Goal: Information Seeking & Learning: Learn about a topic

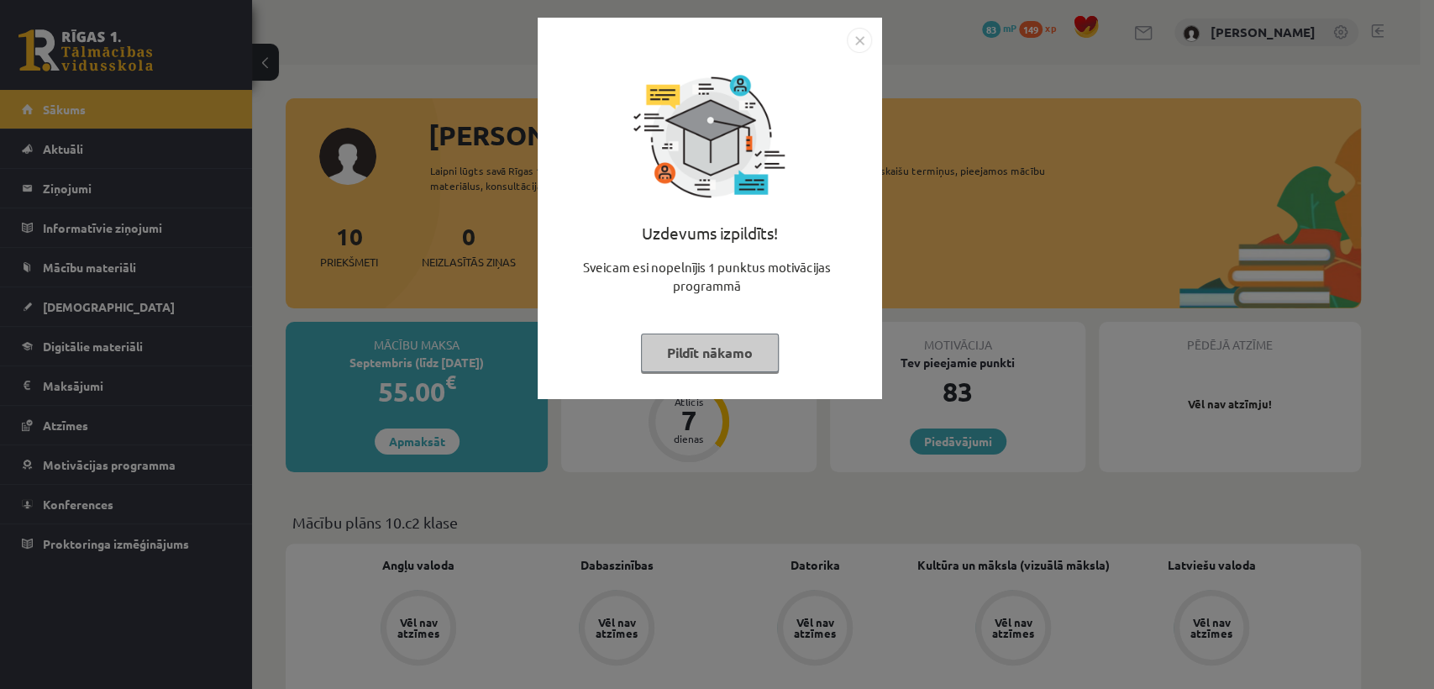
click at [844, 42] on div at bounding box center [710, 40] width 324 height 25
click at [857, 42] on img "Close" at bounding box center [859, 40] width 25 height 25
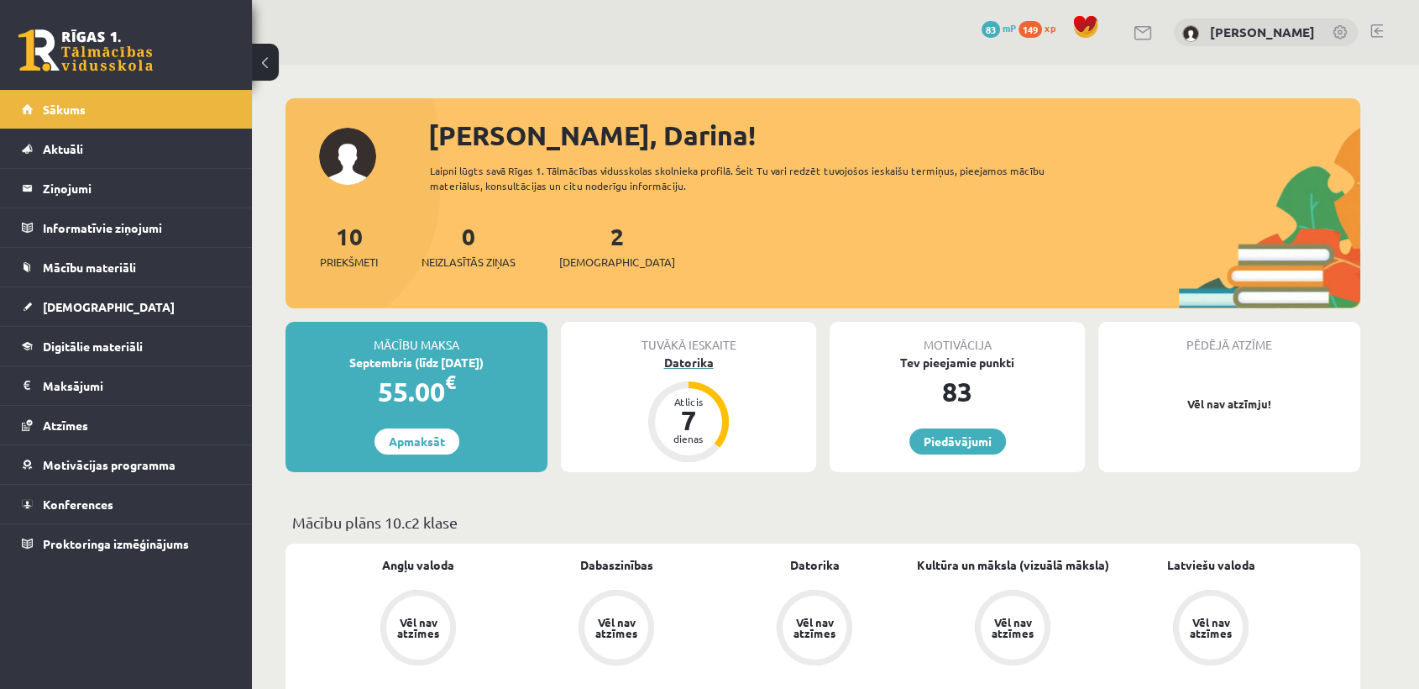
click at [694, 360] on div "Datorika" at bounding box center [688, 363] width 255 height 18
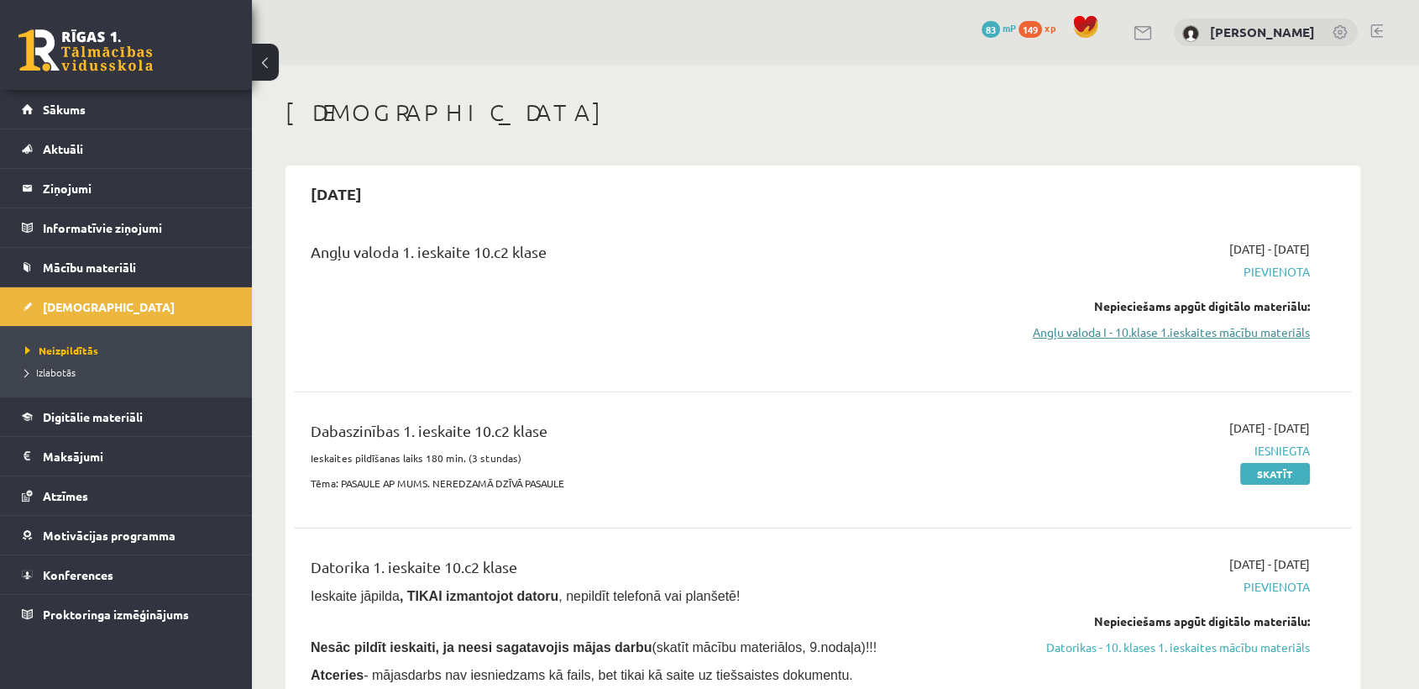
click at [1171, 339] on link "Angļu valoda I - 10.klase 1.ieskaites mācību materiāls" at bounding box center [1152, 332] width 317 height 18
click at [1236, 648] on link "Datorikas - 10. klases 1. ieskaites mācību materiāls" at bounding box center [1152, 647] width 317 height 18
click at [1057, 328] on link "Angļu valoda I - 10.klase 1.ieskaites mācību materiāls" at bounding box center [1152, 332] width 317 height 18
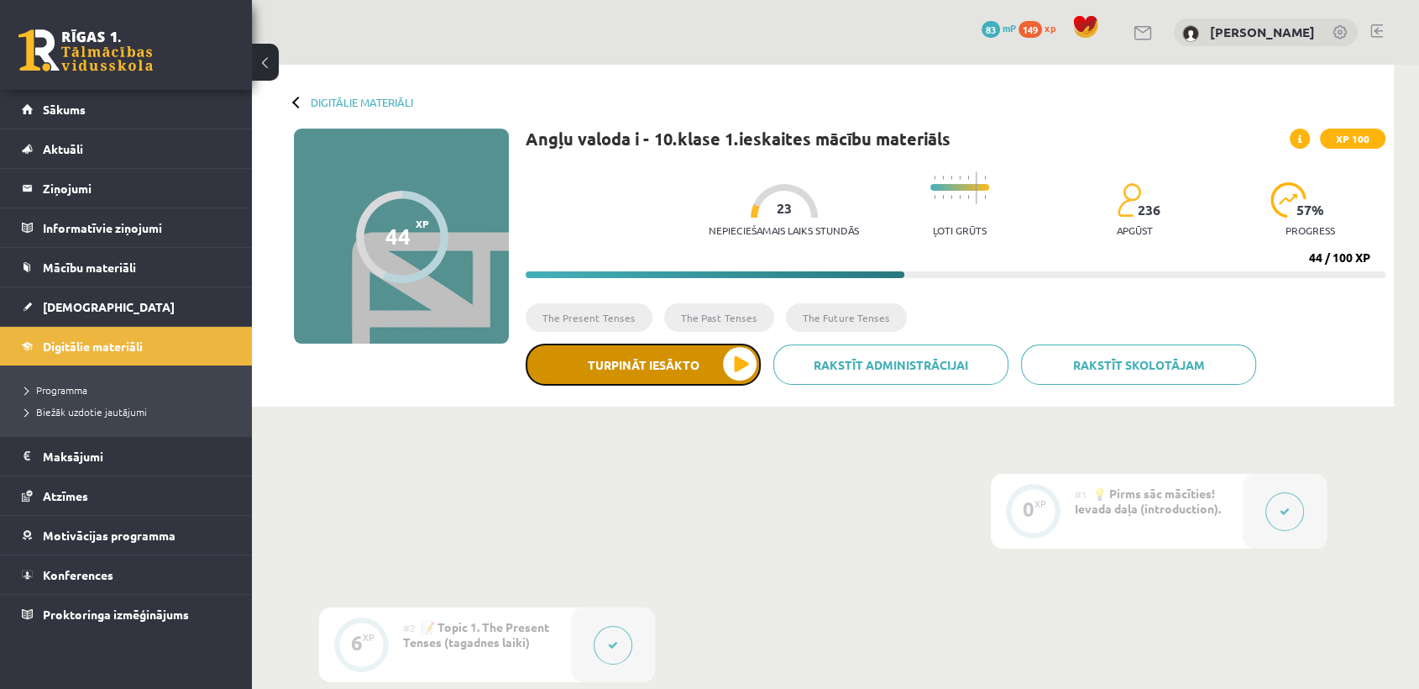
click at [668, 367] on button "Turpināt iesākto" at bounding box center [643, 365] width 235 height 42
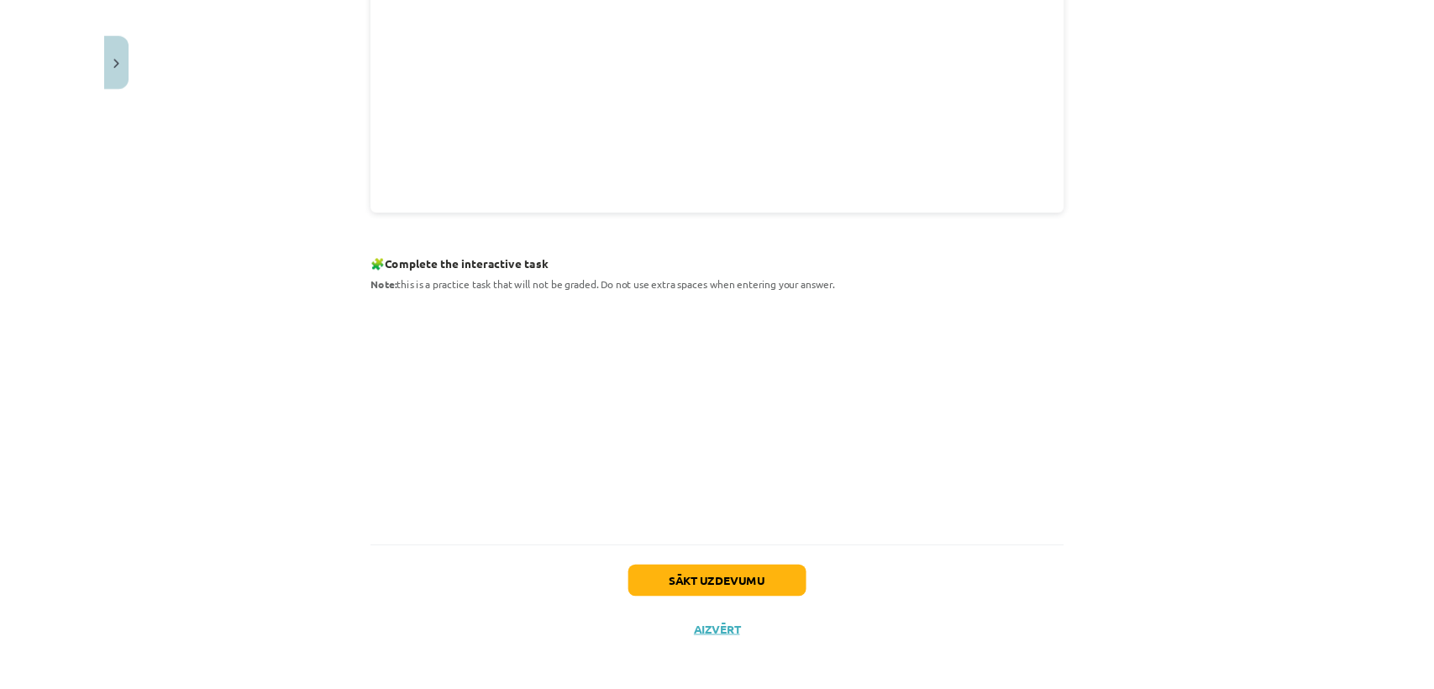
scroll to position [613, 0]
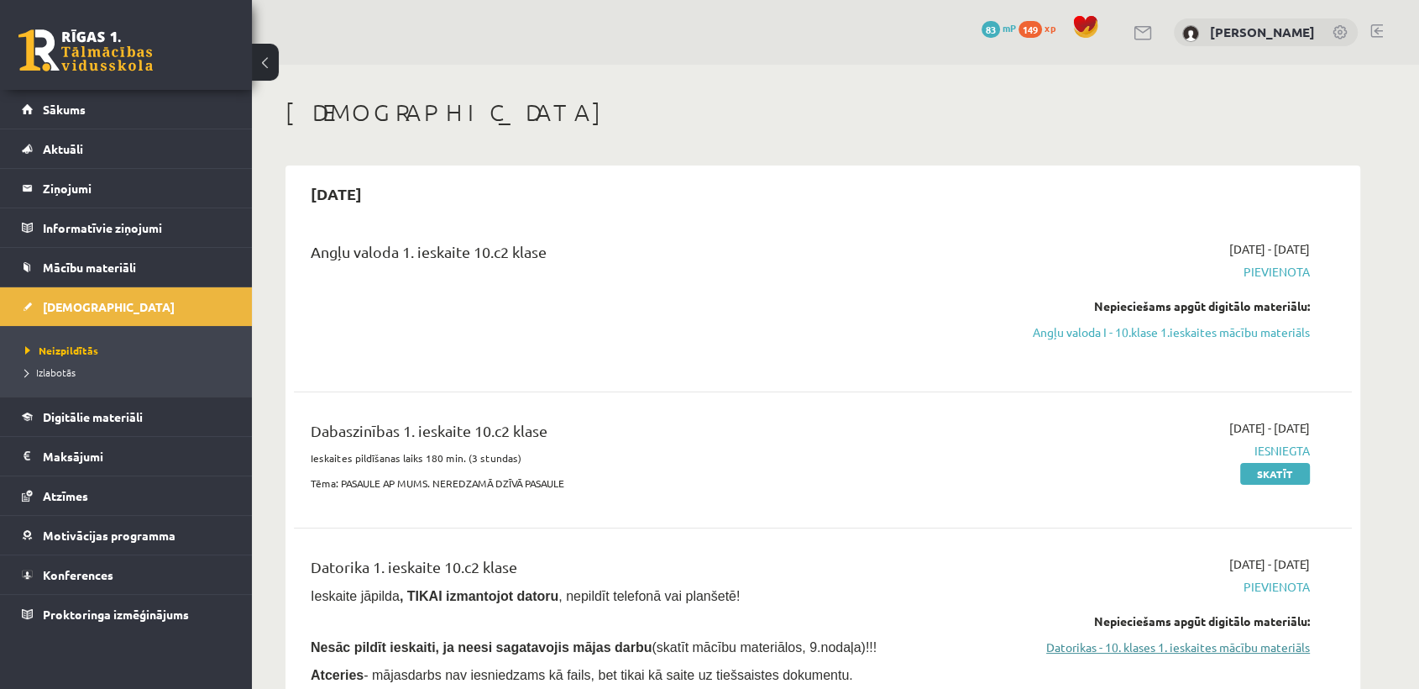
click at [1220, 649] on link "Datorikas - 10. klases 1. ieskaites mācību materiāls" at bounding box center [1152, 647] width 317 height 18
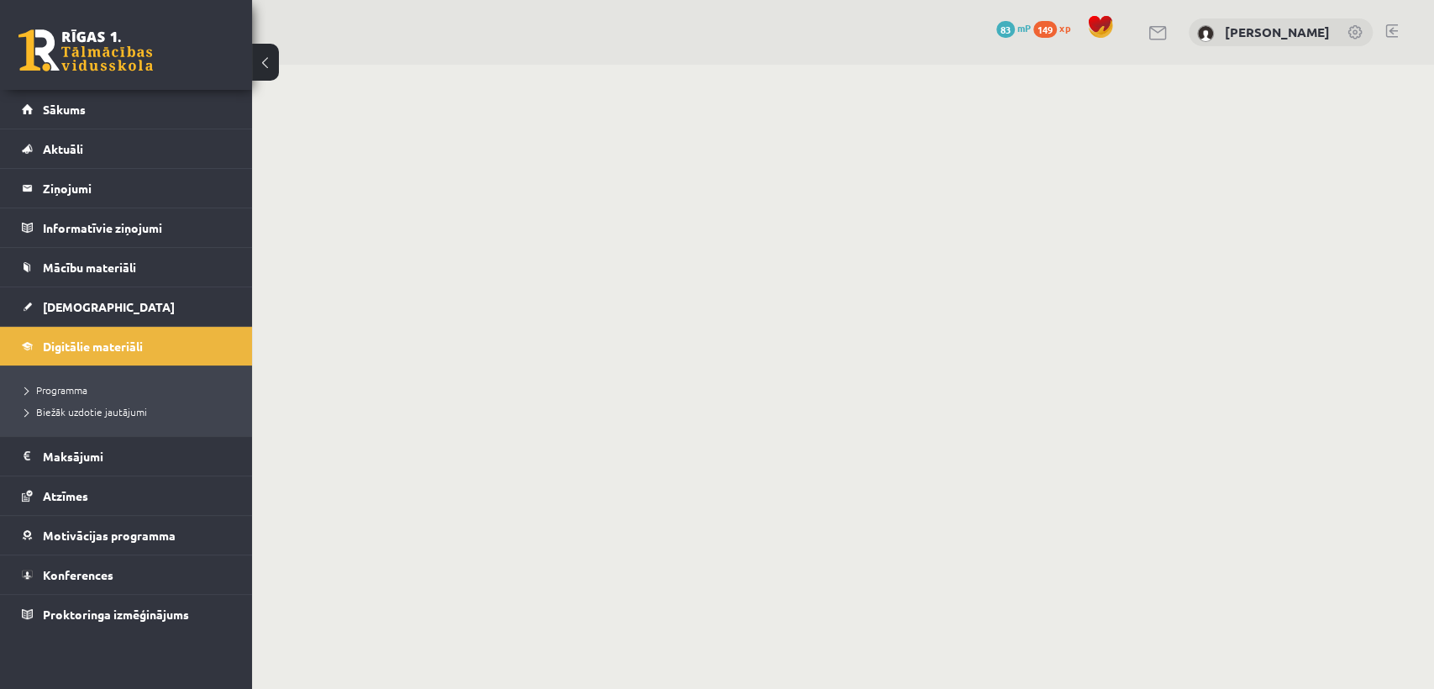
click at [1065, 645] on body "0 Dāvanas 83 mP 149 xp [PERSON_NAME] Sākums Aktuāli Kā mācīties eSKOLĀ Kontakti…" at bounding box center [717, 344] width 1434 height 689
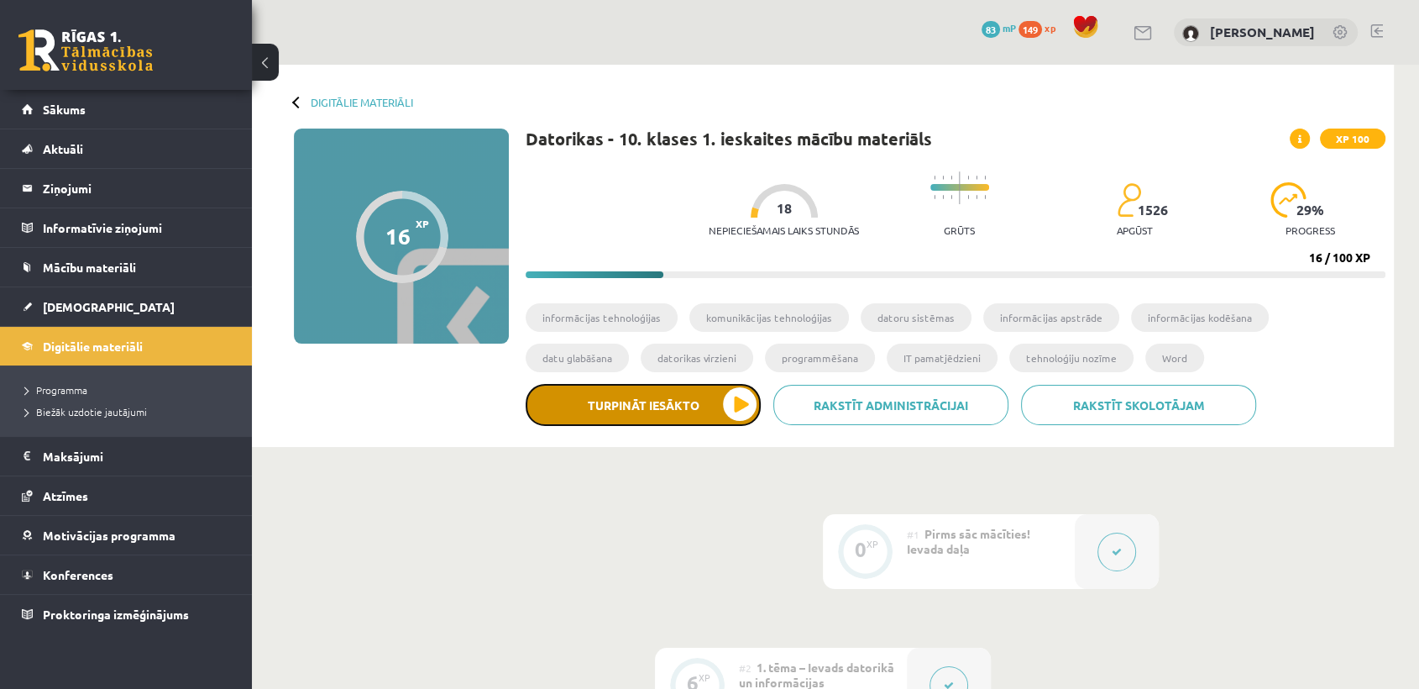
click at [670, 398] on button "Turpināt iesākto" at bounding box center [643, 405] width 235 height 42
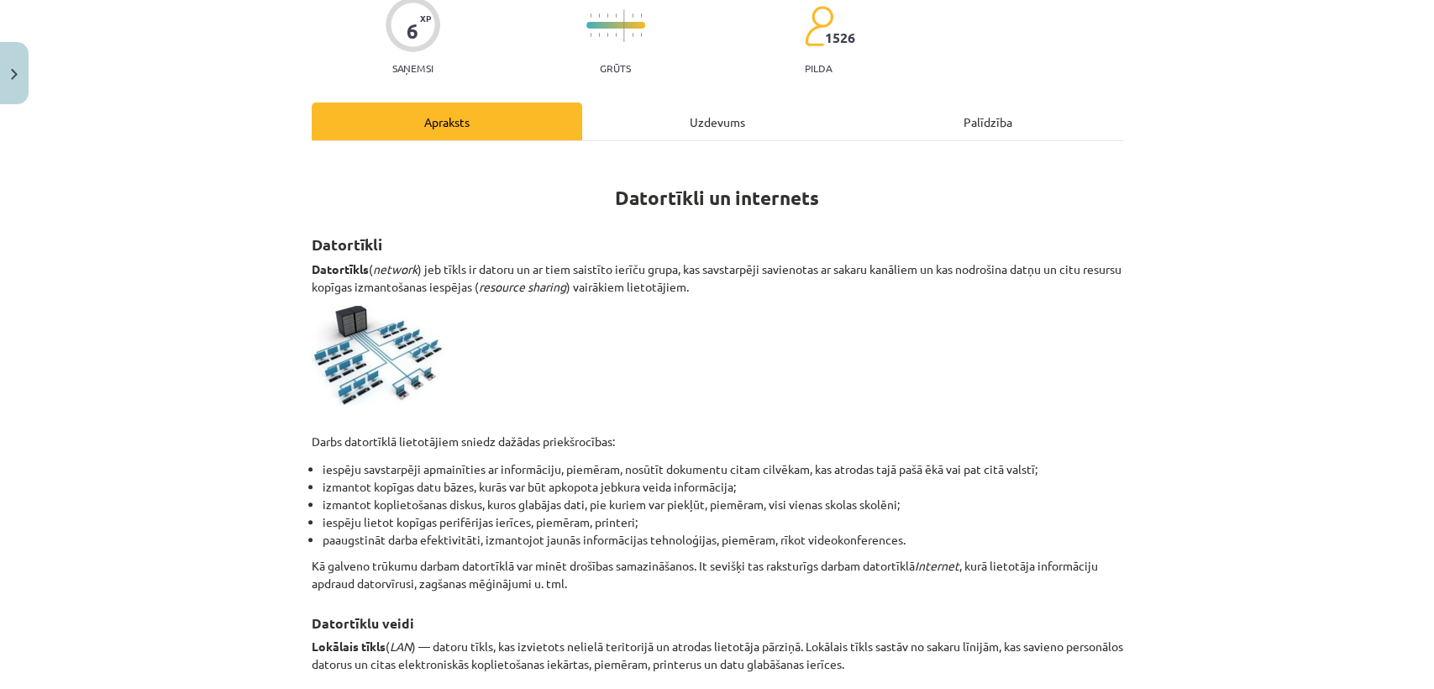
scroll to position [134, 0]
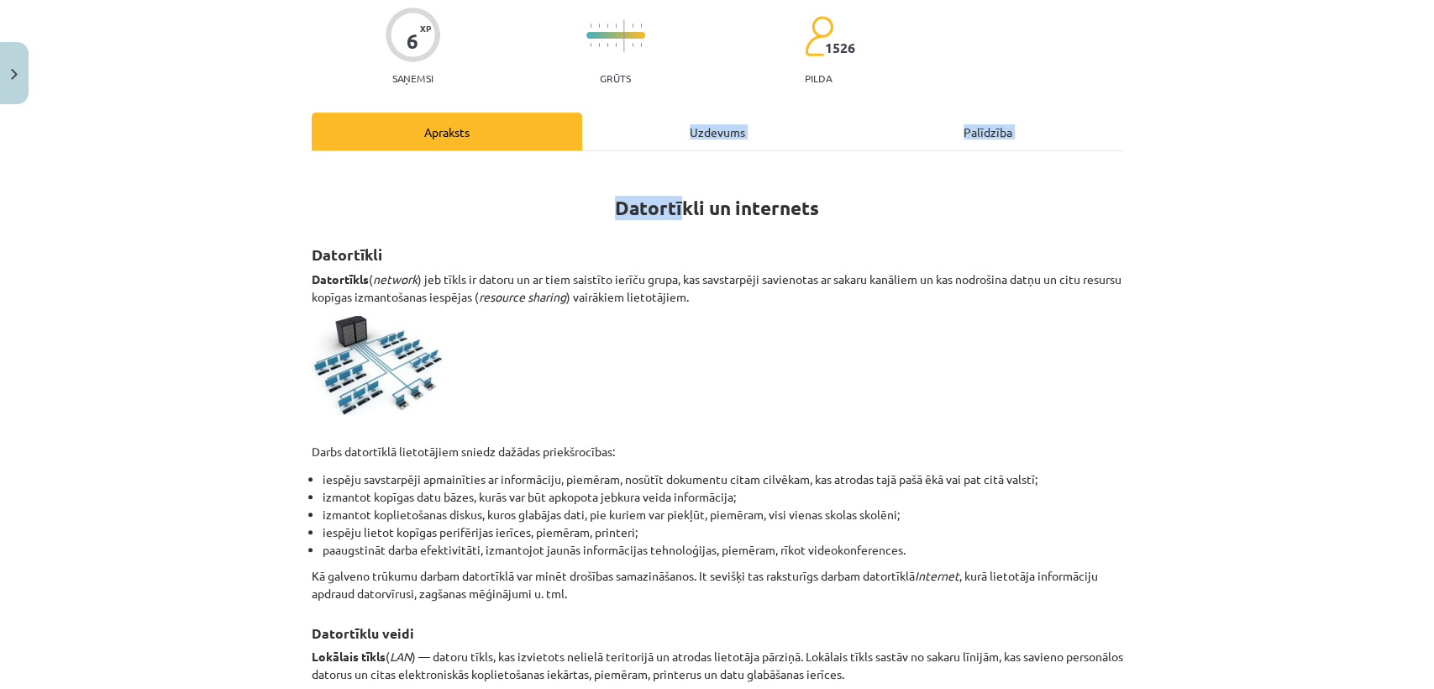
drag, startPoint x: 672, startPoint y: 156, endPoint x: 686, endPoint y: 134, distance: 26.1
click at [686, 134] on div "Uzdevums" at bounding box center [717, 132] width 270 height 38
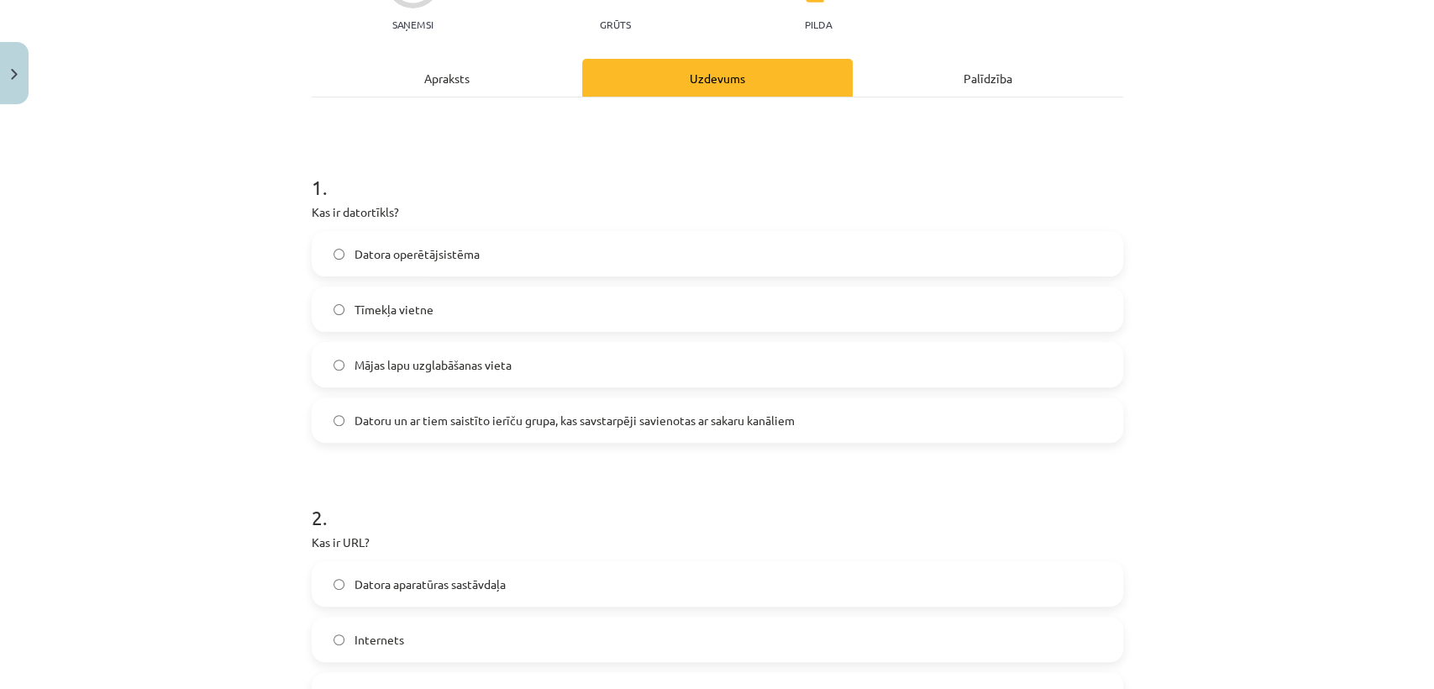
scroll to position [0, 0]
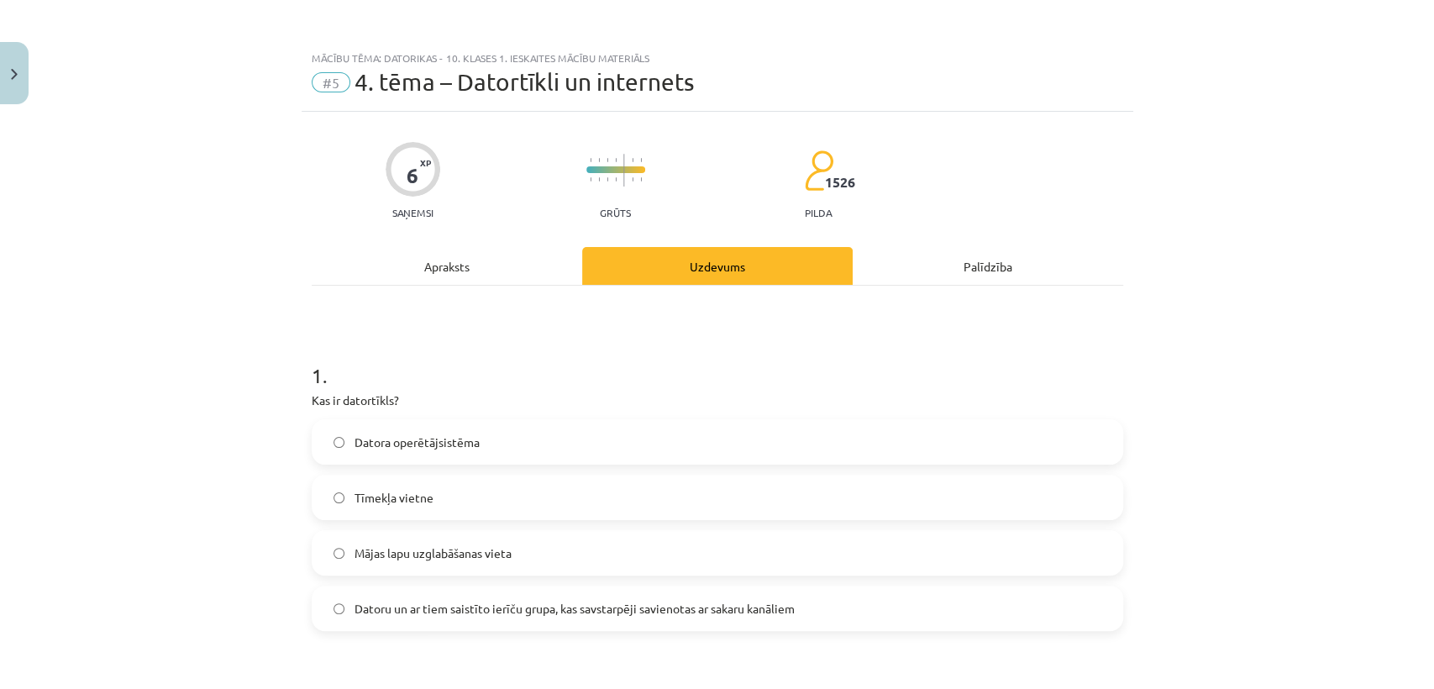
click at [437, 275] on div "Apraksts" at bounding box center [447, 266] width 270 height 38
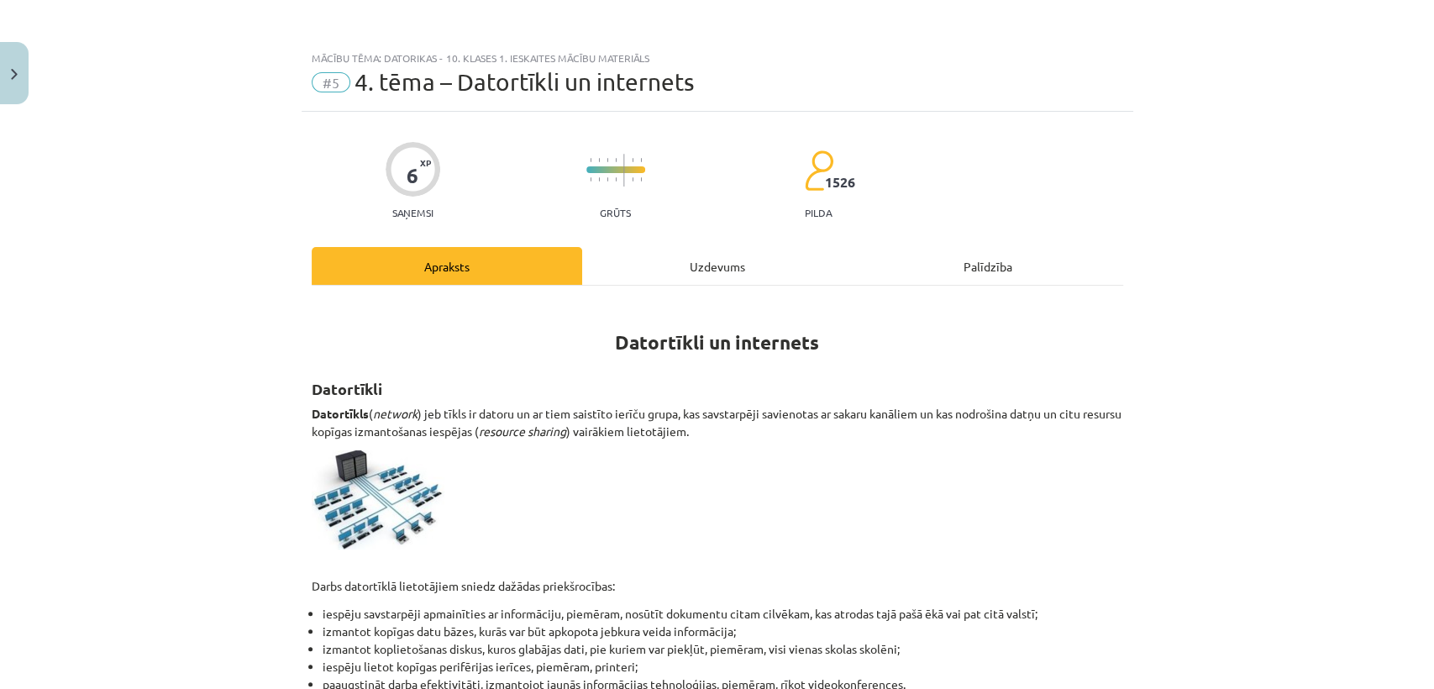
click at [701, 266] on div "Uzdevums" at bounding box center [717, 266] width 270 height 38
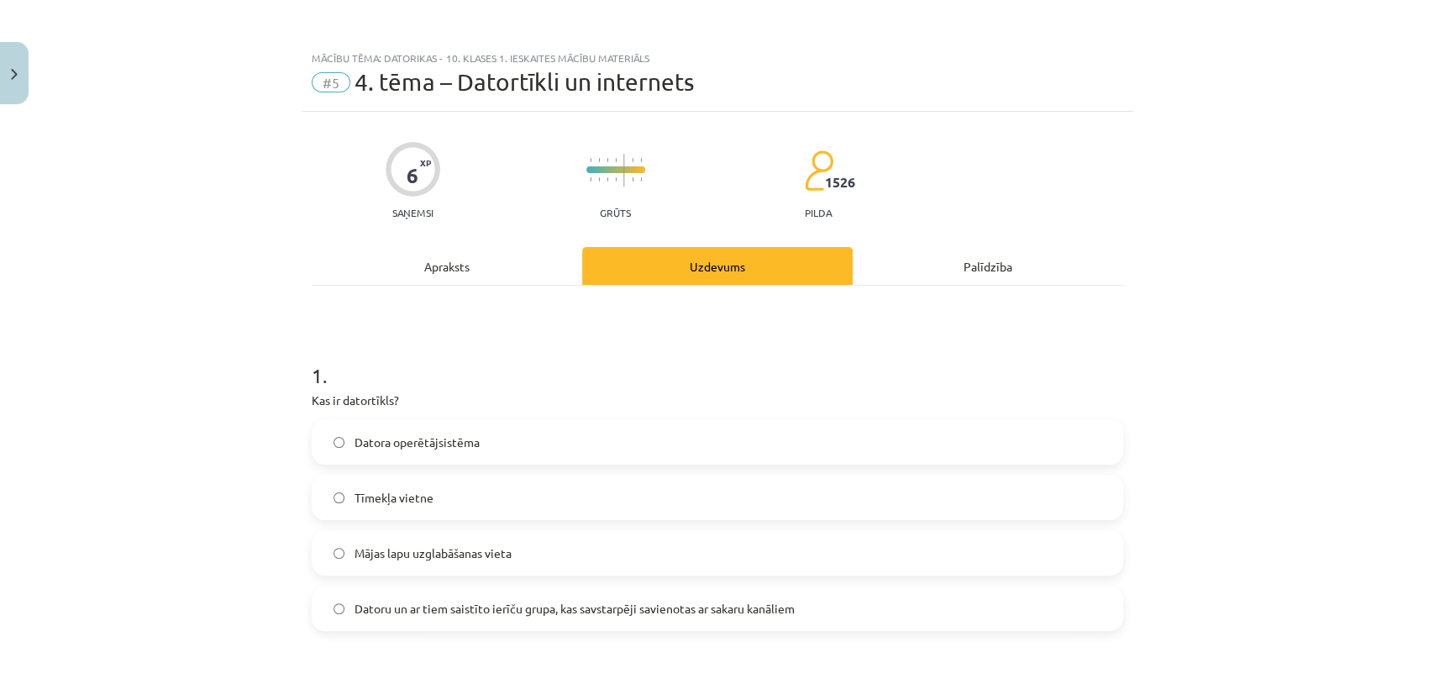
scroll to position [41, 0]
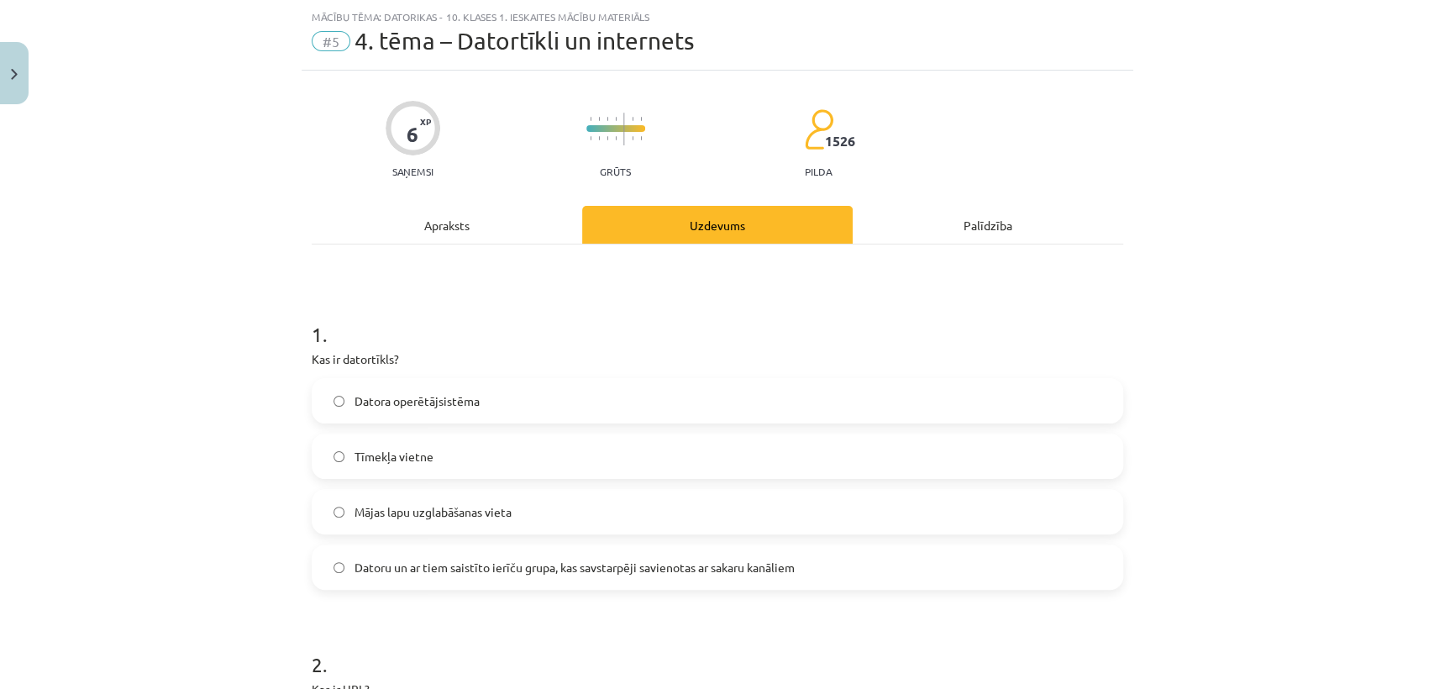
click at [386, 561] on span "Datoru un ar tiem saistīto ierīču grupa, kas savstarpēji savienotas ar sakaru k…" at bounding box center [574, 568] width 440 height 18
click at [419, 221] on div "Apraksts" at bounding box center [447, 225] width 270 height 38
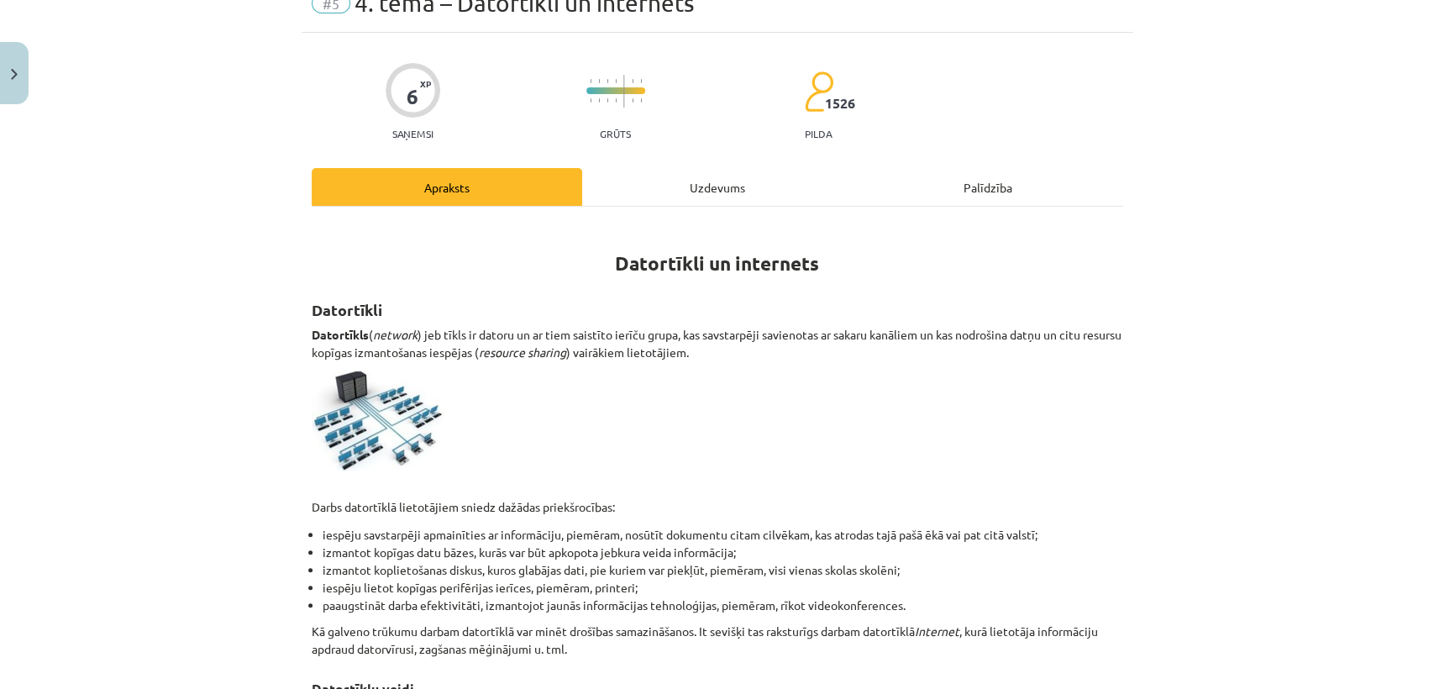
scroll to position [0, 0]
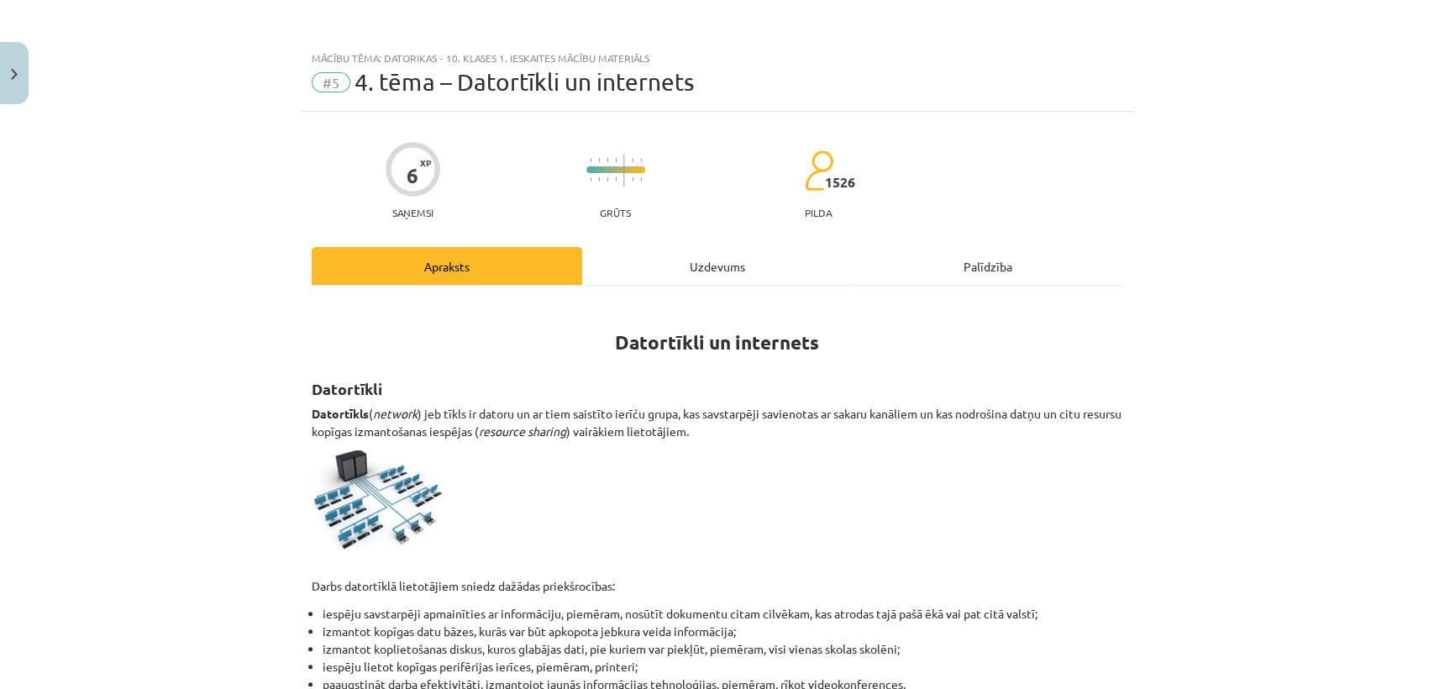
click at [728, 271] on div "Uzdevums" at bounding box center [717, 266] width 270 height 38
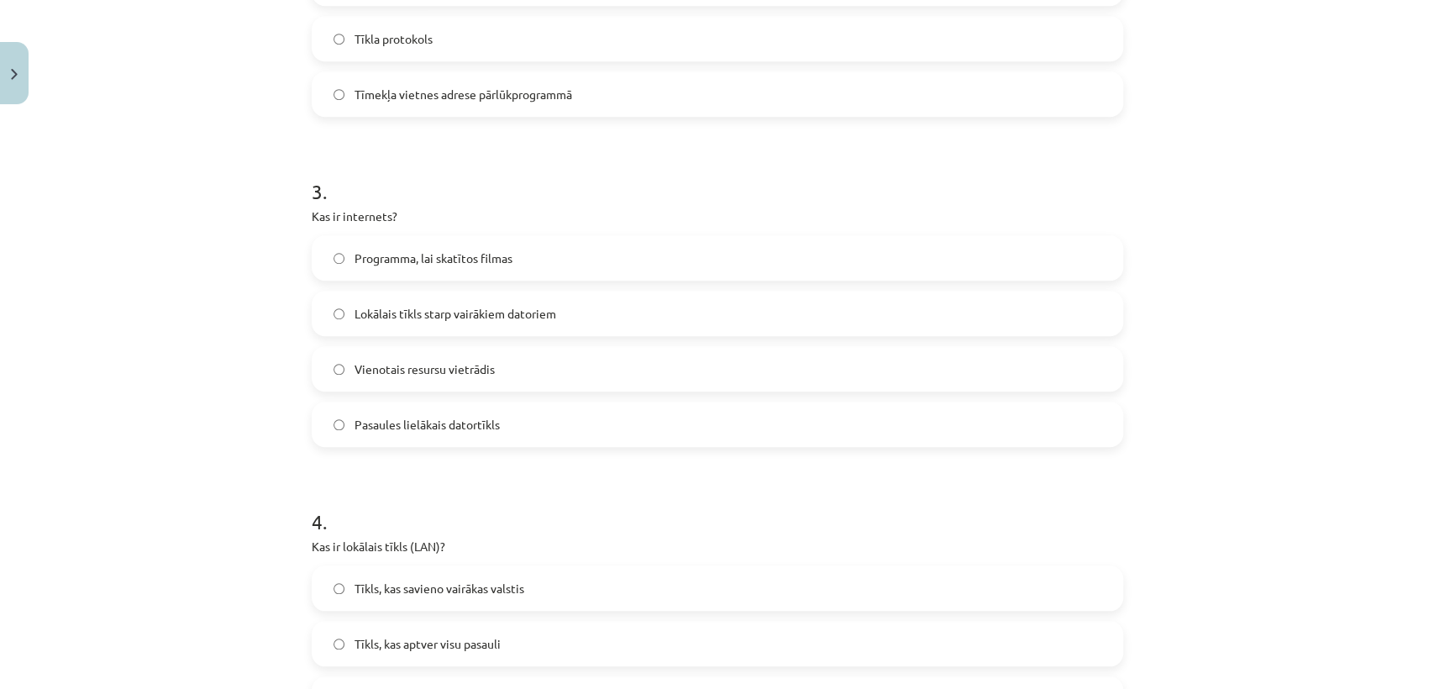
scroll to position [1045, 0]
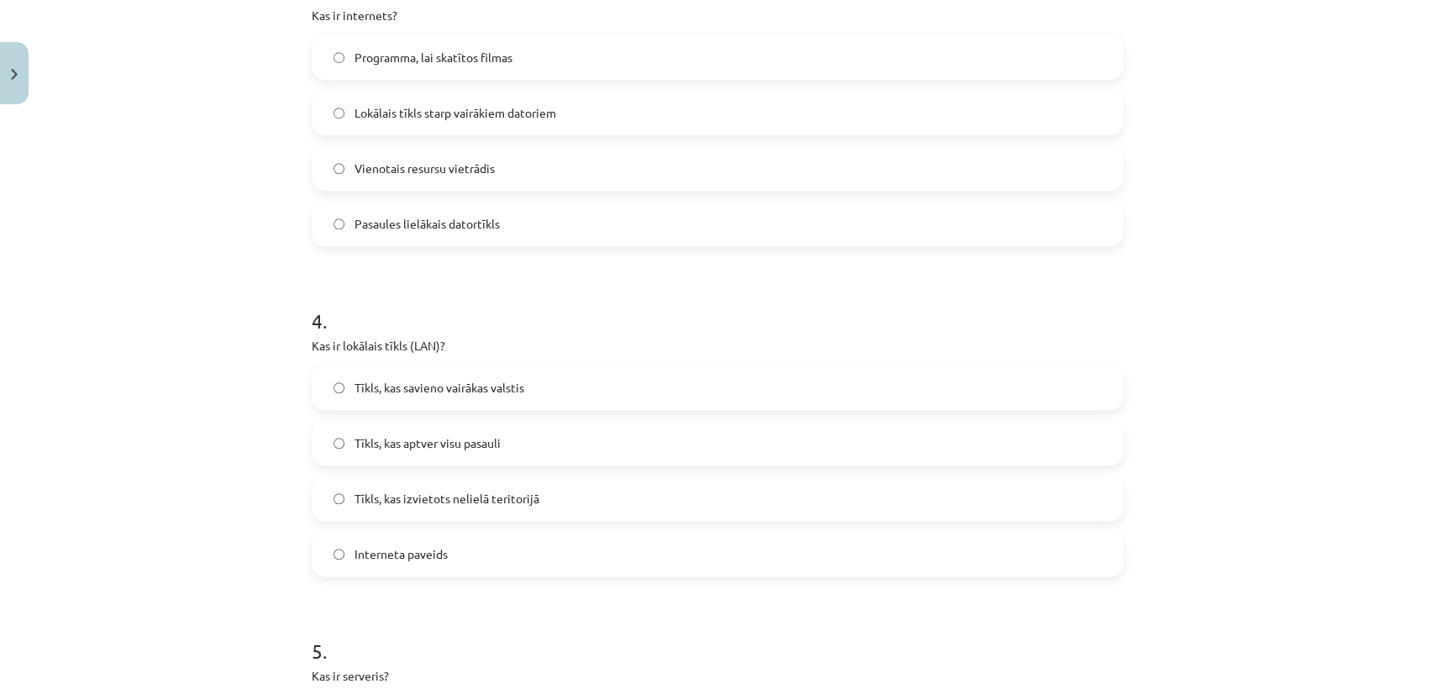
click at [545, 504] on label "Tīkls, kas izvietots nelielā teritorijā" at bounding box center [717, 498] width 808 height 42
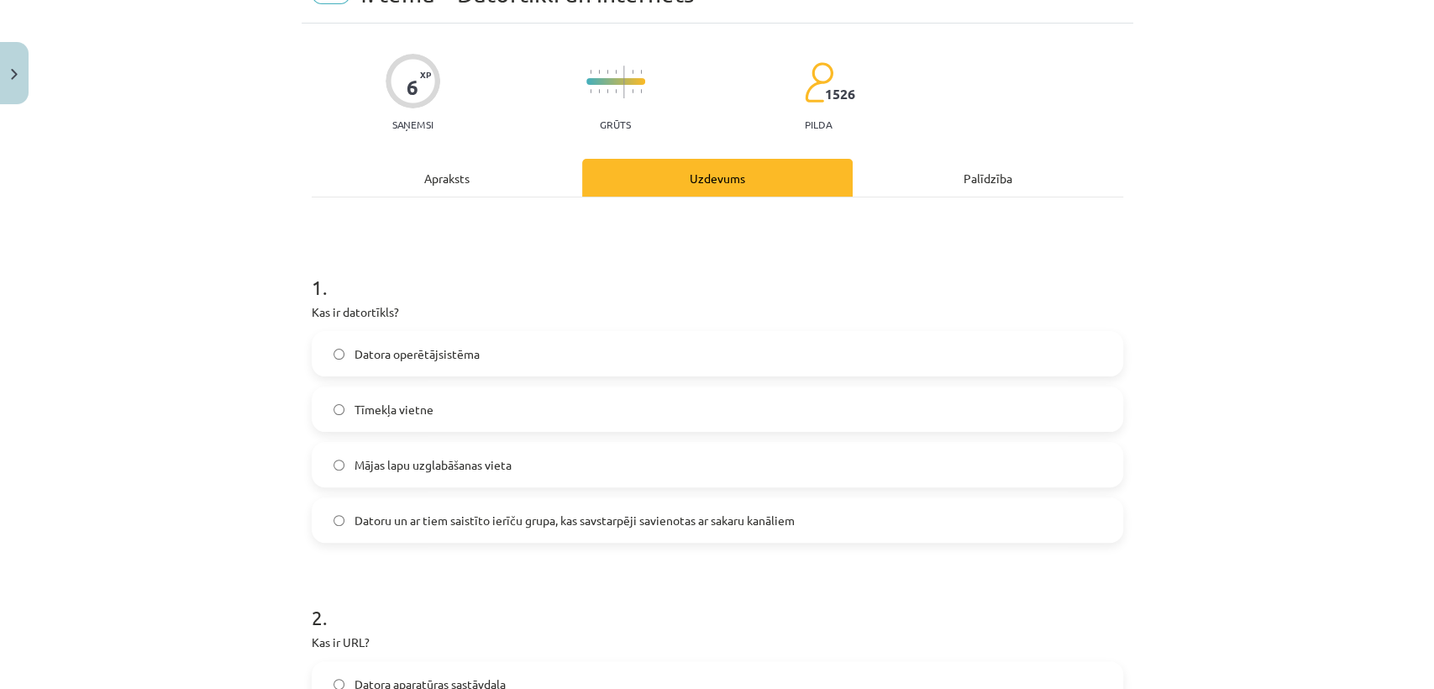
scroll to position [3, 0]
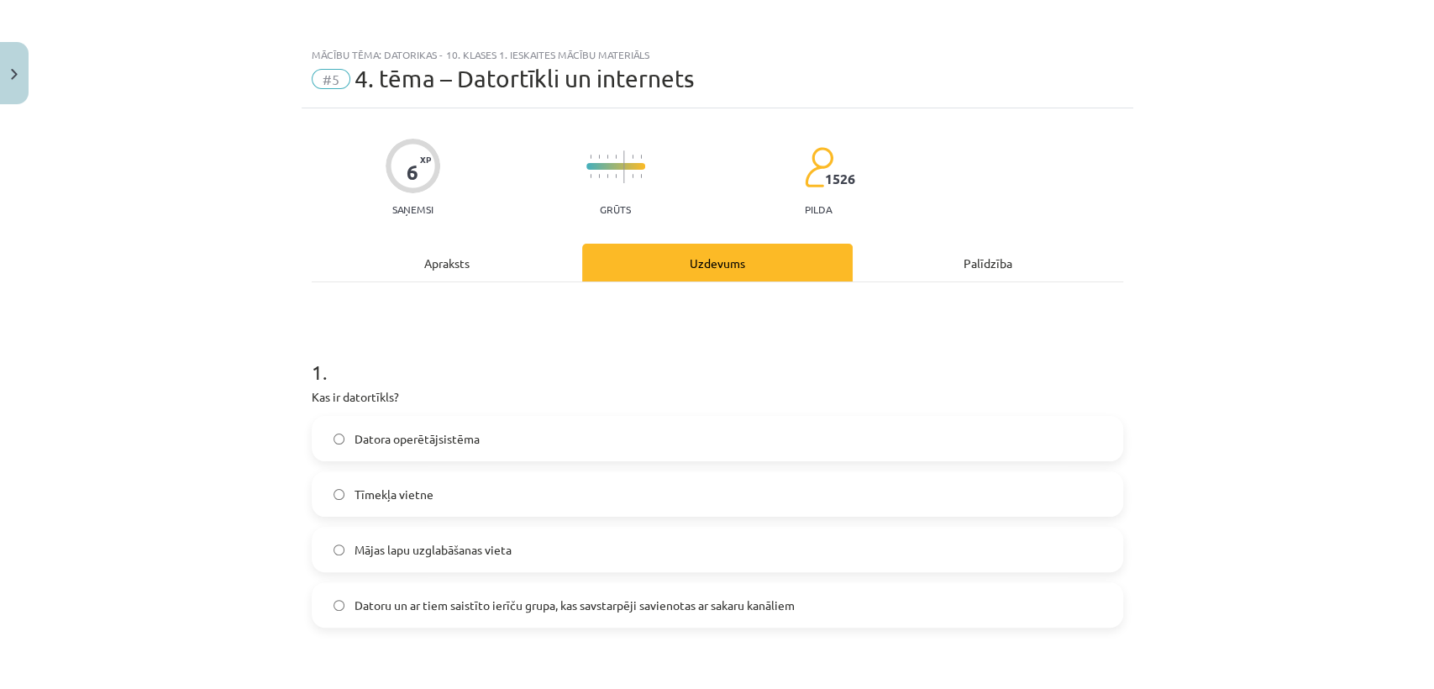
click at [441, 254] on div "Apraksts" at bounding box center [447, 263] width 270 height 38
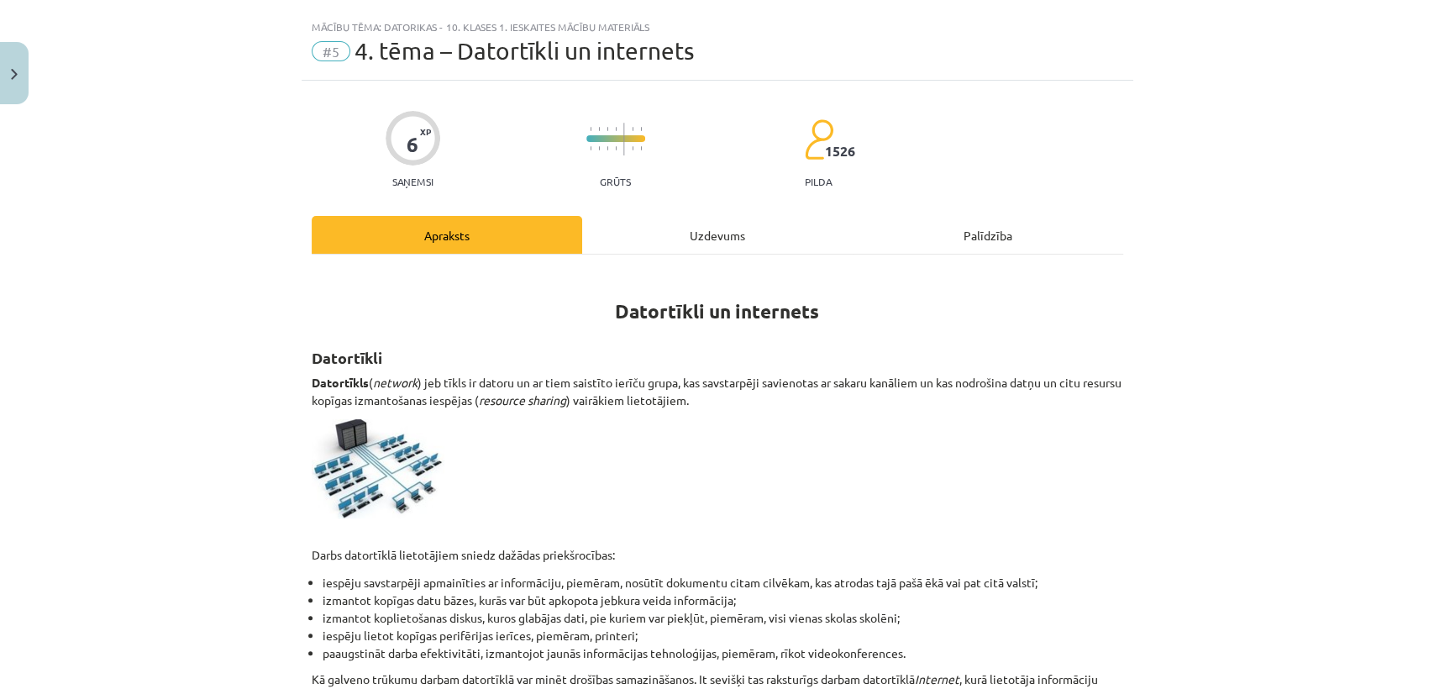
scroll to position [28, 0]
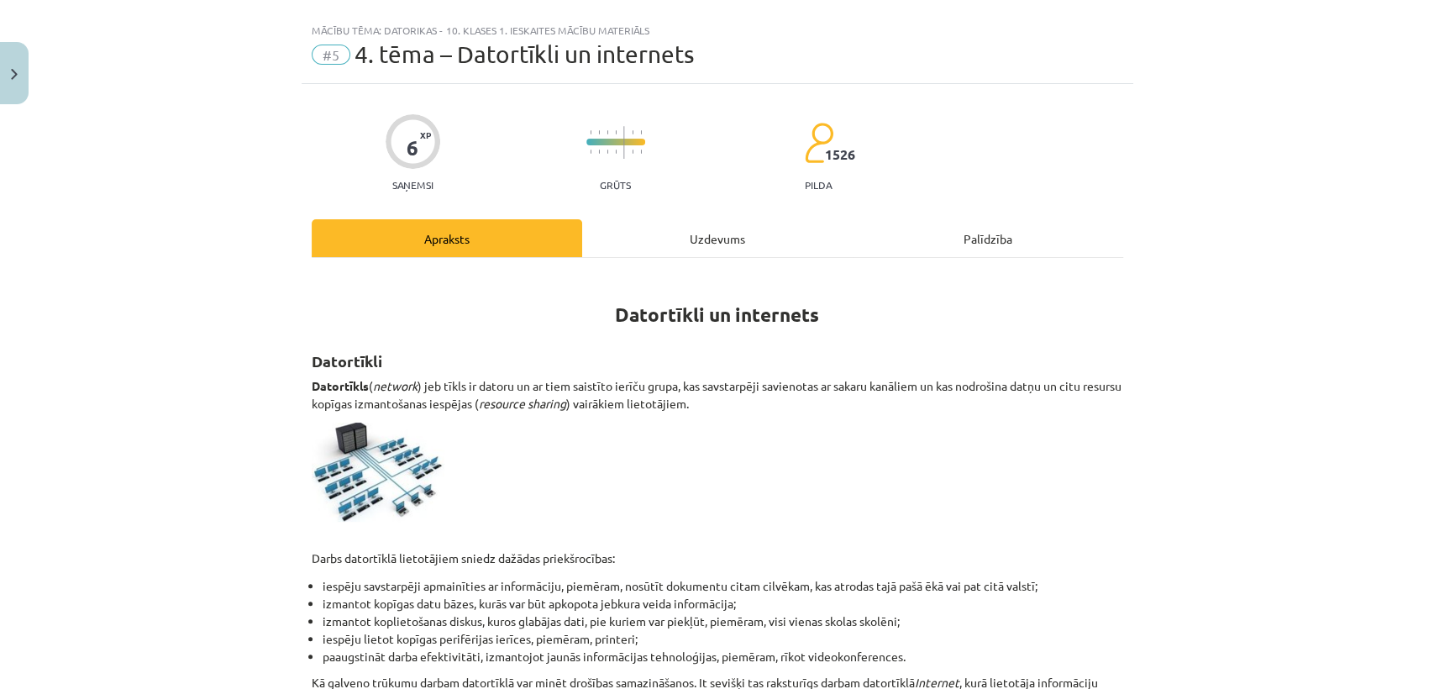
click at [718, 229] on div "Uzdevums" at bounding box center [717, 238] width 270 height 38
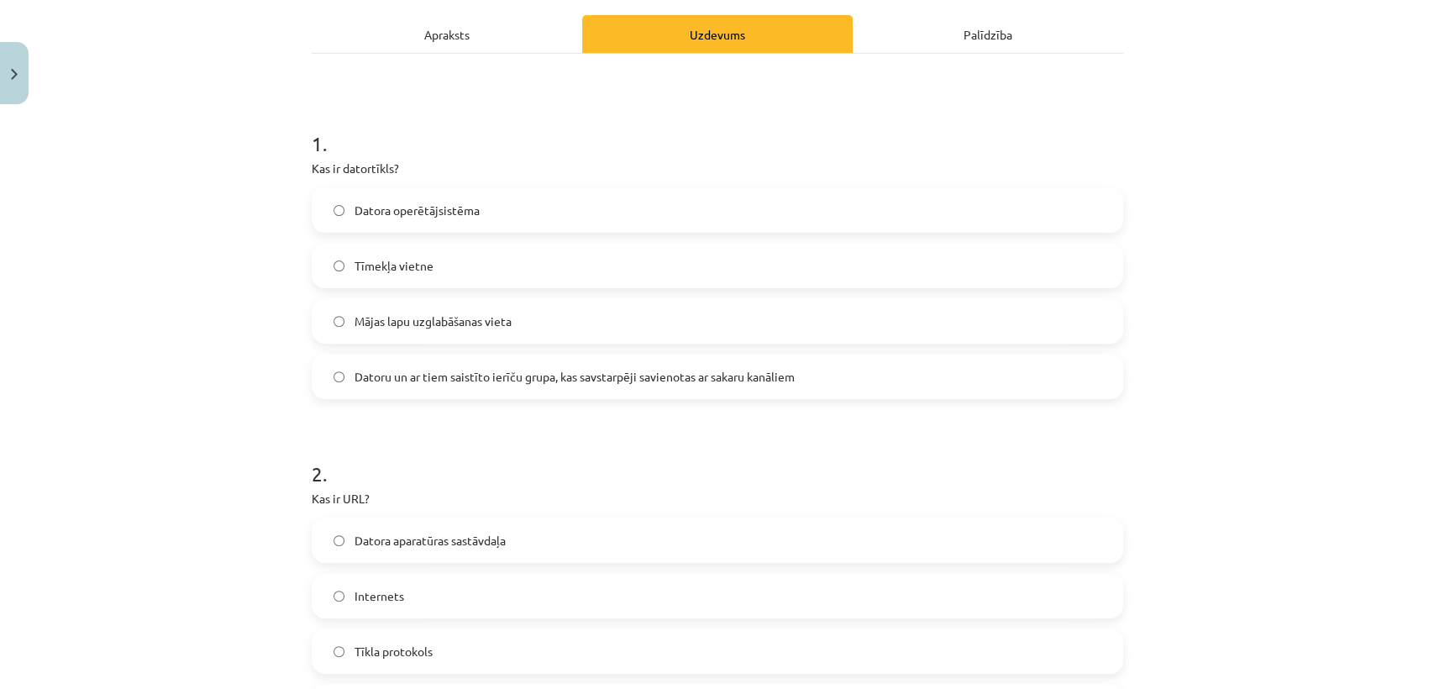
scroll to position [0, 0]
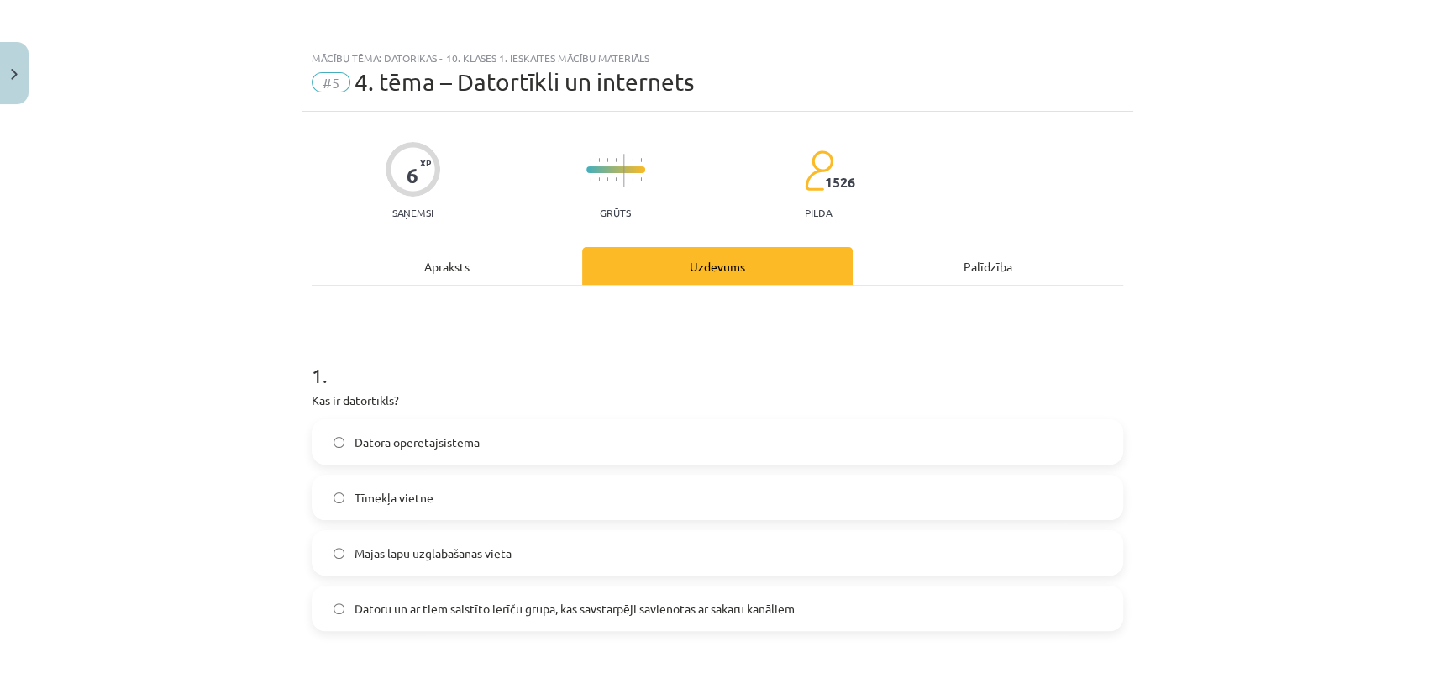
click at [502, 268] on div "Apraksts" at bounding box center [447, 266] width 270 height 38
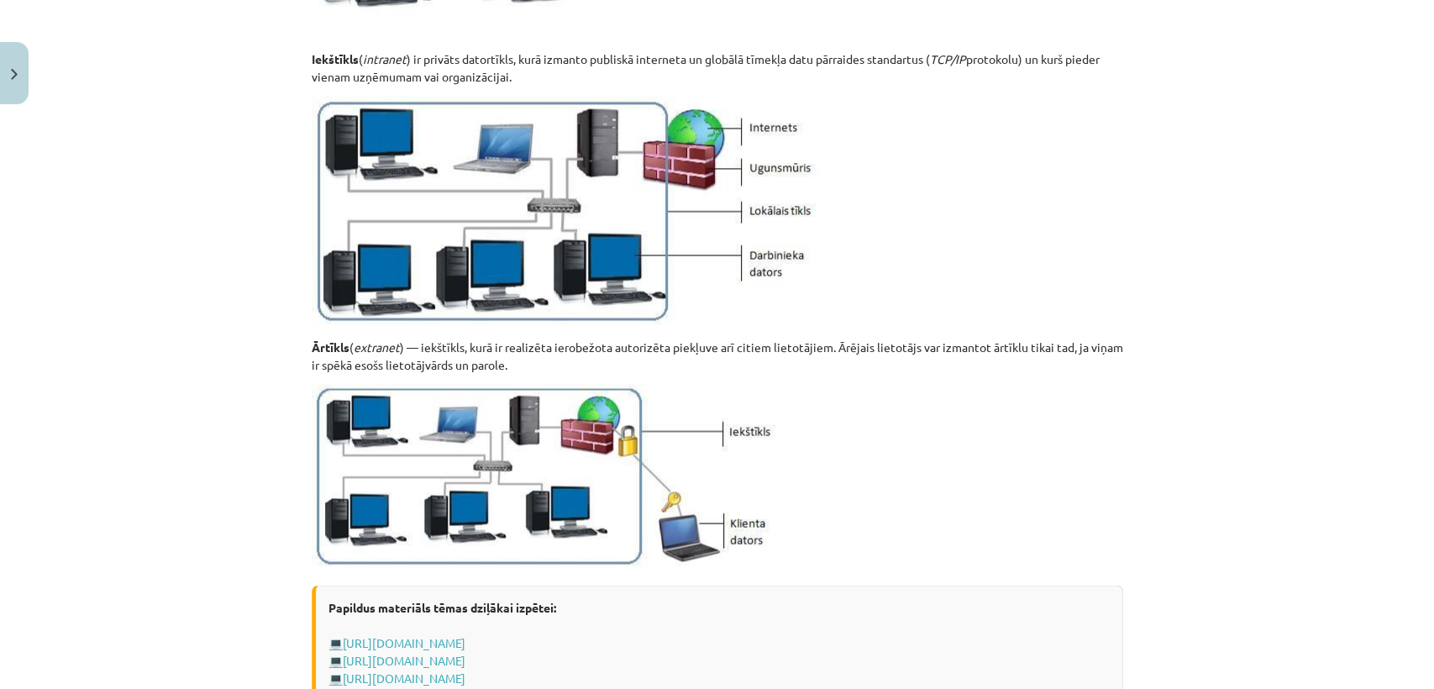
scroll to position [1686, 0]
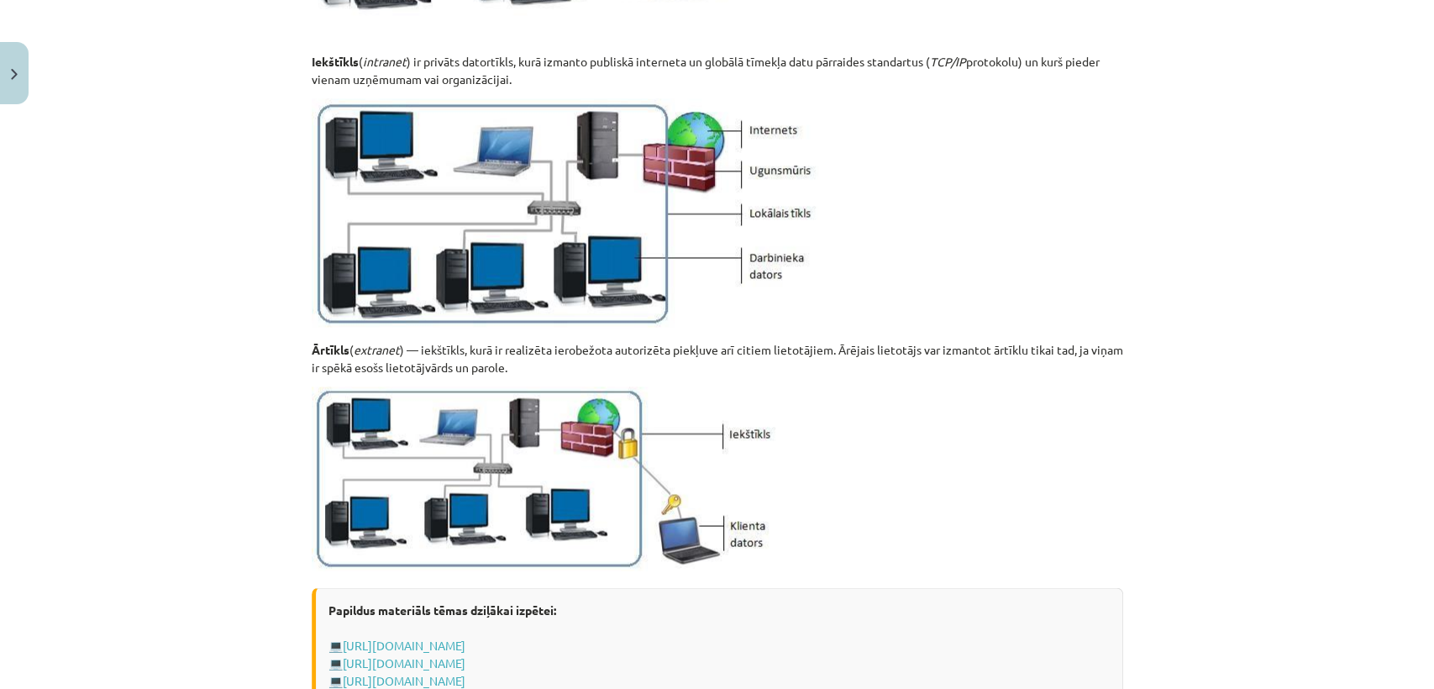
drag, startPoint x: 1411, startPoint y: 499, endPoint x: 1407, endPoint y: 559, distance: 59.8
click at [1407, 559] on div "Mācību tēma: Datorikas - 10. klases 1. ieskaites mācību materiāls #5 4. tēma – …" at bounding box center [717, 344] width 1434 height 689
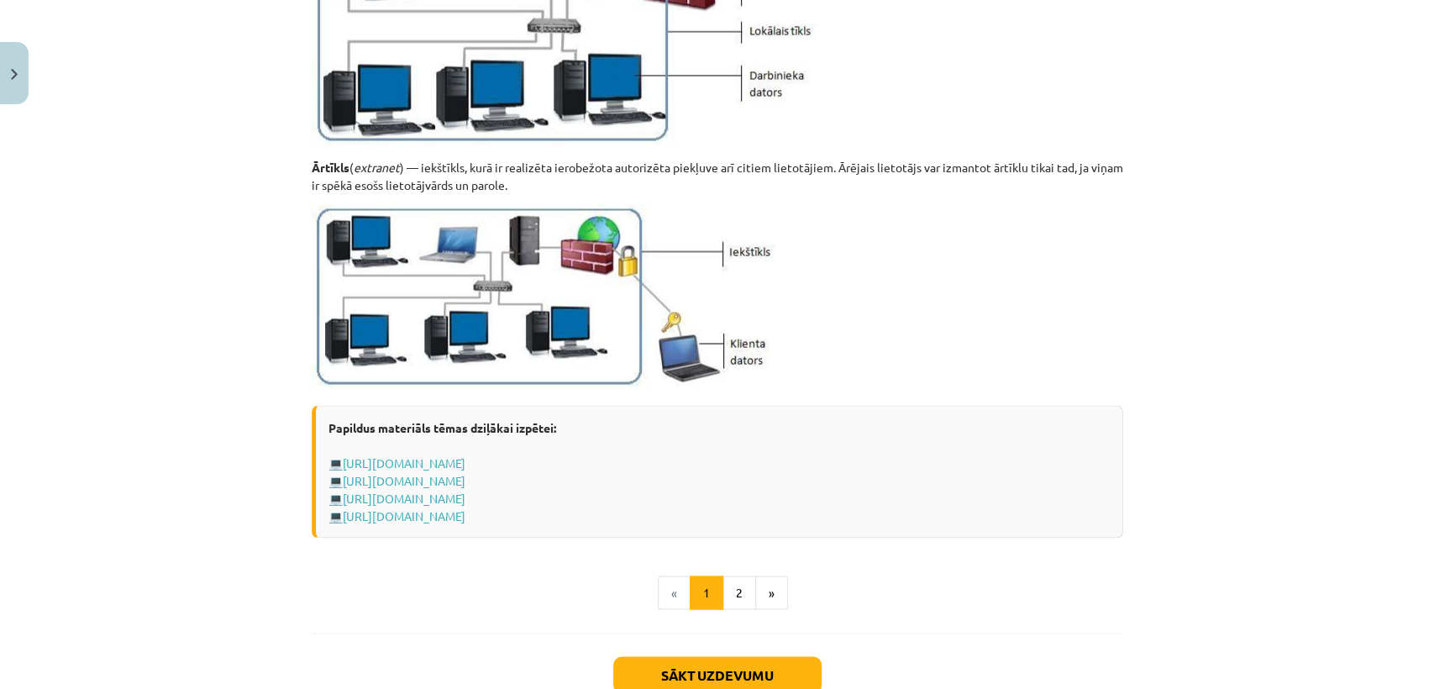
scroll to position [1874, 0]
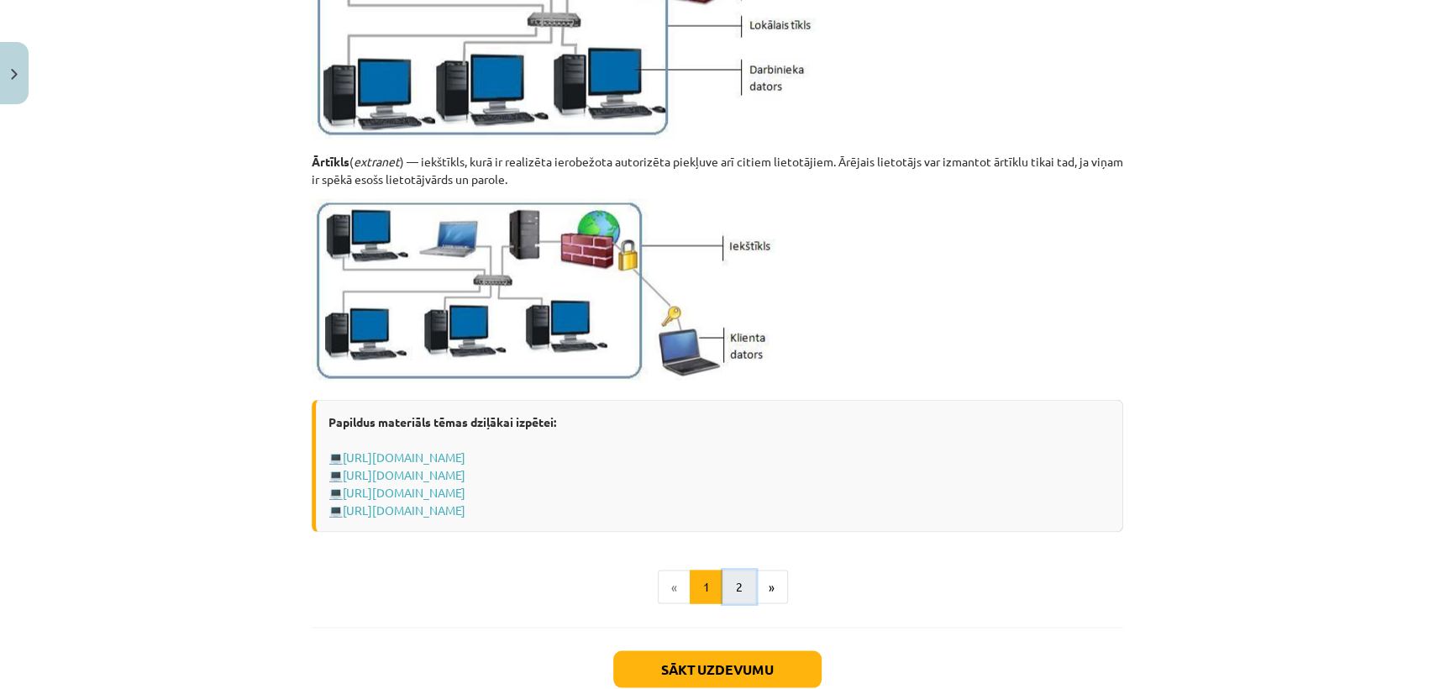
click at [739, 579] on button "2" at bounding box center [739, 586] width 34 height 34
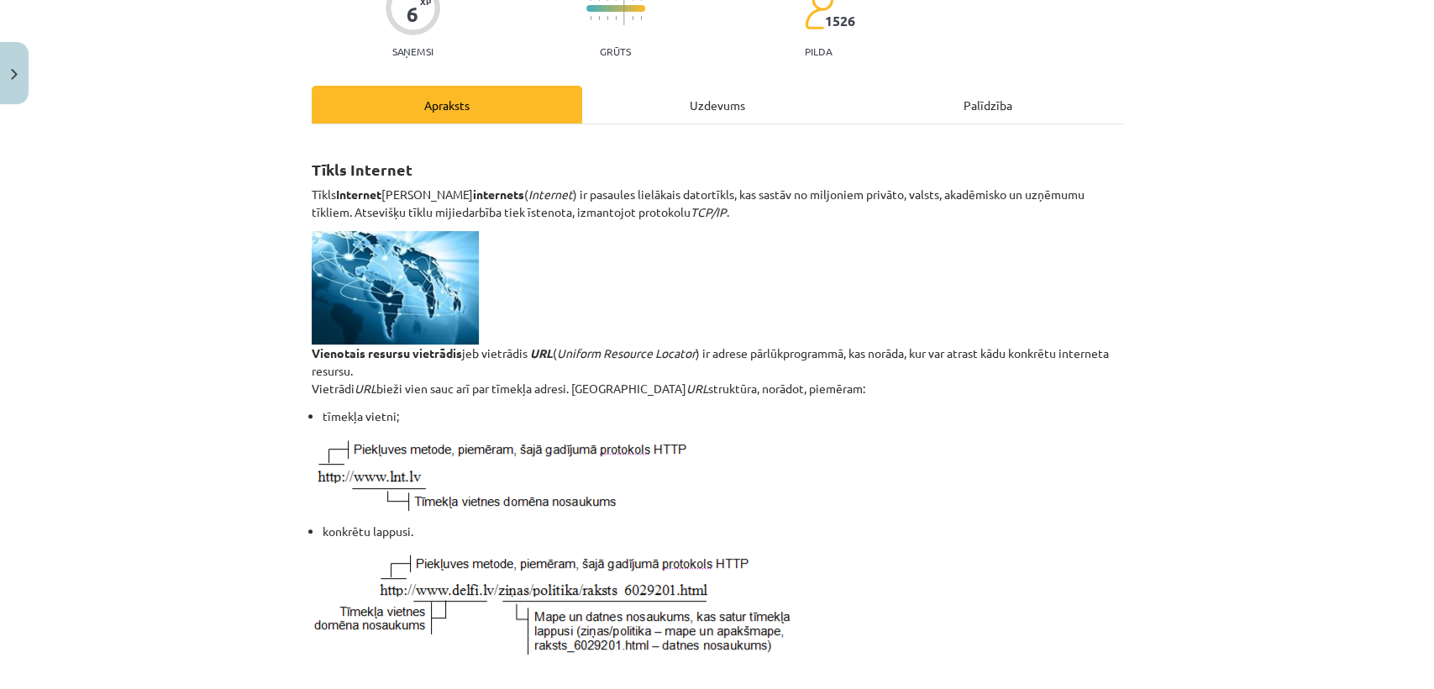
scroll to position [152, 0]
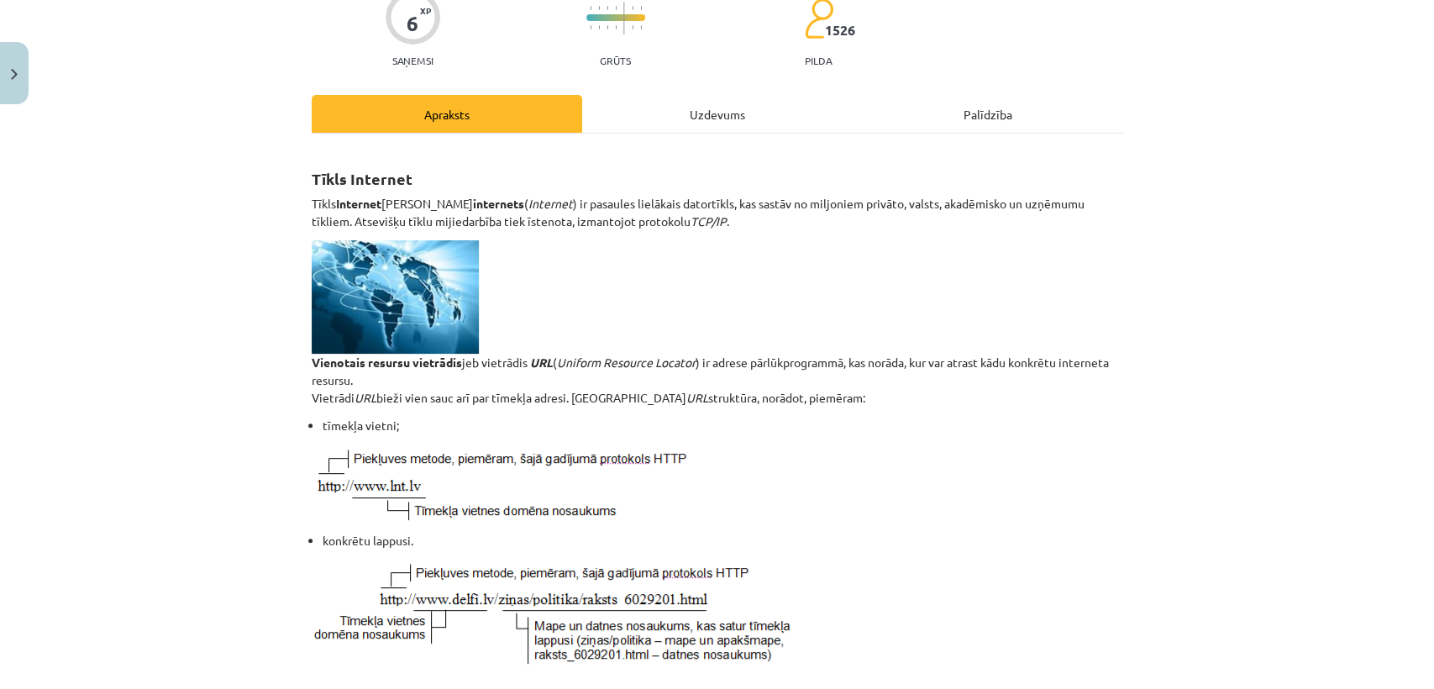
click at [766, 114] on div "Uzdevums" at bounding box center [717, 114] width 270 height 38
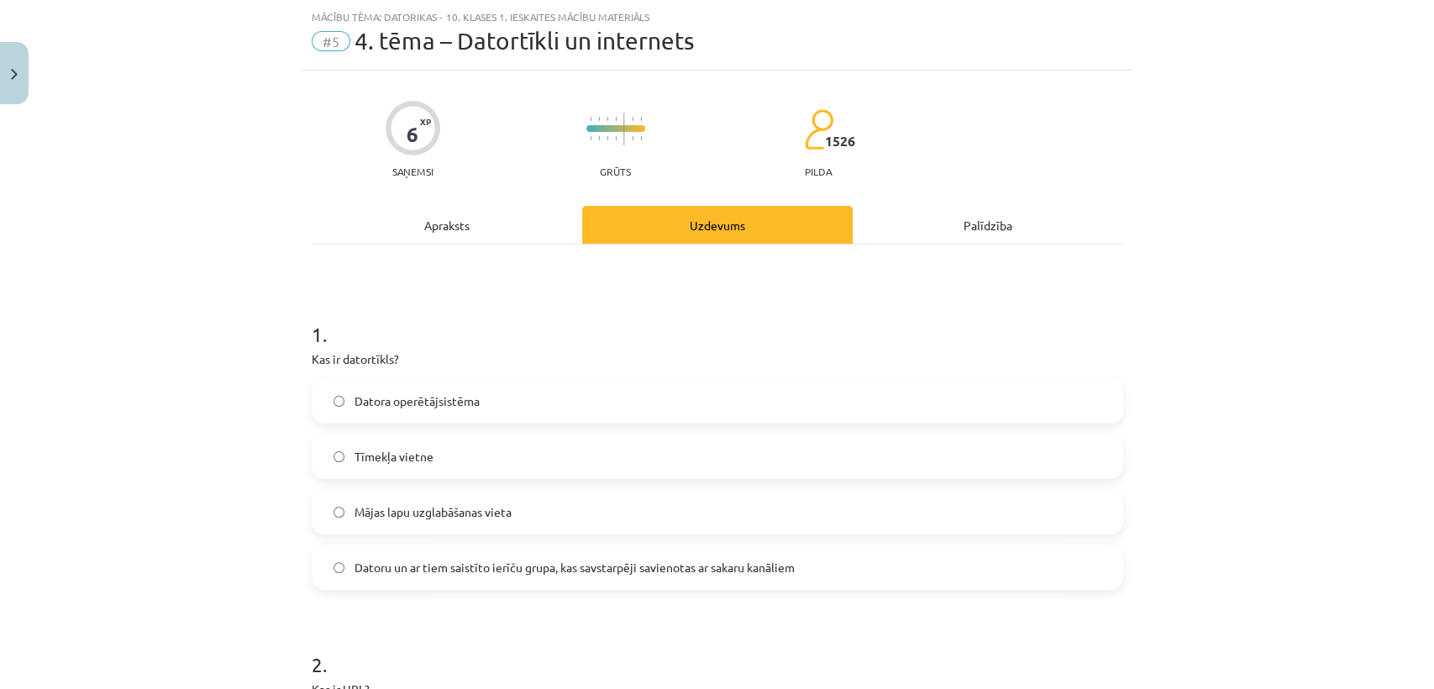
scroll to position [643, 0]
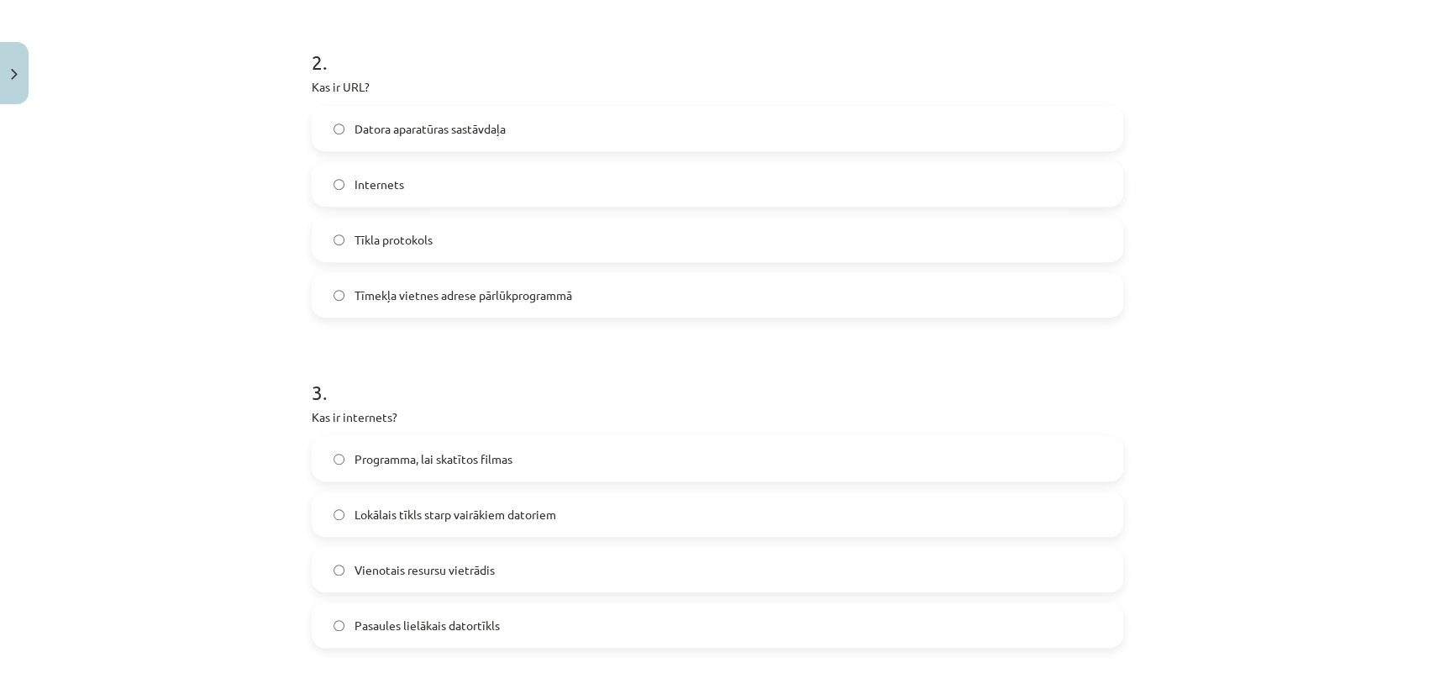
click at [608, 296] on label "Tīmekļa vietnes adrese pārlūkprogrammā" at bounding box center [717, 295] width 808 height 42
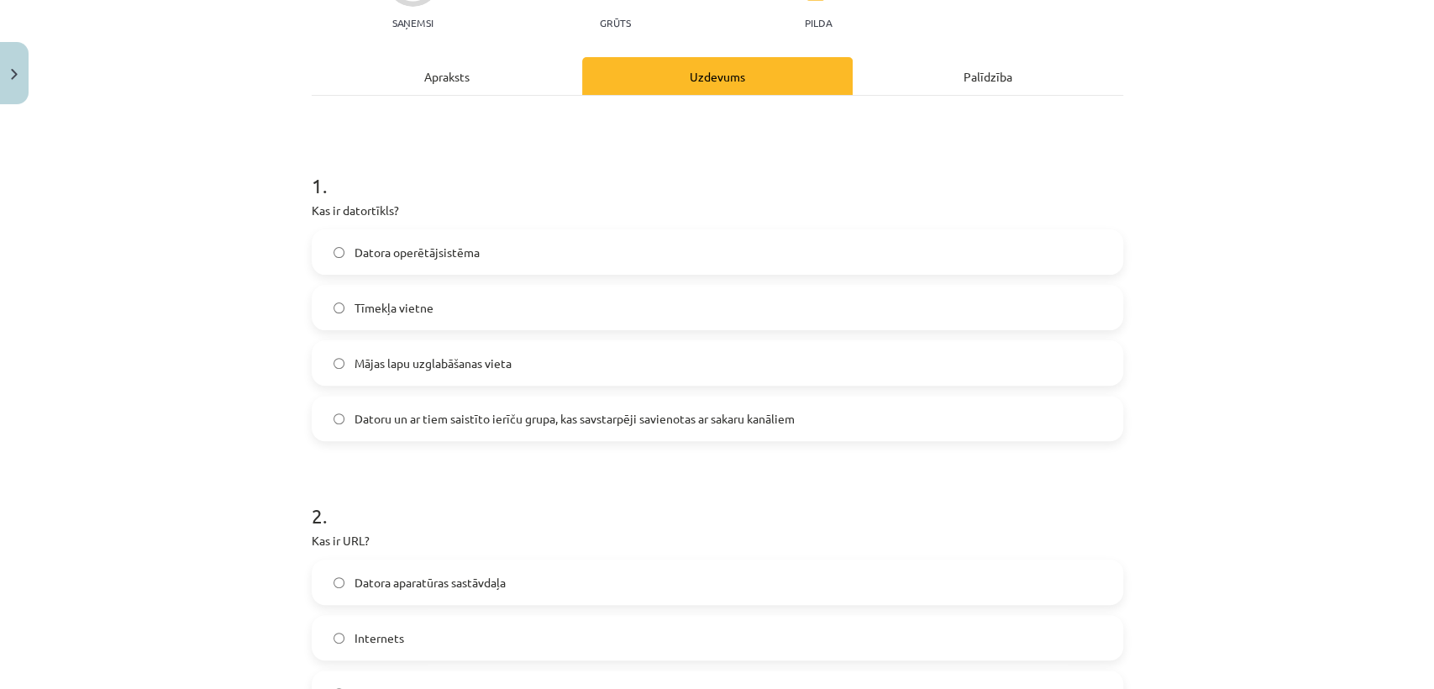
scroll to position [0, 0]
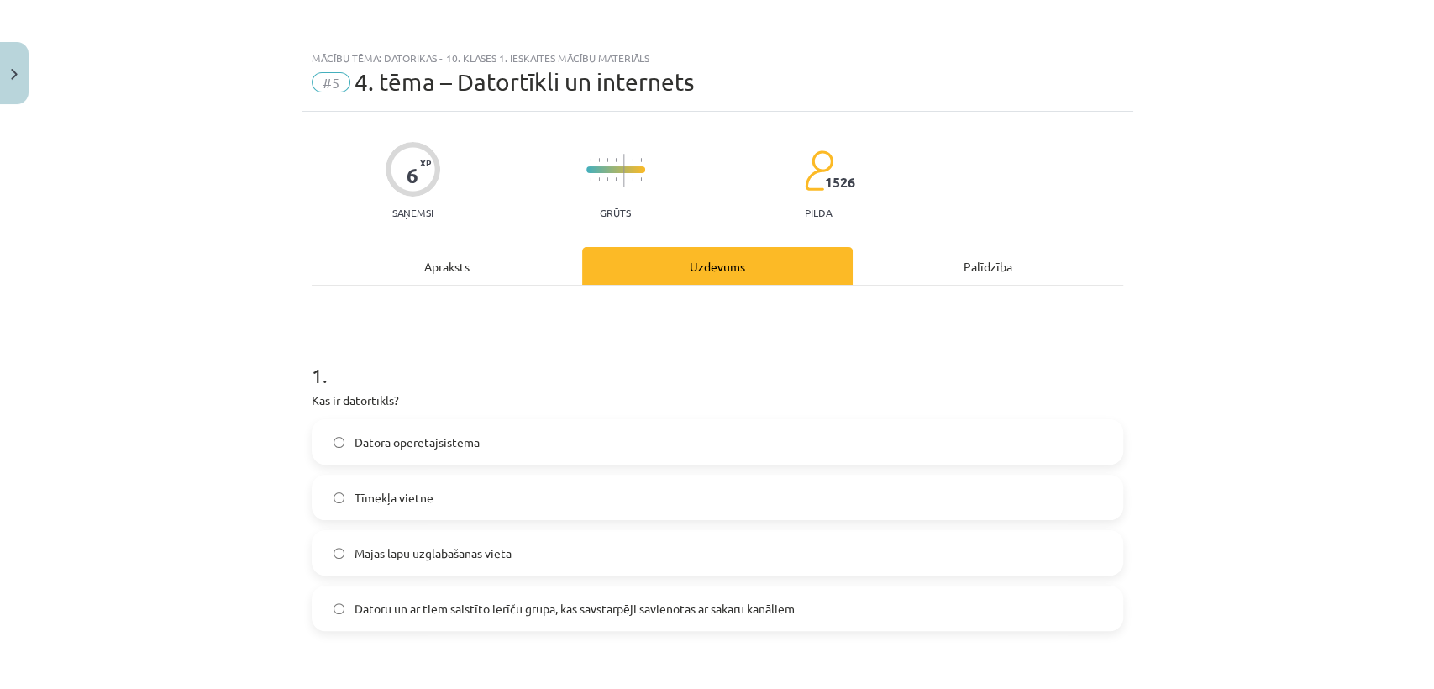
click at [551, 269] on div "Apraksts" at bounding box center [447, 266] width 270 height 38
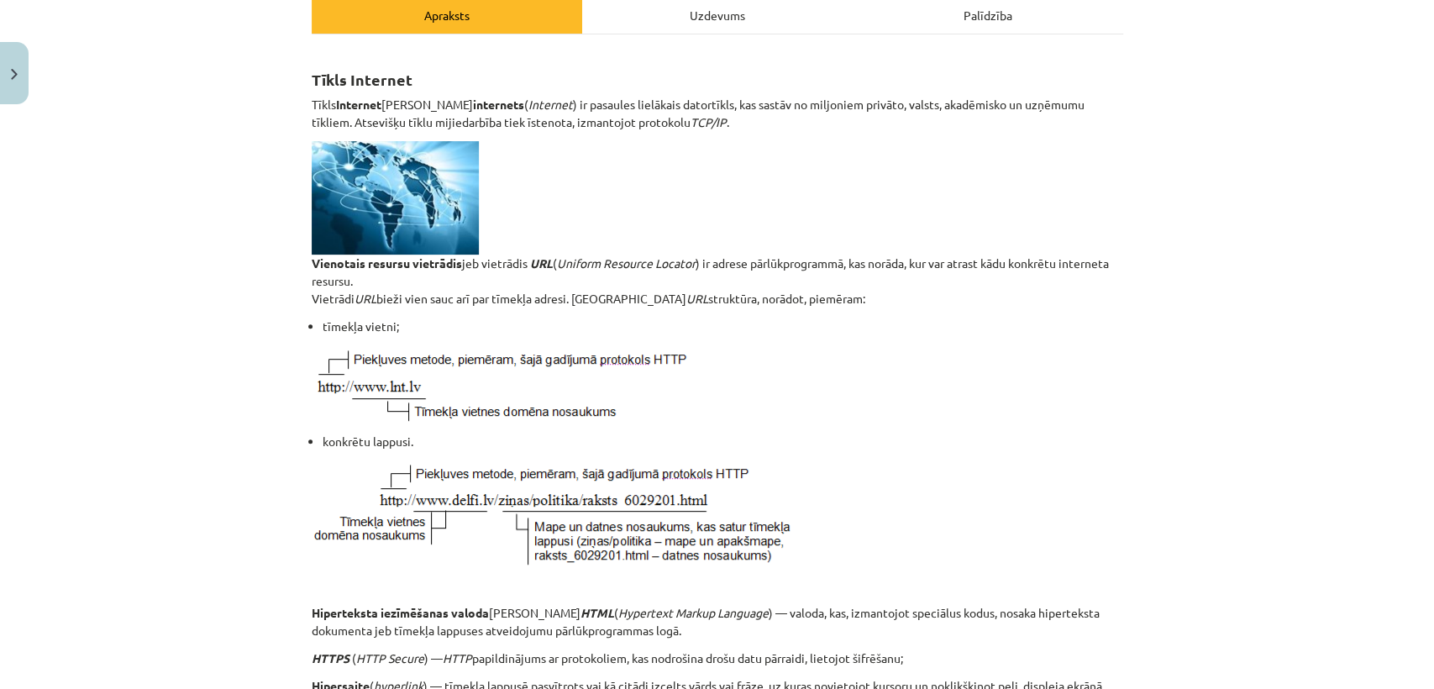
scroll to position [195, 0]
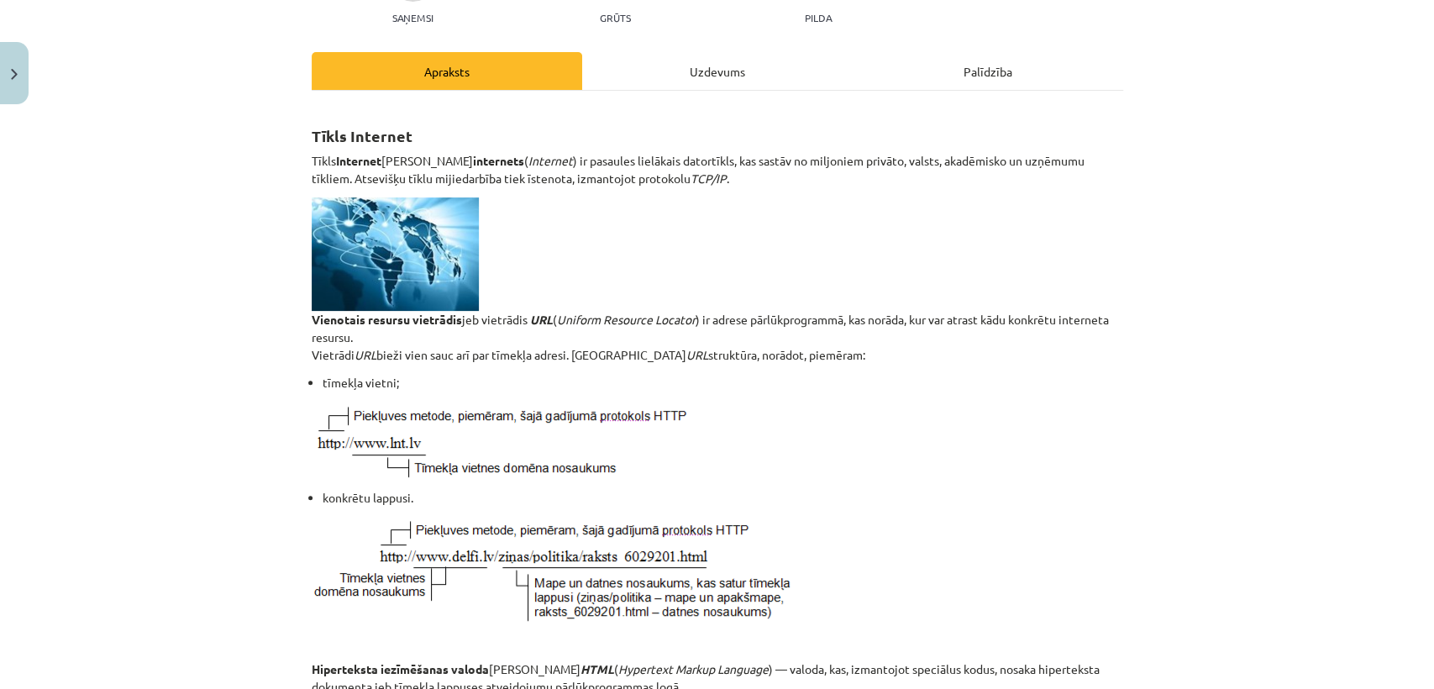
click at [748, 88] on div "Uzdevums" at bounding box center [717, 71] width 270 height 38
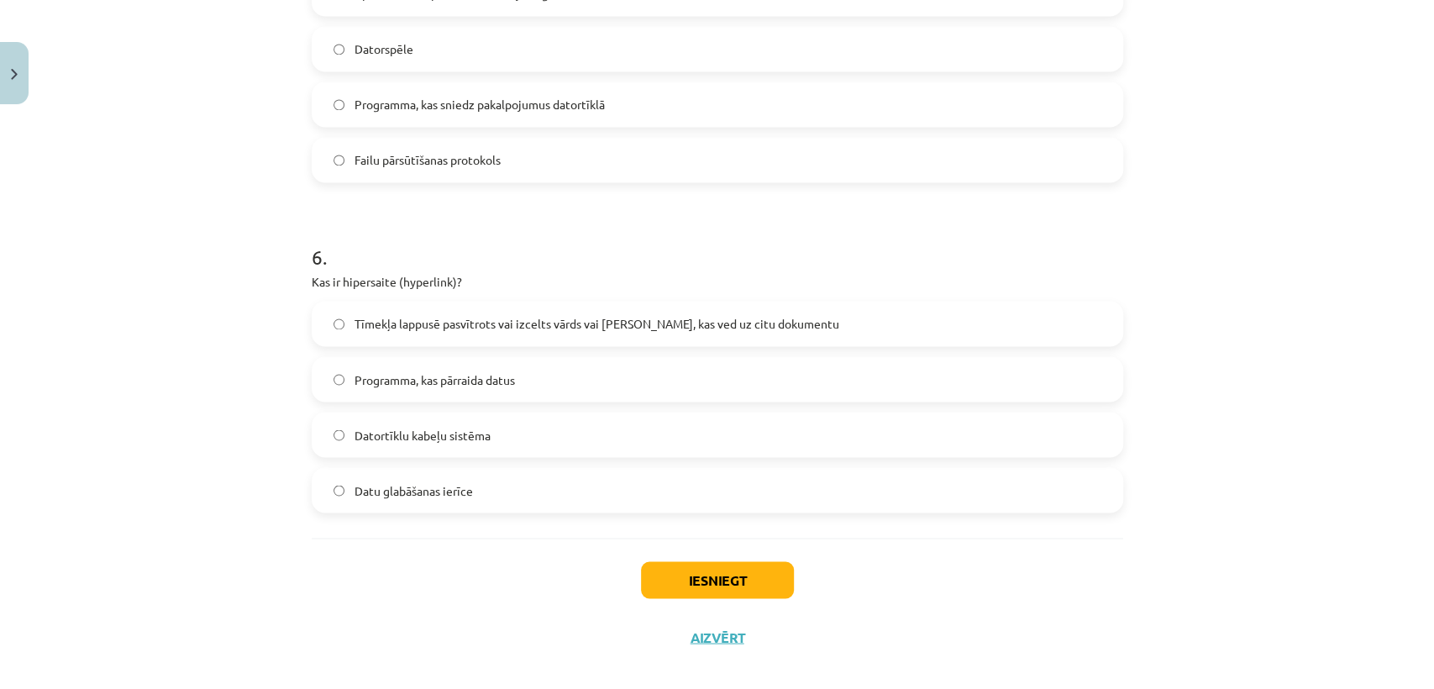
scroll to position [1787, 0]
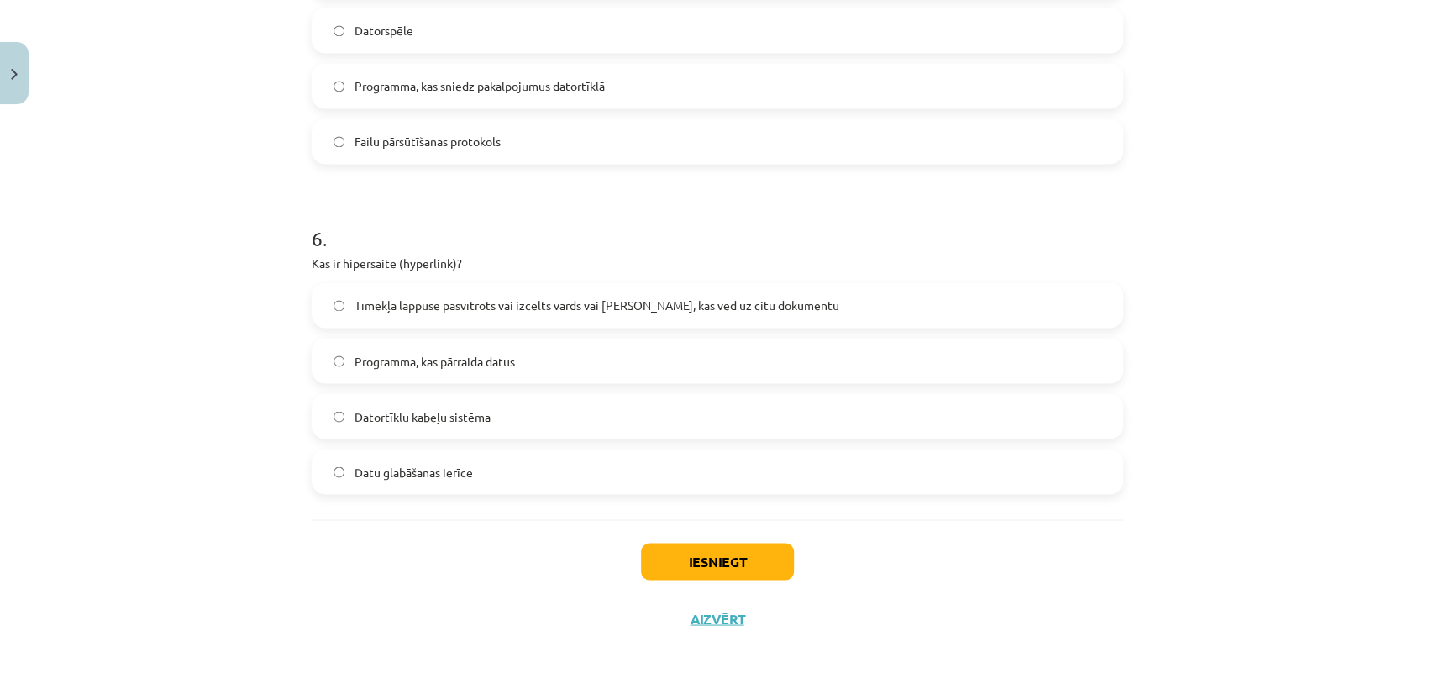
click at [854, 296] on label "Tīmekļa lappusē pasvītrots vai izcelts vārds vai frāze, kas ved uz citu dokumen…" at bounding box center [717, 305] width 808 height 42
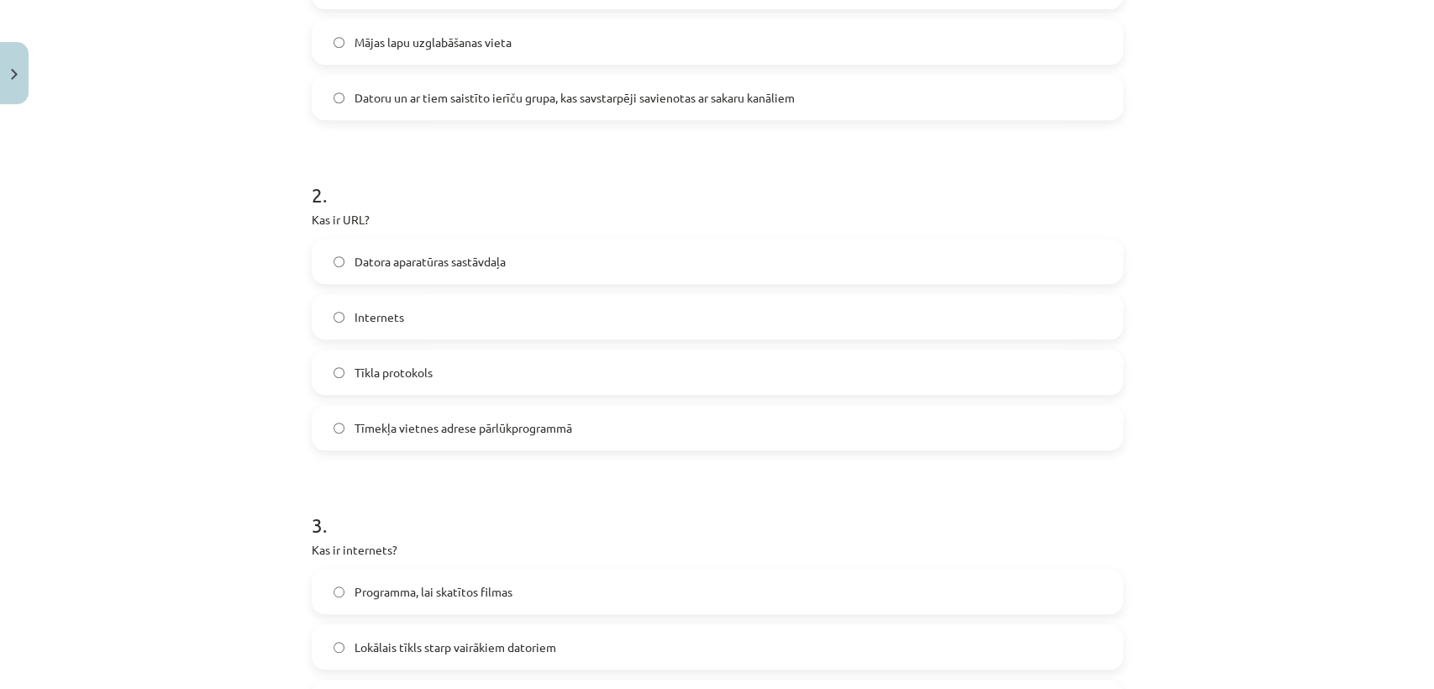
scroll to position [87, 0]
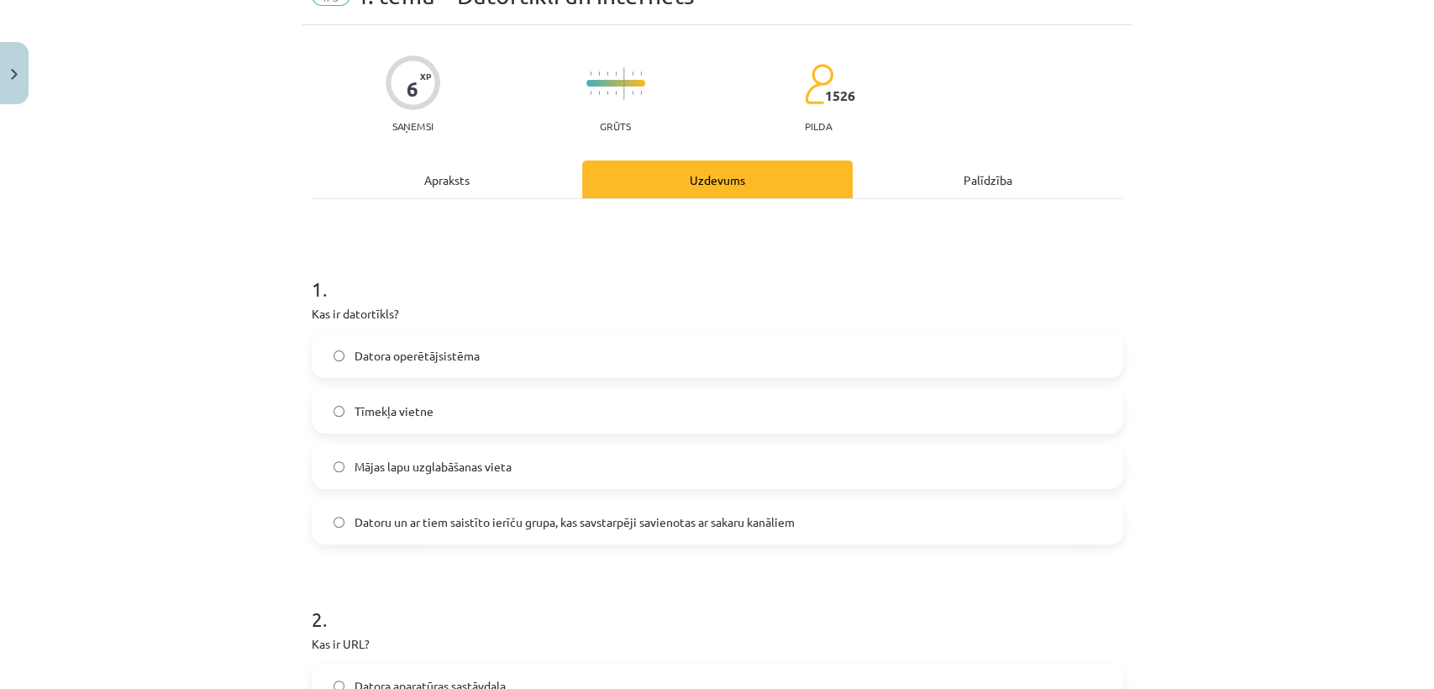
click at [541, 170] on div "Apraksts" at bounding box center [447, 179] width 270 height 38
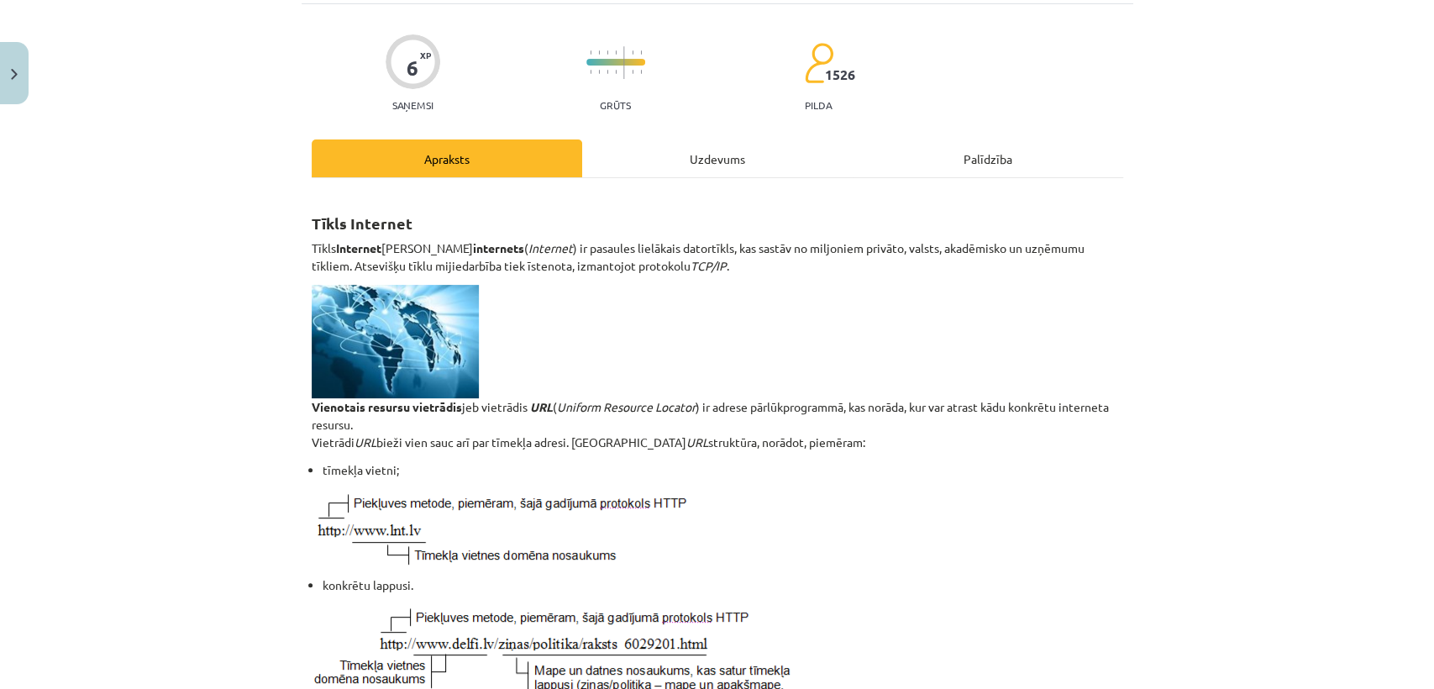
scroll to position [113, 0]
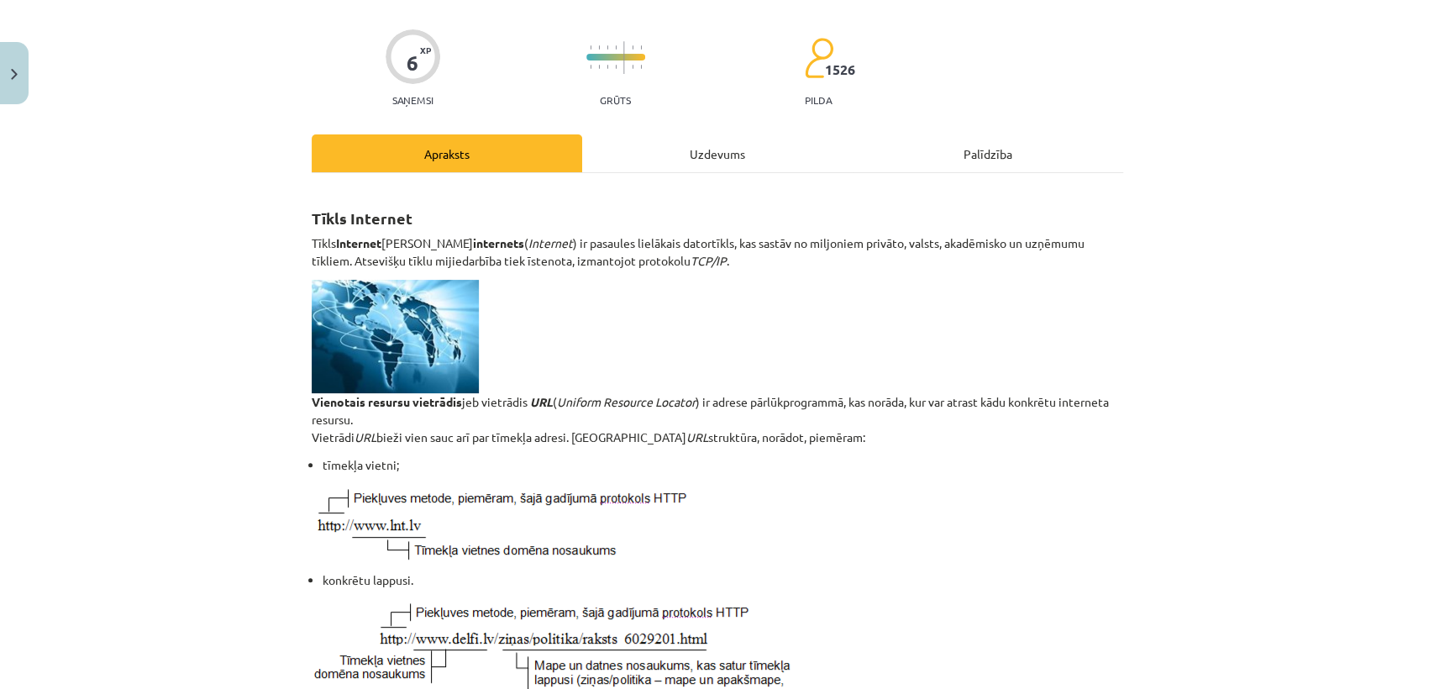
click at [722, 152] on div "Uzdevums" at bounding box center [717, 153] width 270 height 38
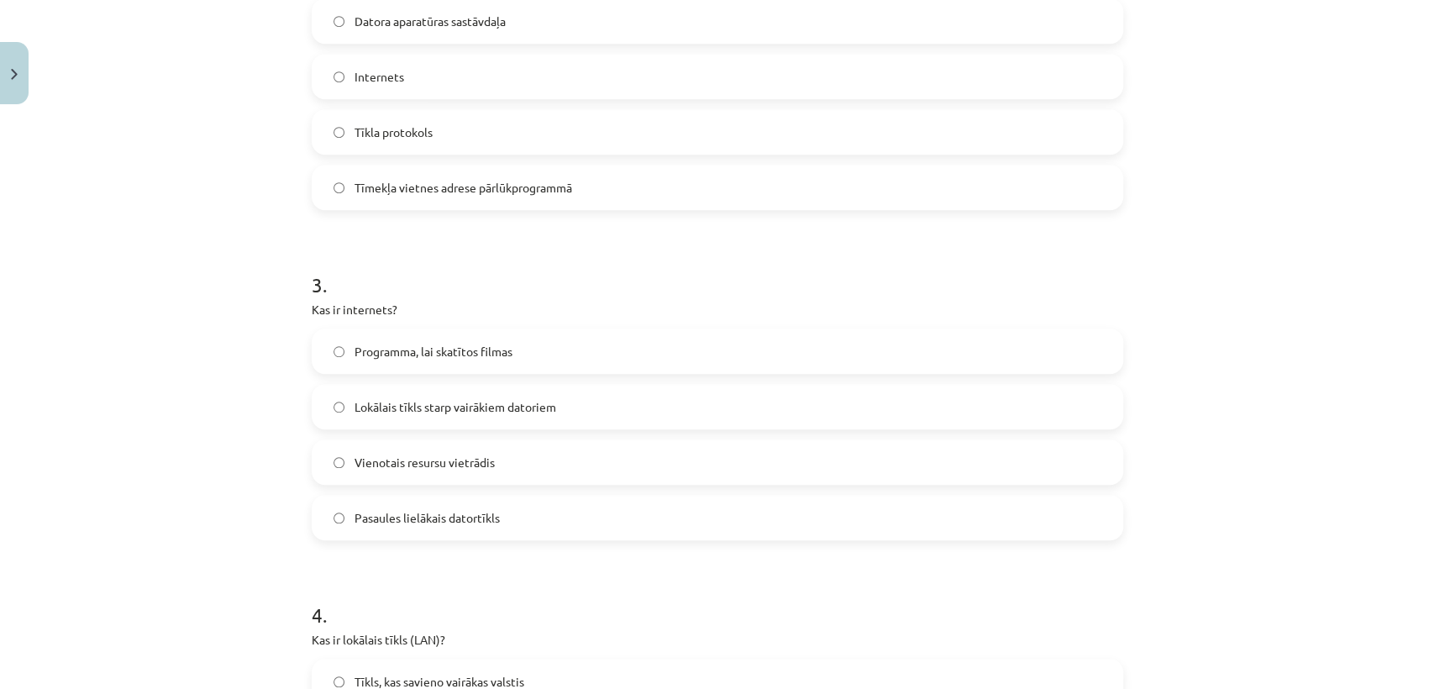
scroll to position [765, 0]
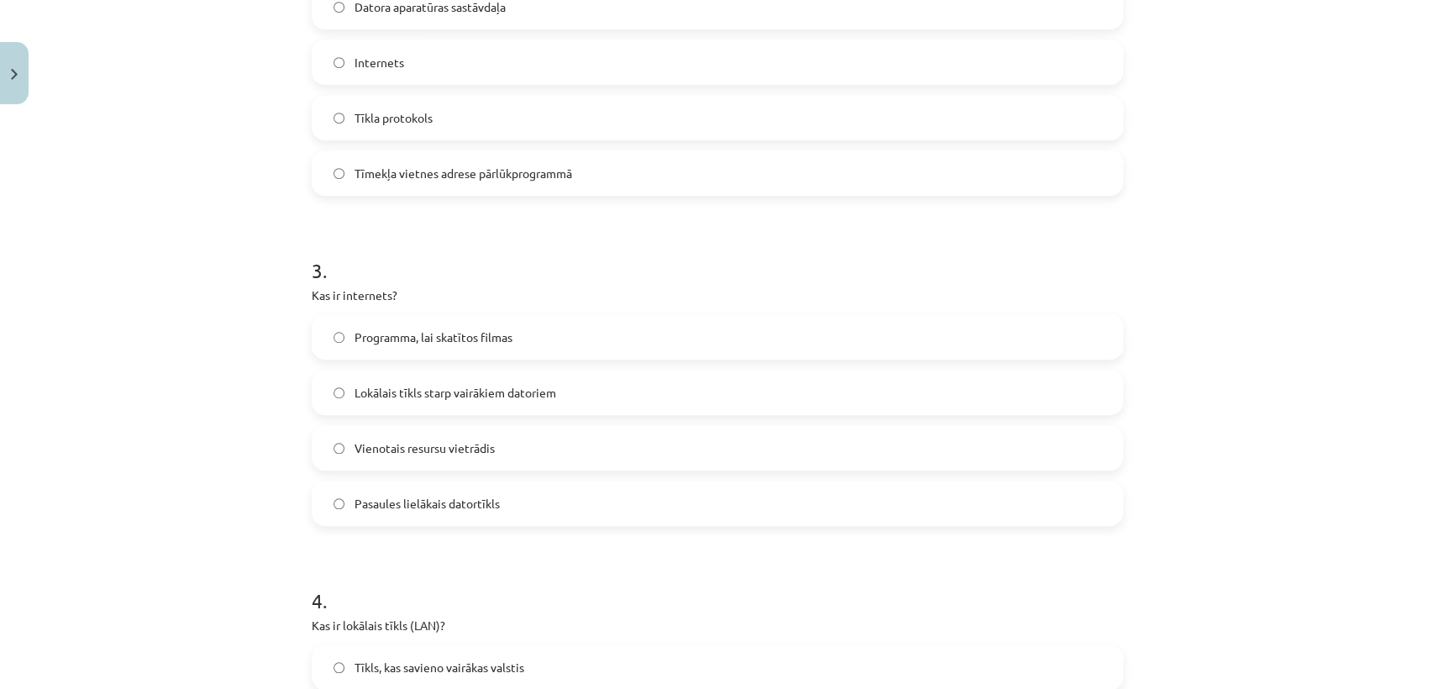
click at [643, 391] on label "Lokālais tīkls starp vairākiem datoriem" at bounding box center [717, 392] width 808 height 42
click at [513, 455] on label "Vienotais resursu vietrādis" at bounding box center [717, 448] width 808 height 42
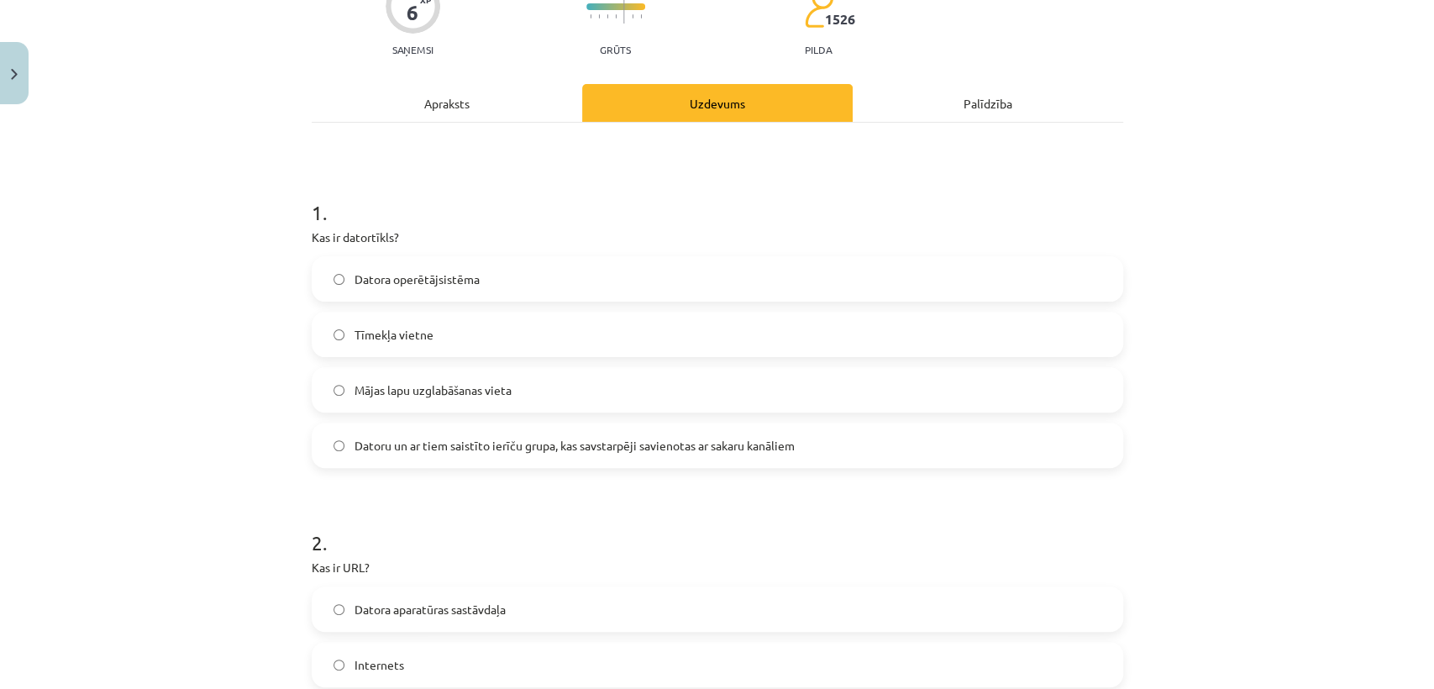
scroll to position [0, 0]
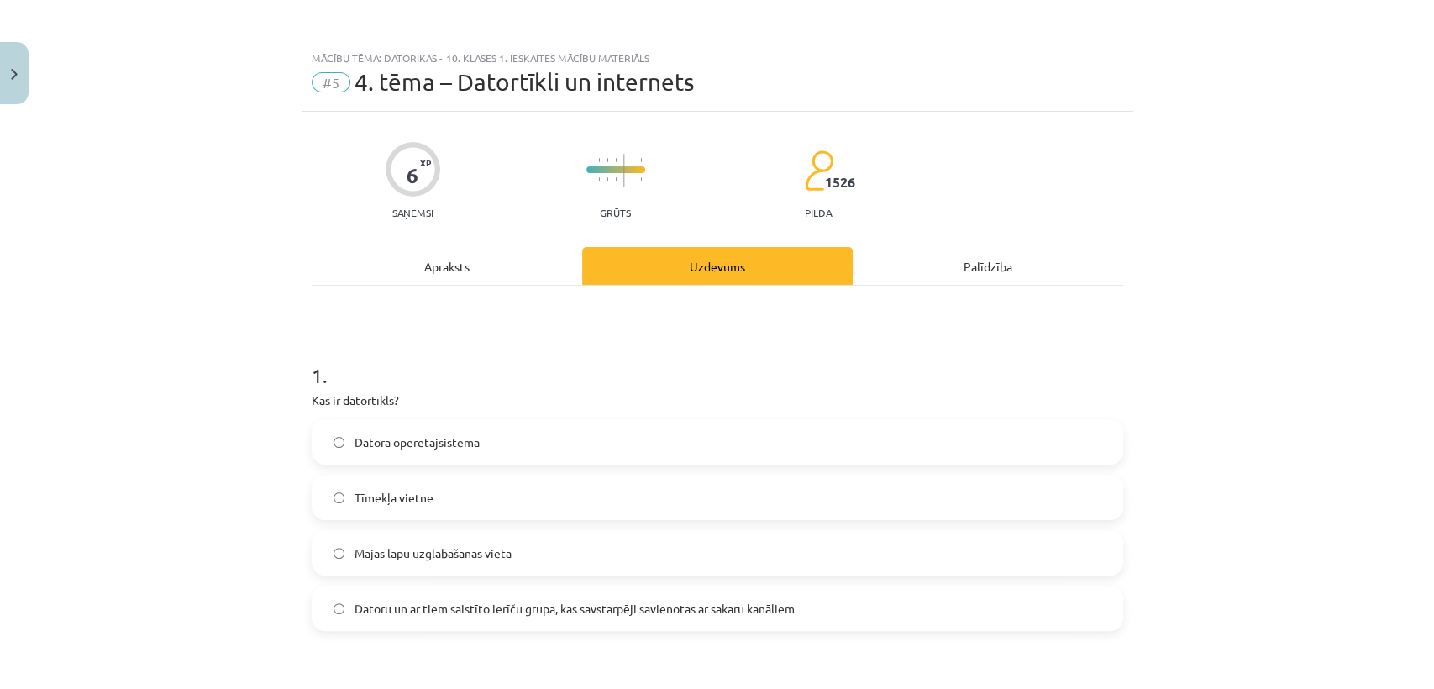
click at [407, 270] on div "Apraksts" at bounding box center [447, 266] width 270 height 38
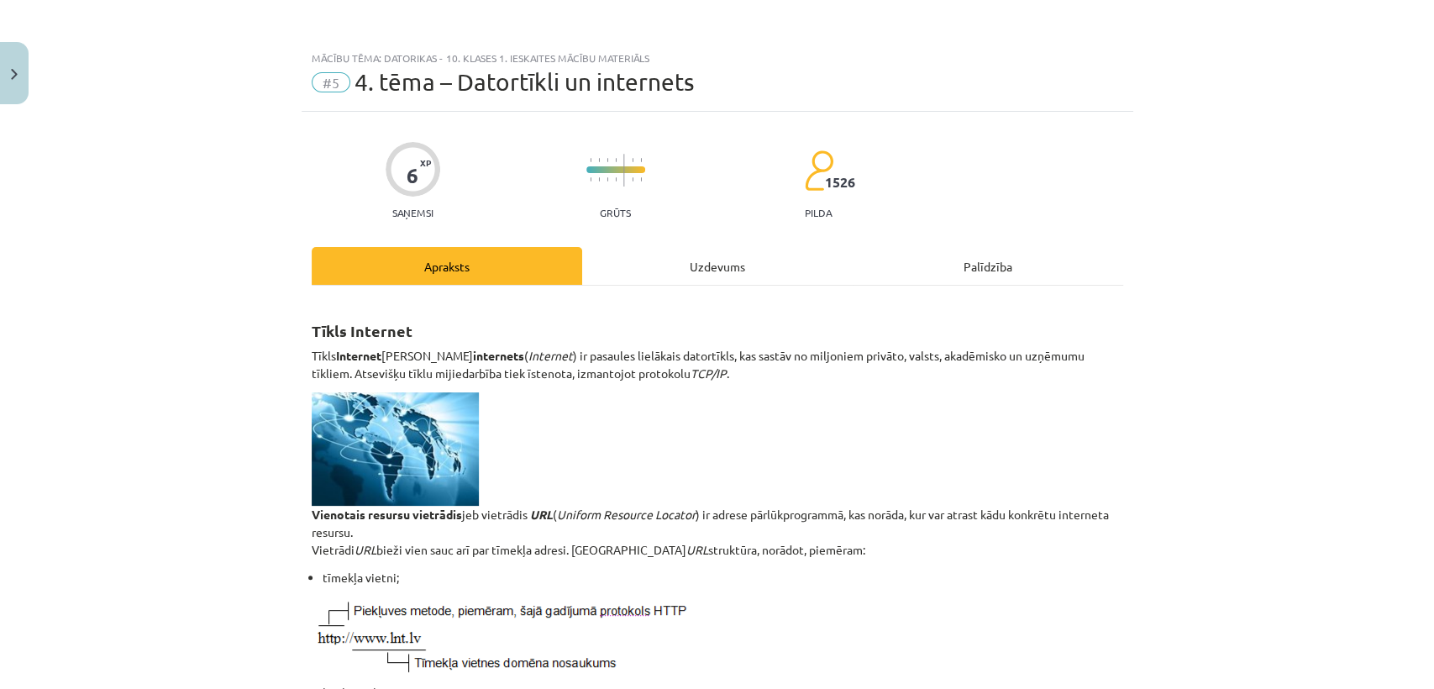
scroll to position [41, 0]
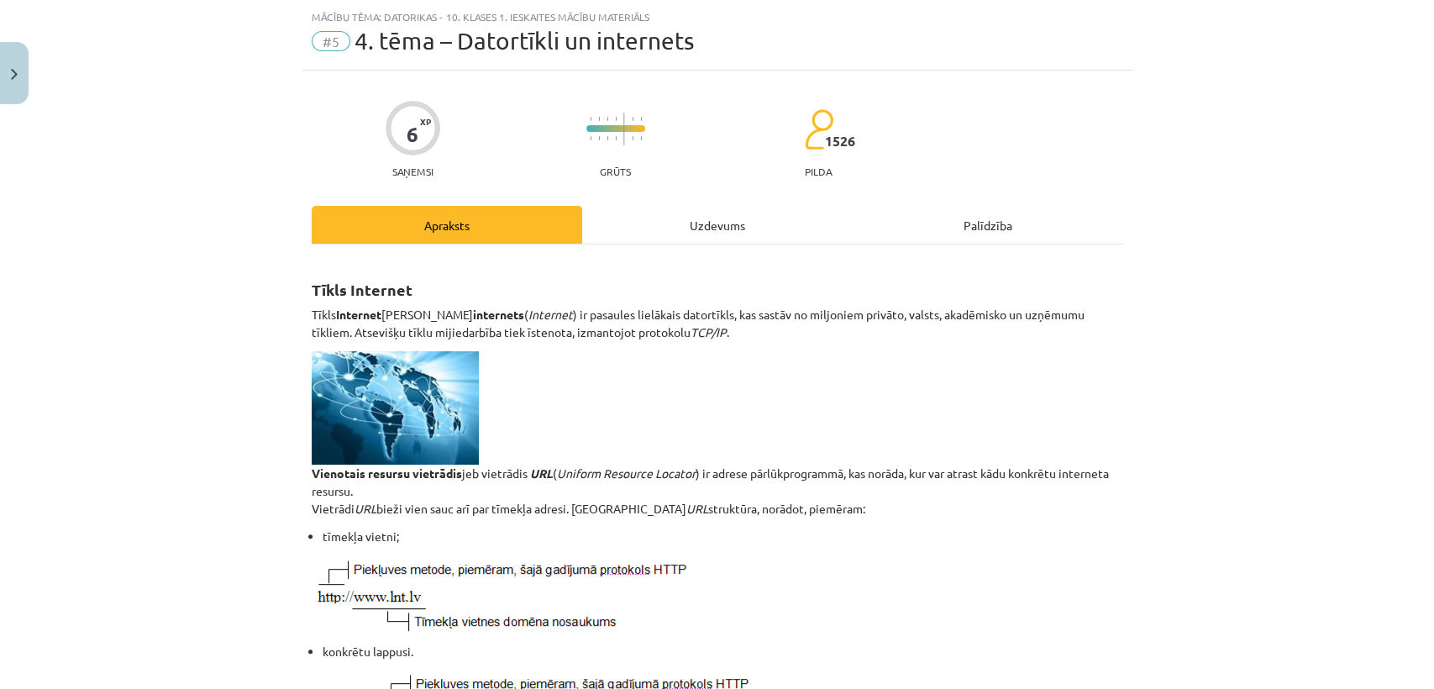
click at [682, 218] on div "Uzdevums" at bounding box center [717, 225] width 270 height 38
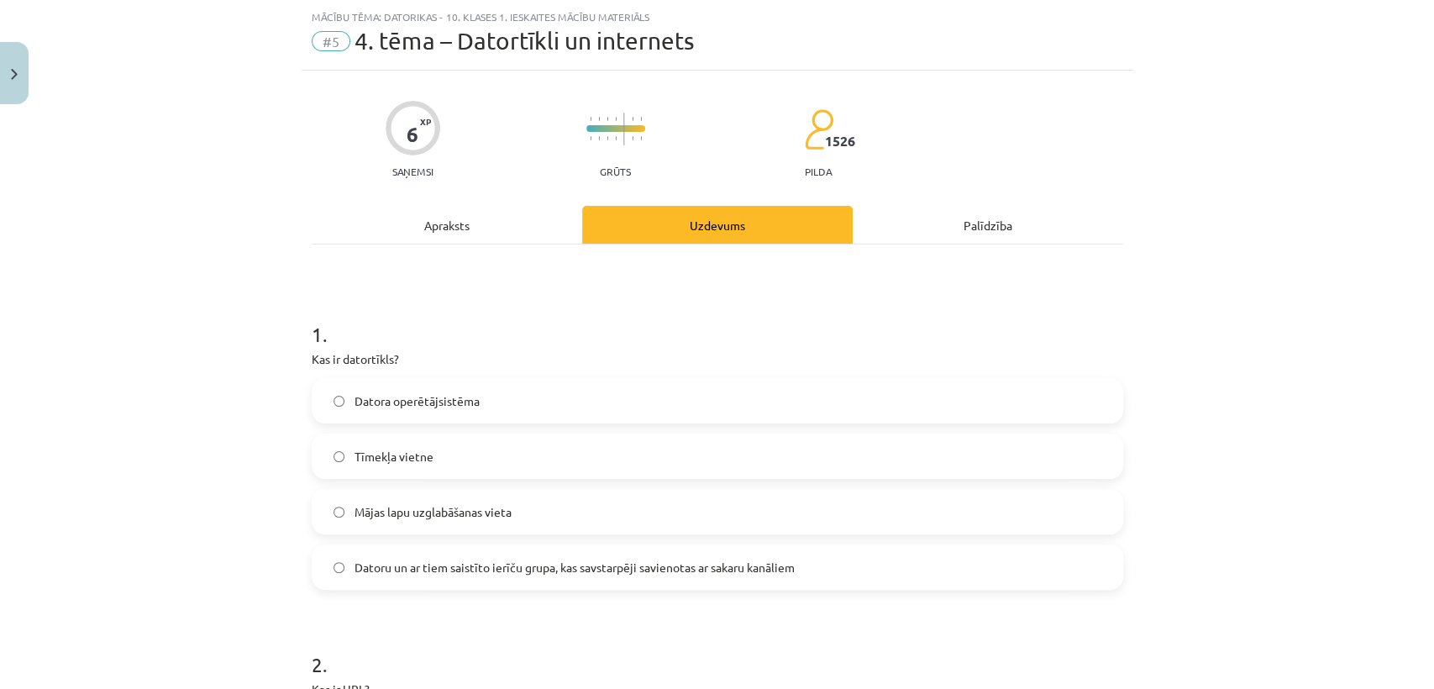
scroll to position [643, 0]
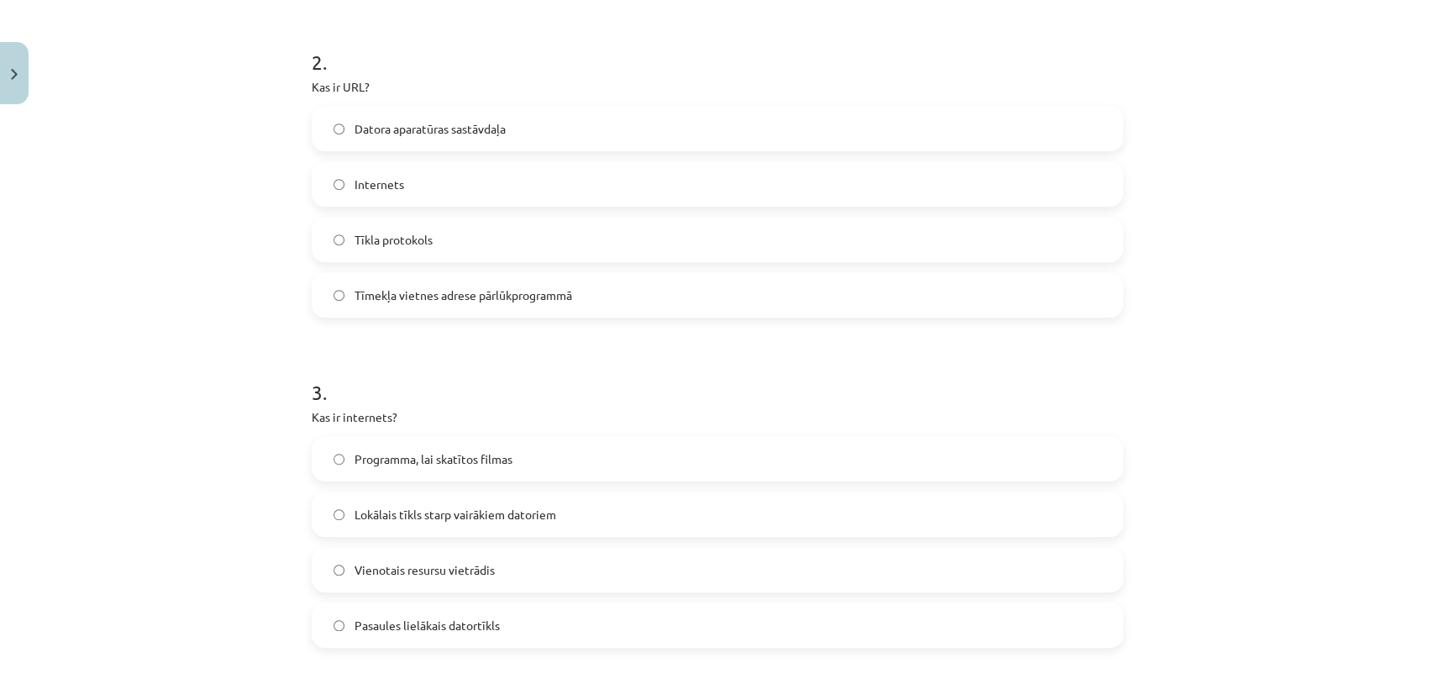
click at [463, 632] on span "Pasaules lielākais datortīkls" at bounding box center [426, 626] width 145 height 18
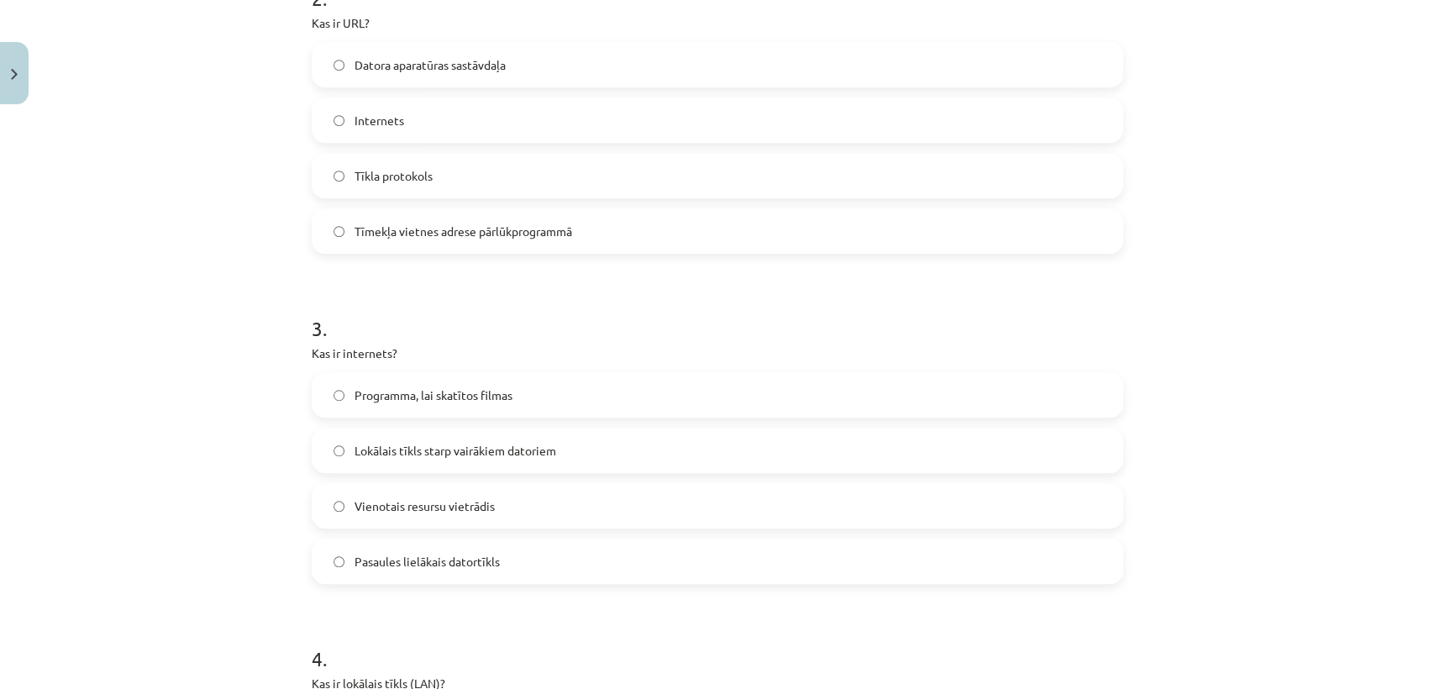
scroll to position [111, 0]
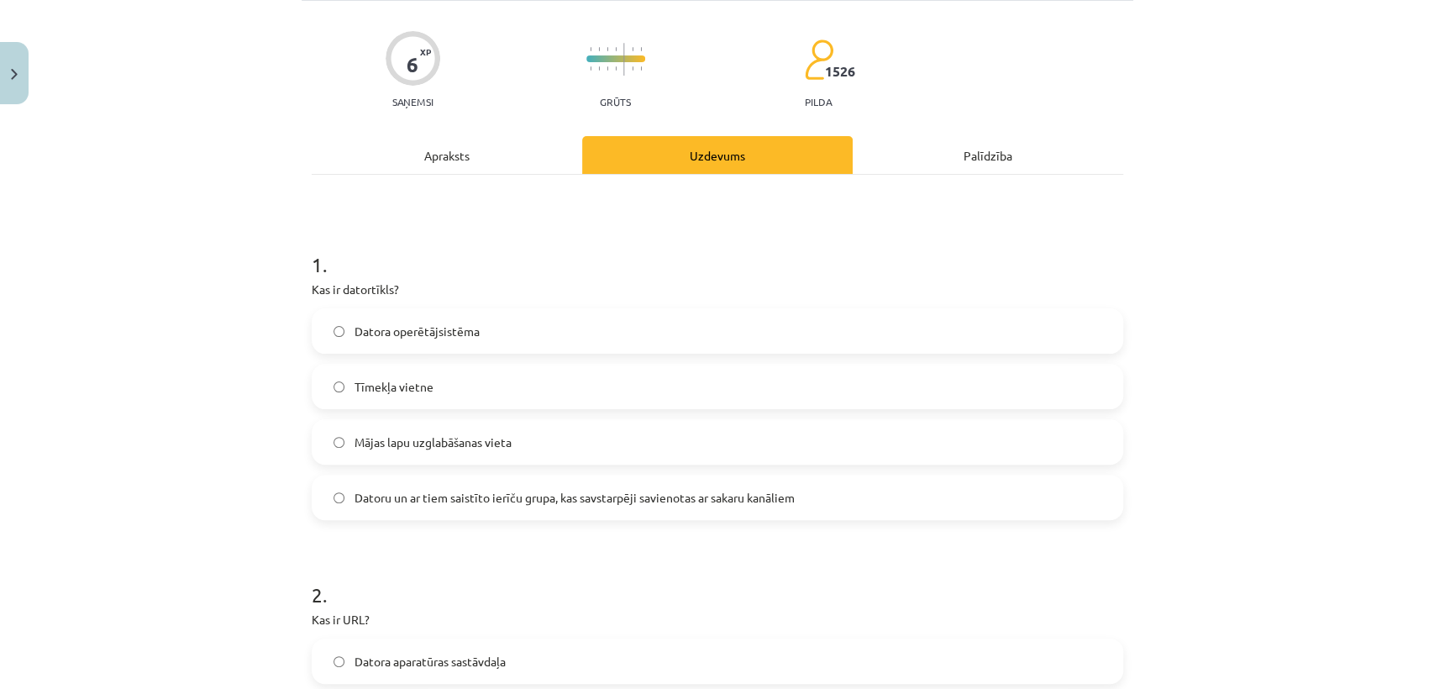
click at [462, 156] on div "Apraksts" at bounding box center [447, 155] width 270 height 38
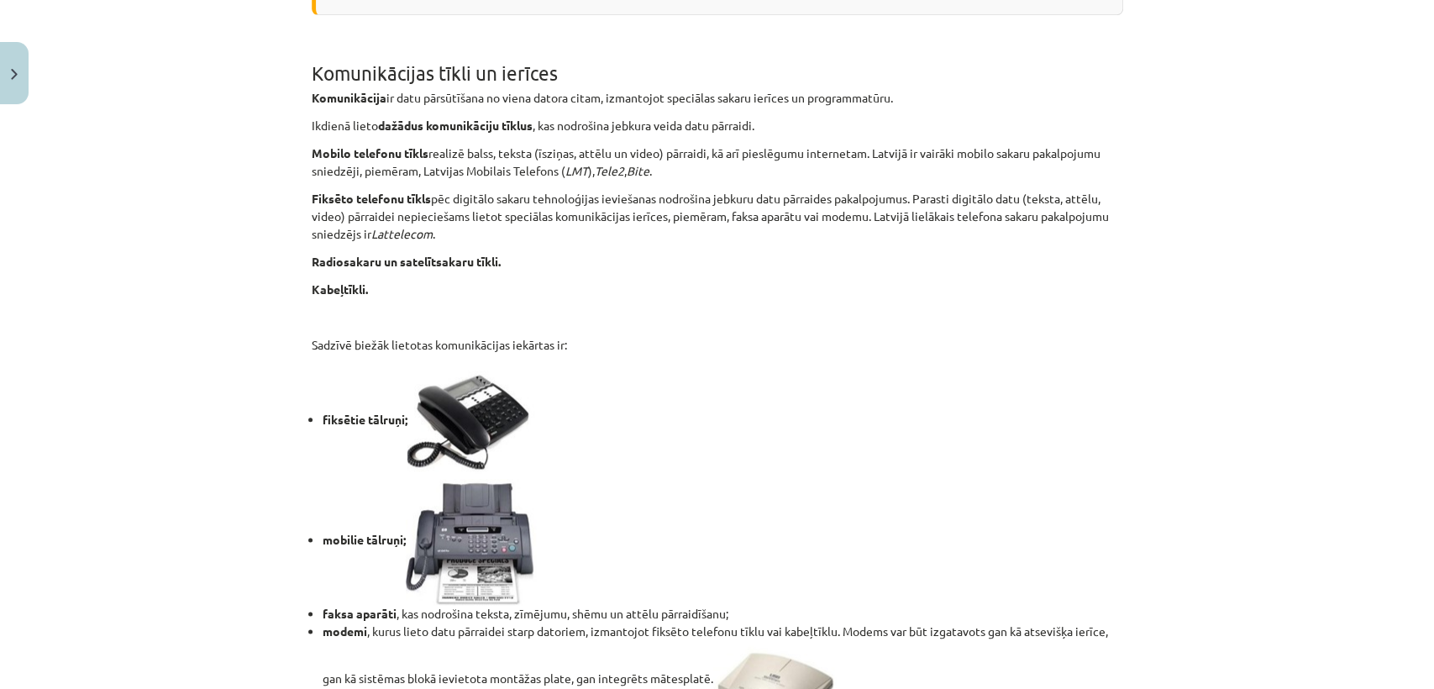
scroll to position [1373, 0]
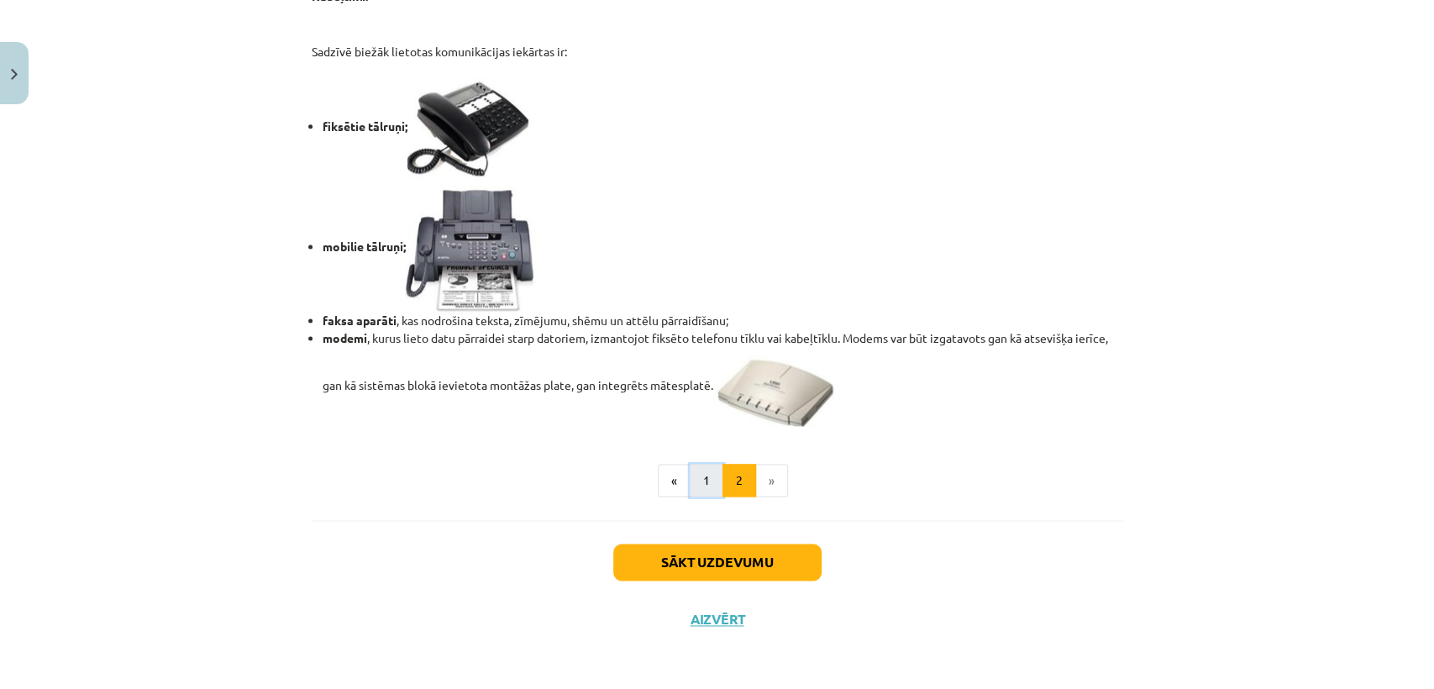
click at [697, 478] on button "1" at bounding box center [707, 481] width 34 height 34
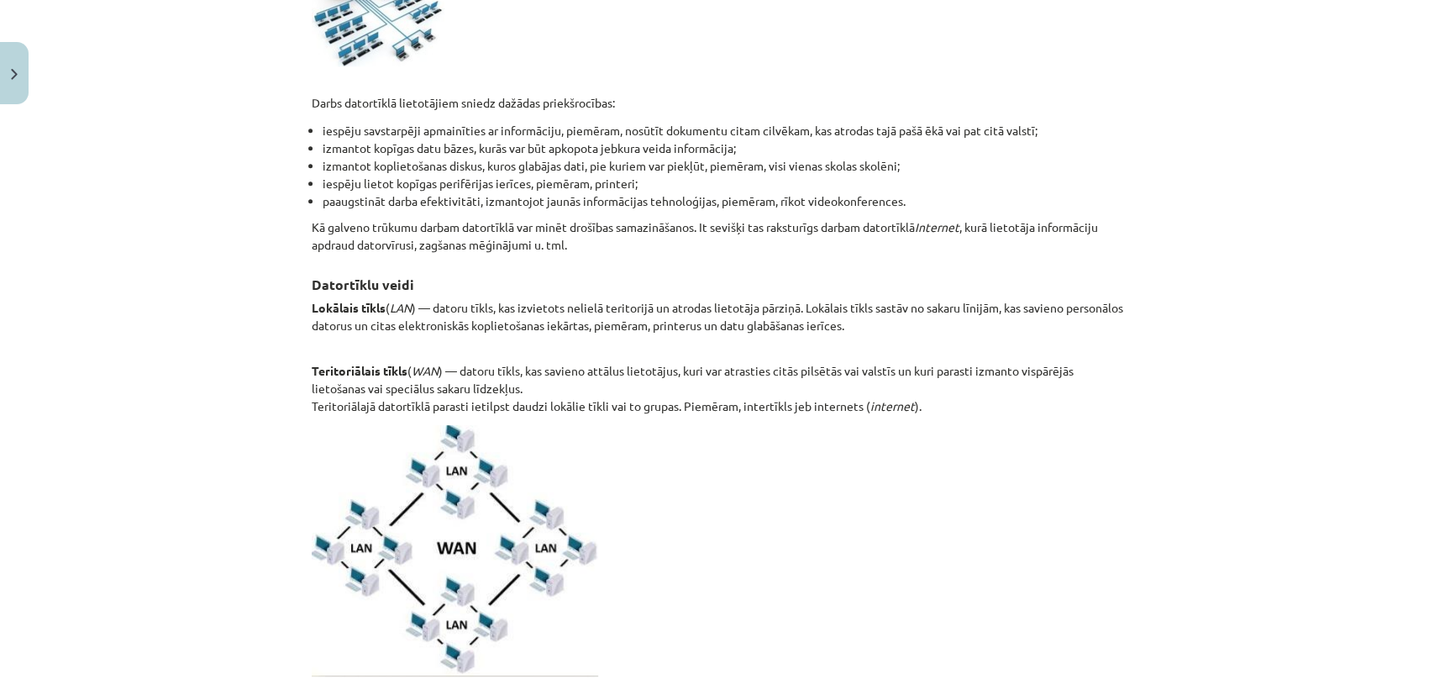
scroll to position [0, 0]
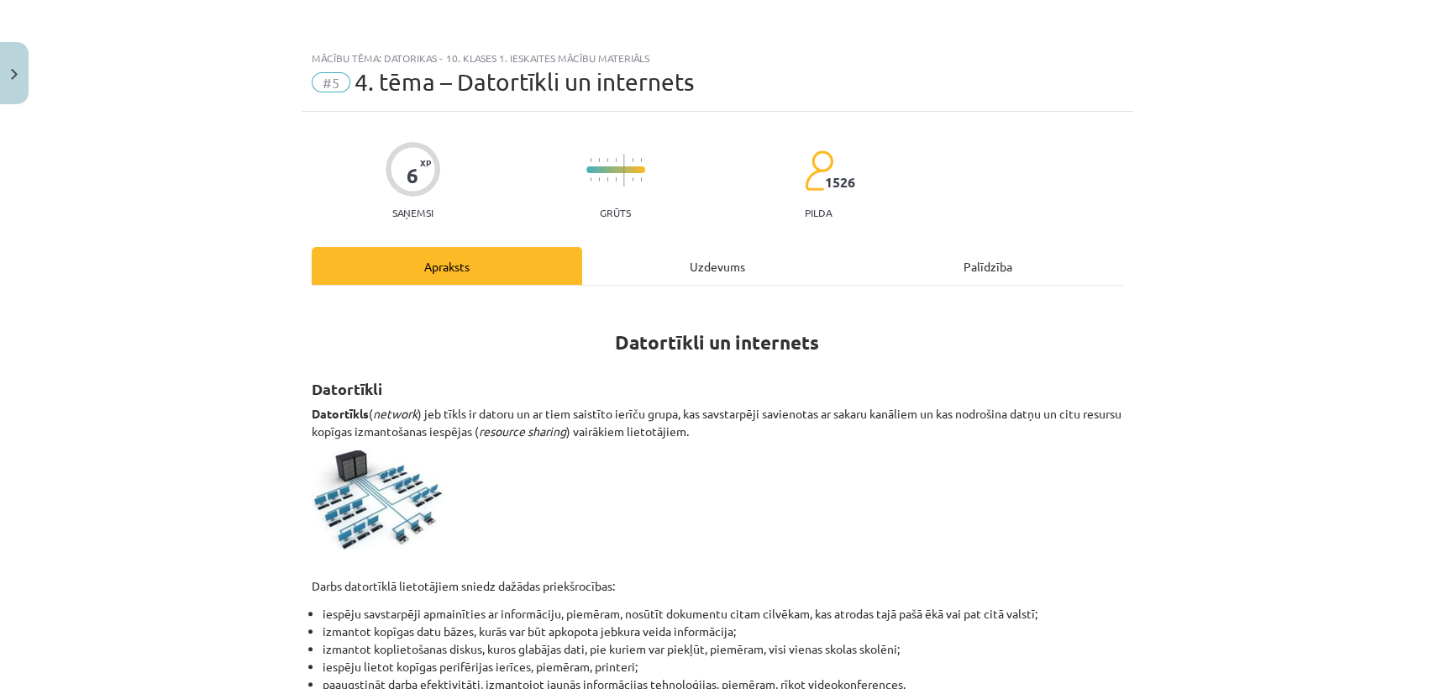
drag, startPoint x: 734, startPoint y: 284, endPoint x: 737, endPoint y: 272, distance: 12.0
click at [737, 272] on div "Uzdevums" at bounding box center [717, 266] width 270 height 38
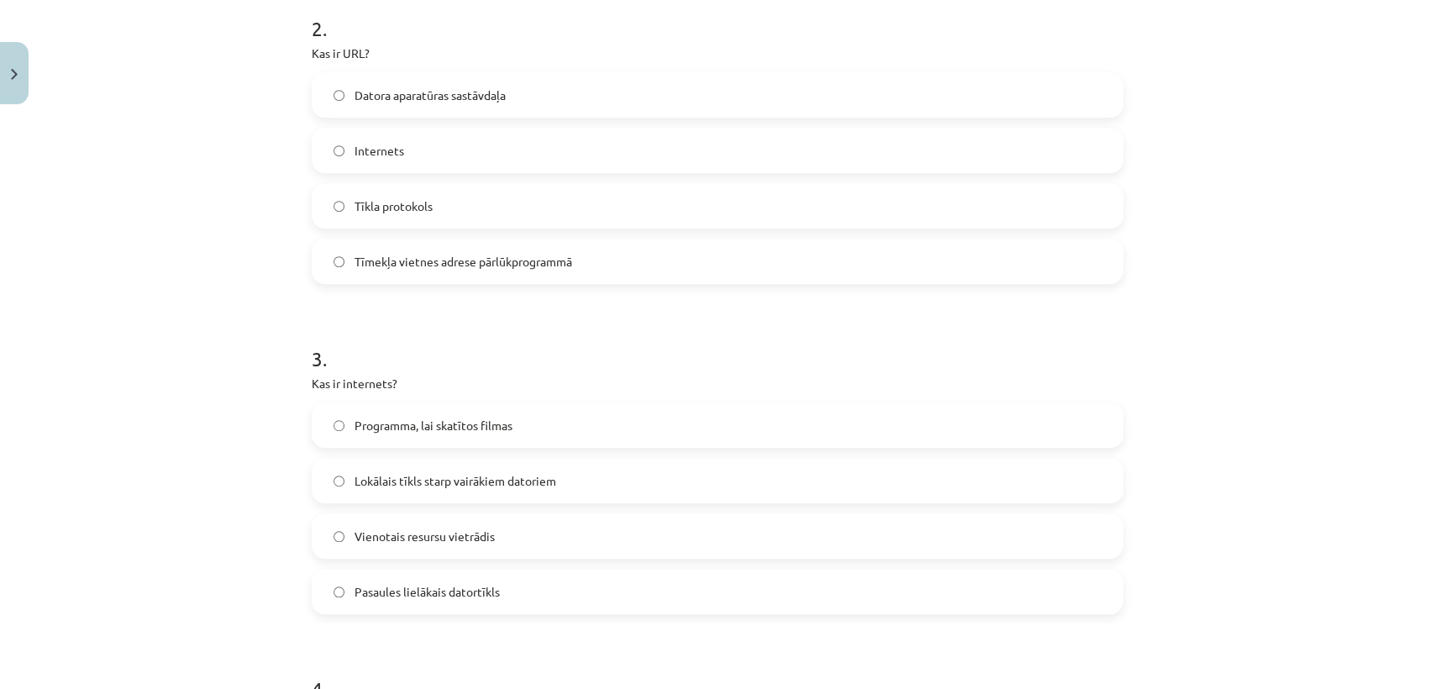
scroll to position [1469, 0]
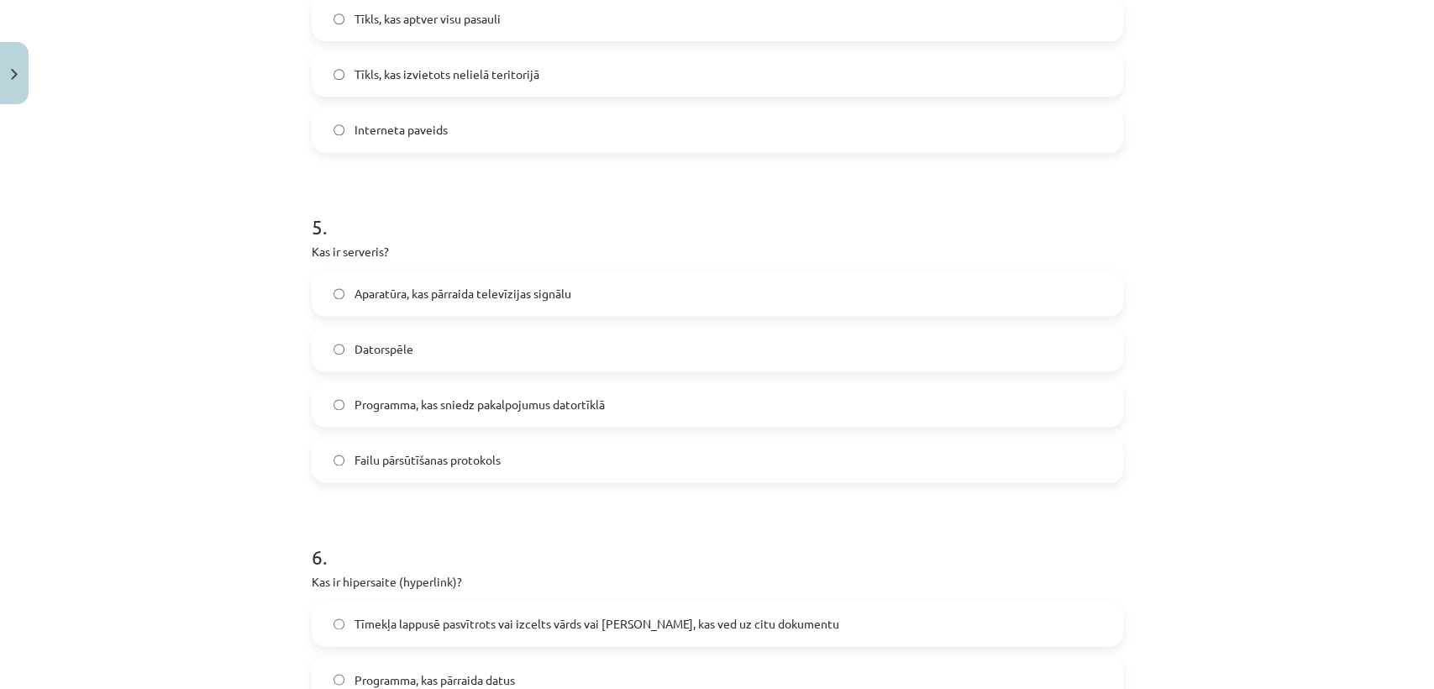
click at [659, 414] on label "Programma, kas sniedz pakalpojumus datortīklā" at bounding box center [717, 404] width 808 height 42
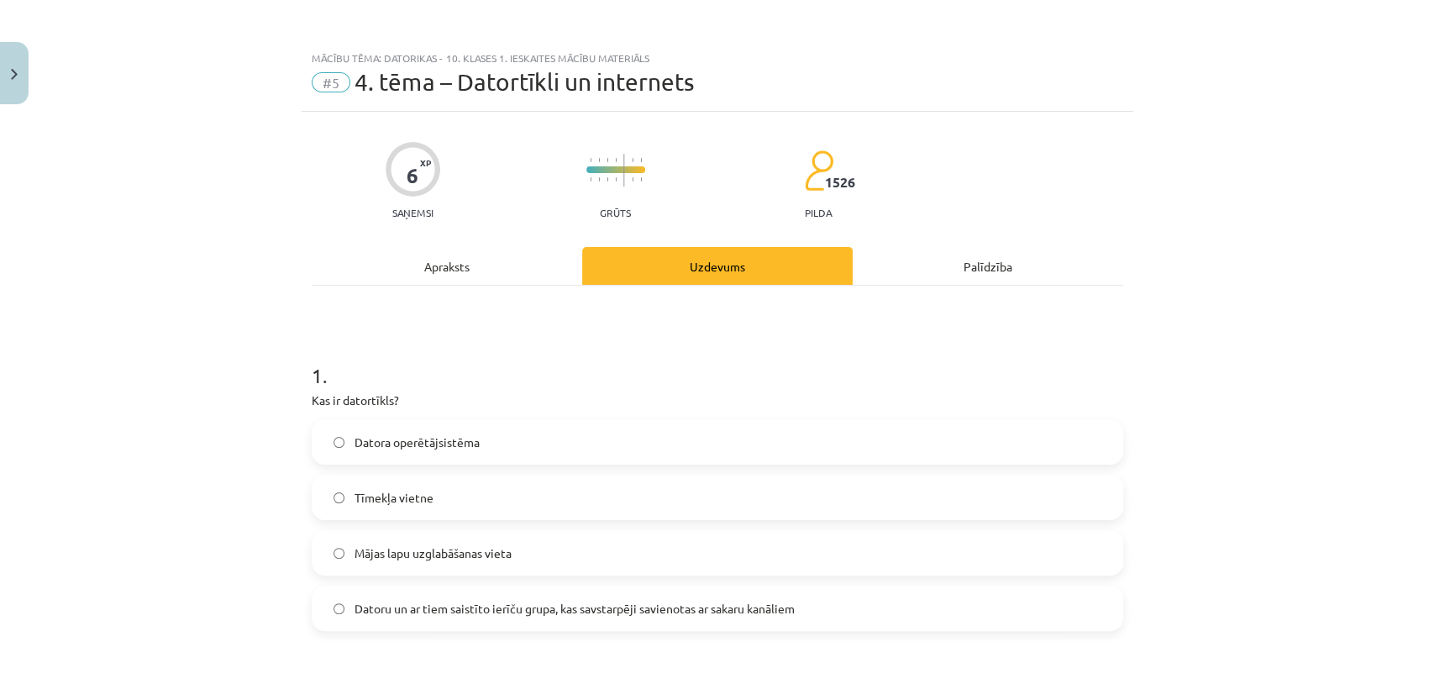
click at [449, 282] on div "Apraksts" at bounding box center [447, 266] width 270 height 38
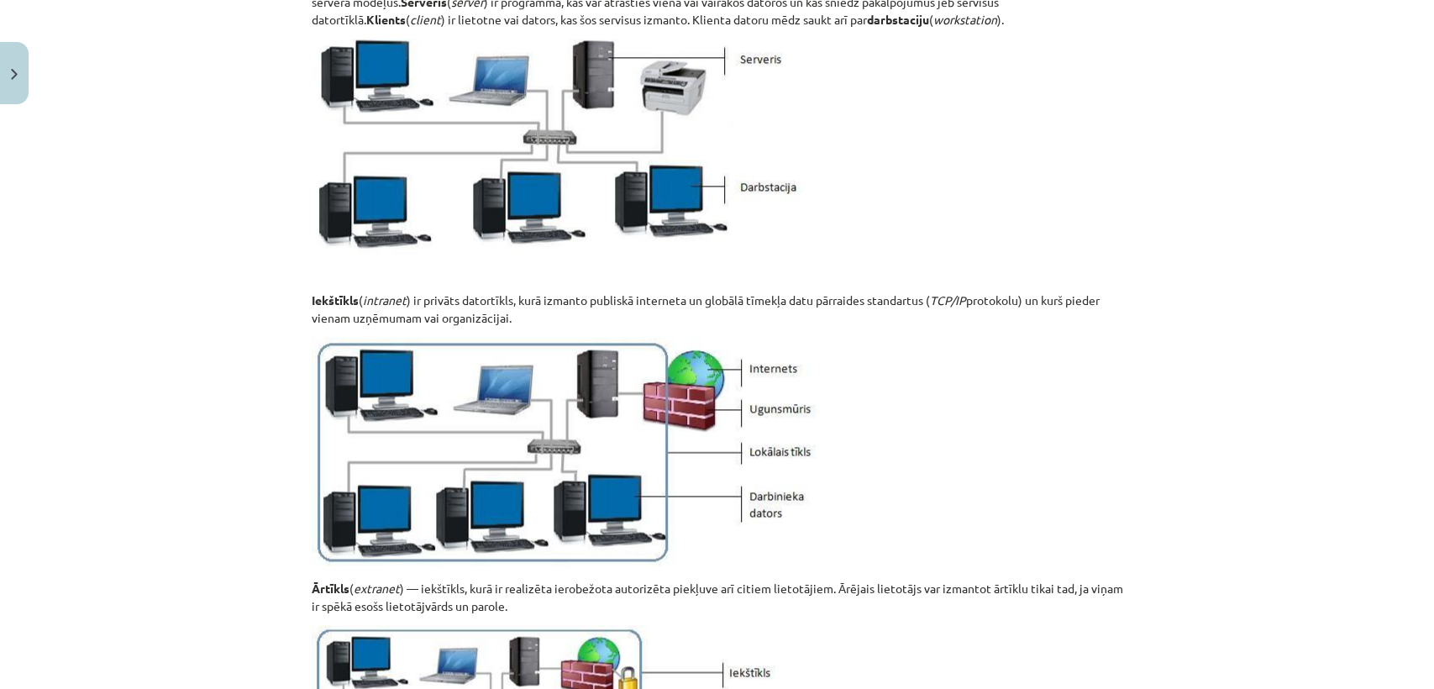
scroll to position [1979, 0]
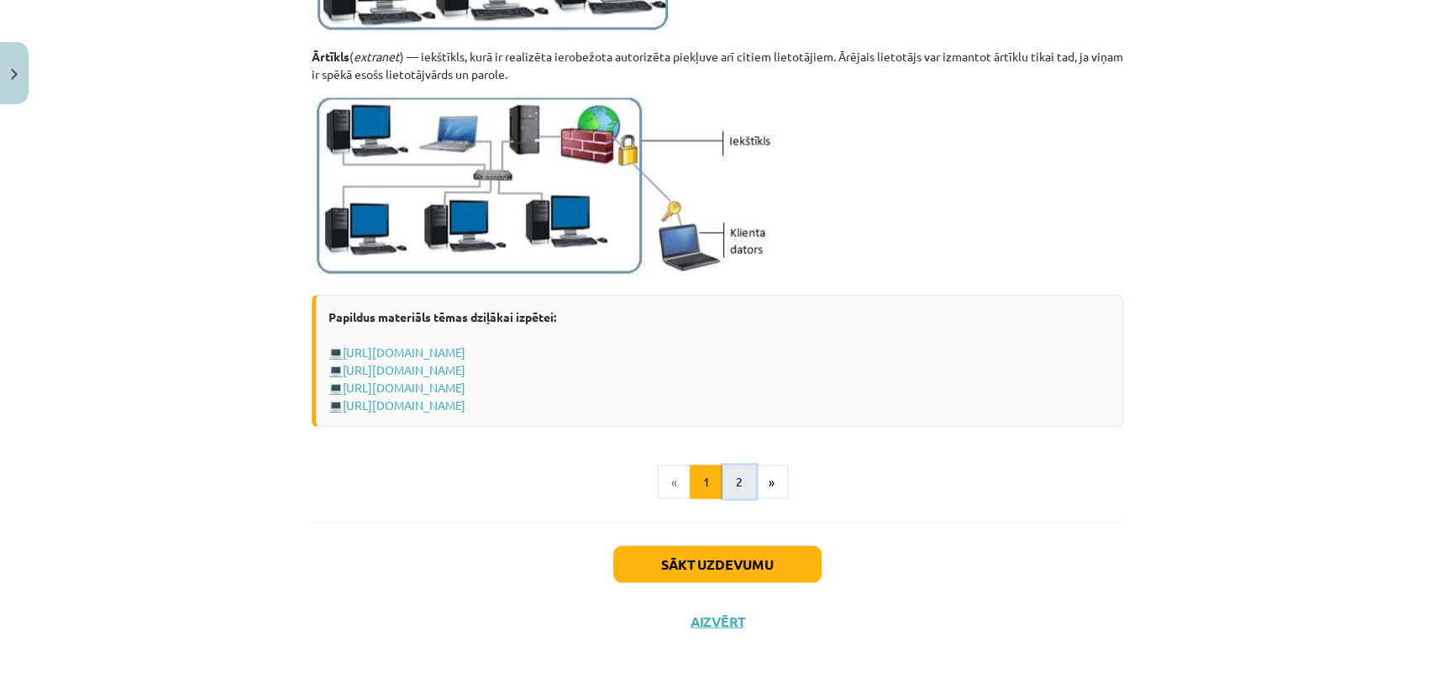
click at [733, 475] on button "2" at bounding box center [739, 481] width 34 height 34
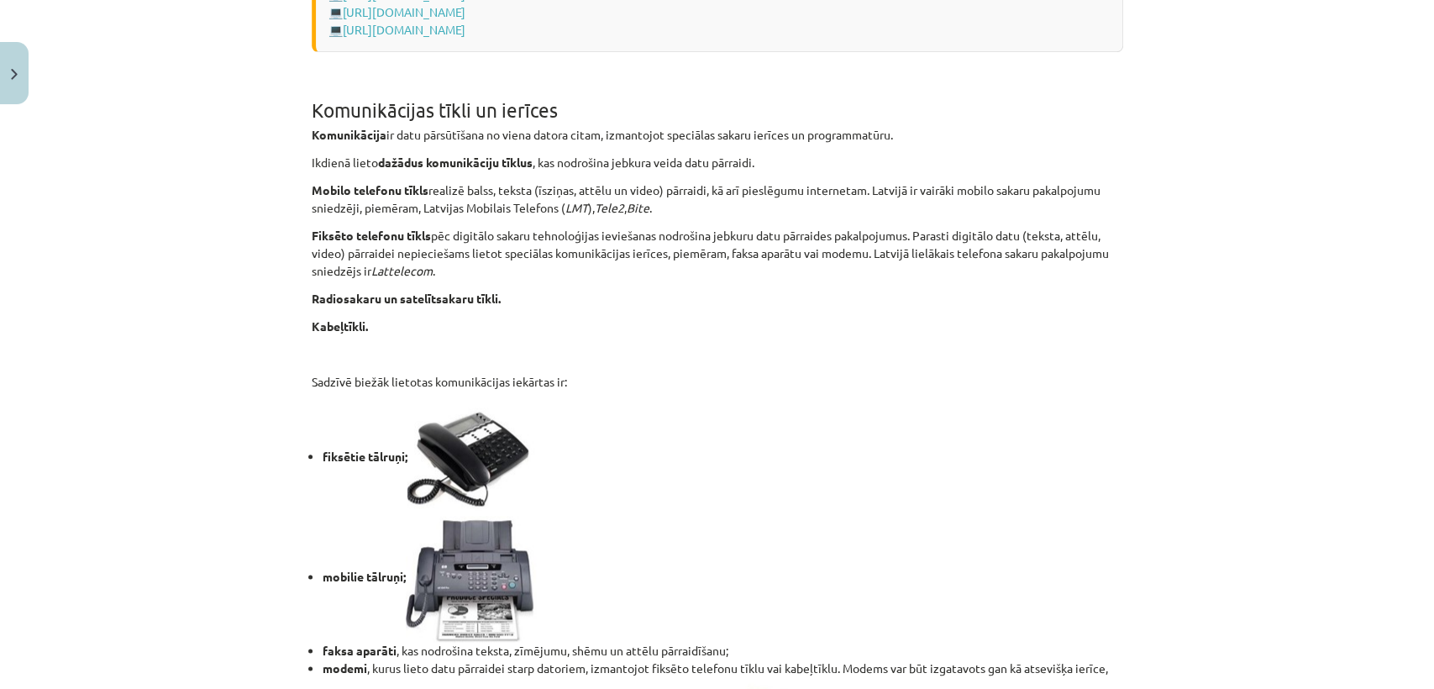
scroll to position [1373, 0]
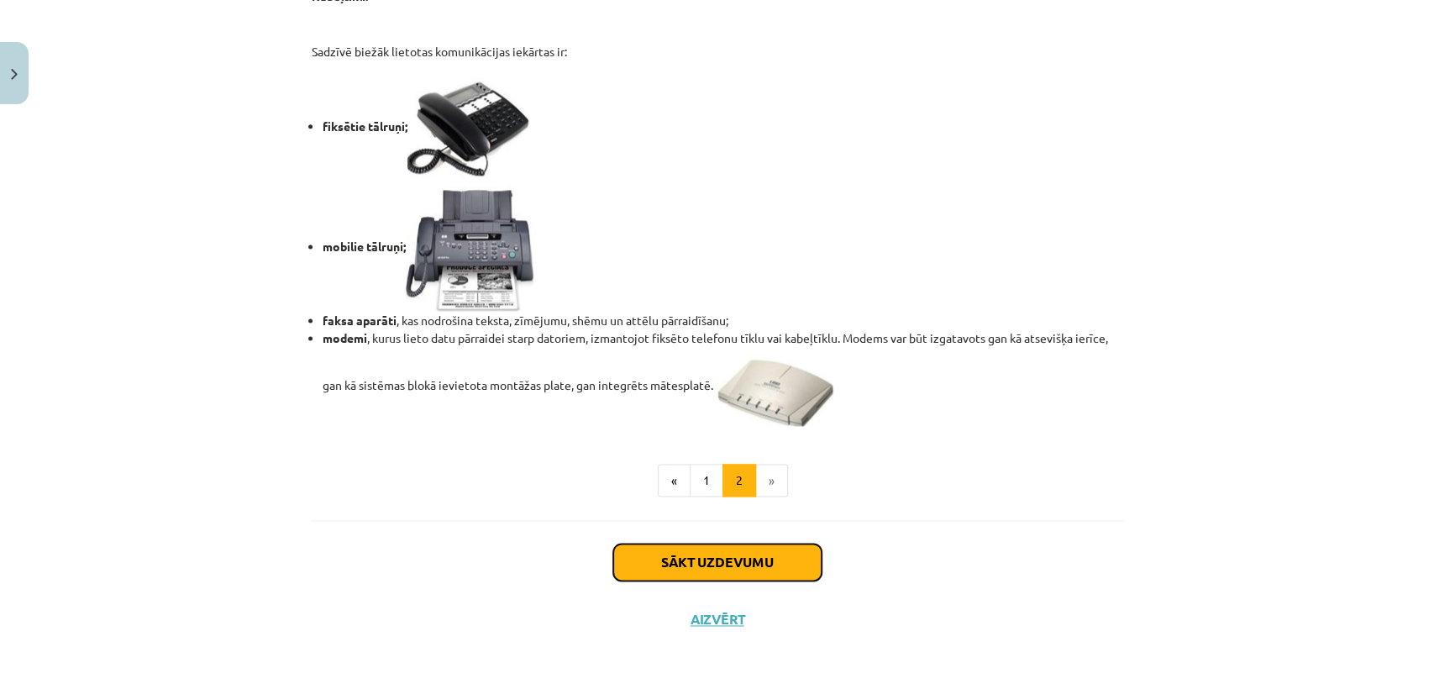
click at [695, 561] on button "Sākt uzdevumu" at bounding box center [717, 561] width 208 height 37
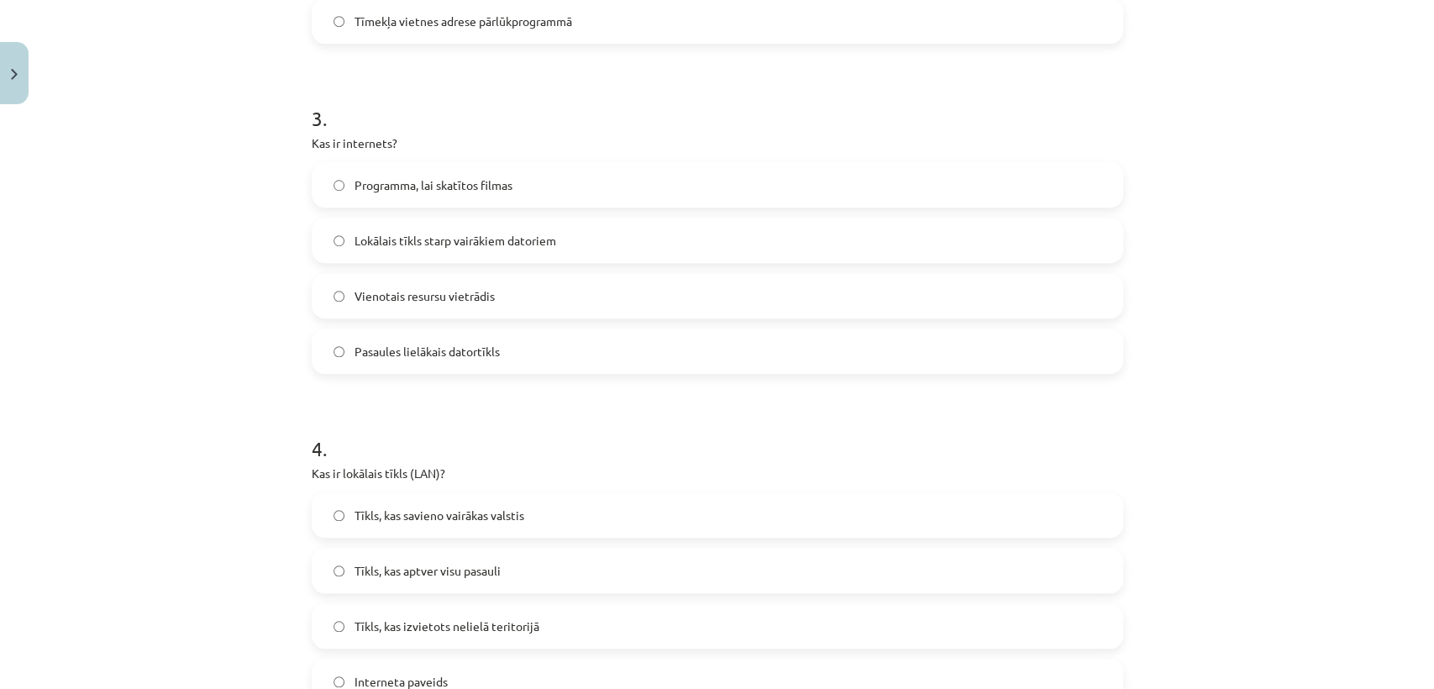
scroll to position [1787, 0]
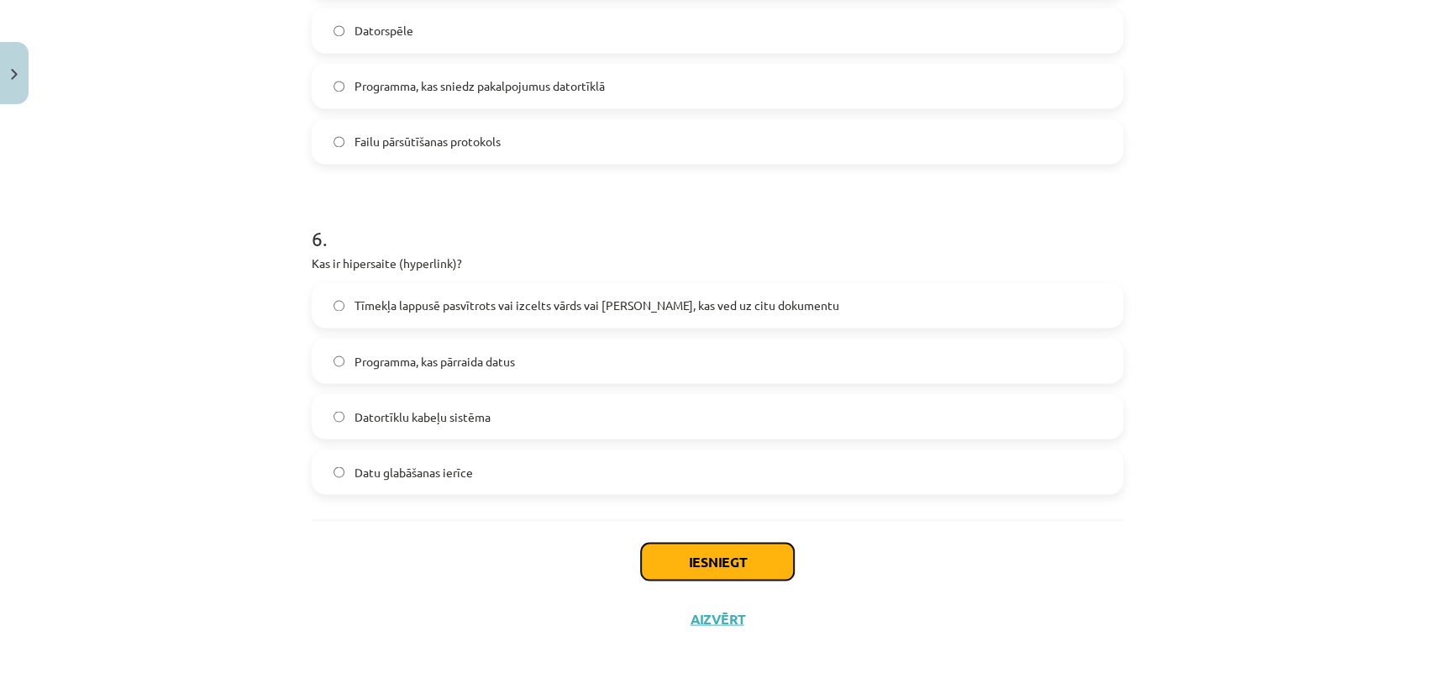
click at [743, 569] on button "Iesniegt" at bounding box center [717, 561] width 153 height 37
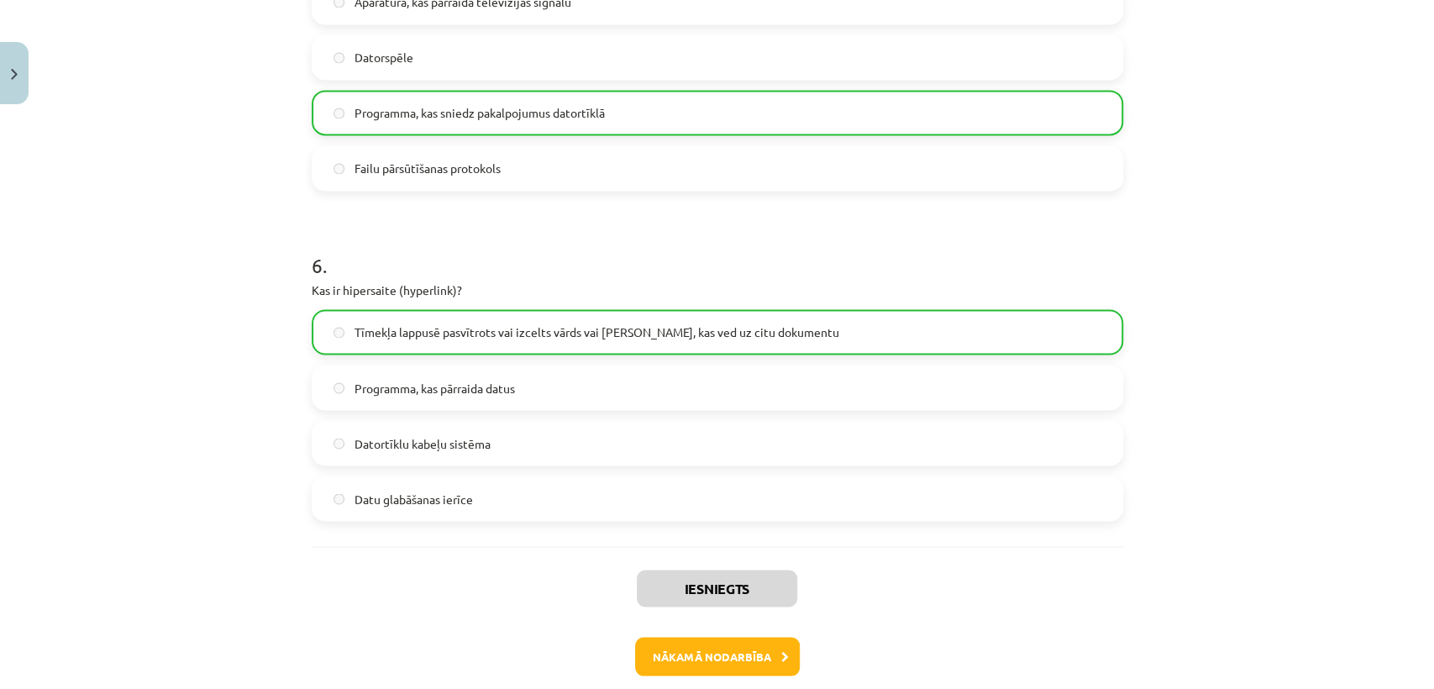
scroll to position [1840, 0]
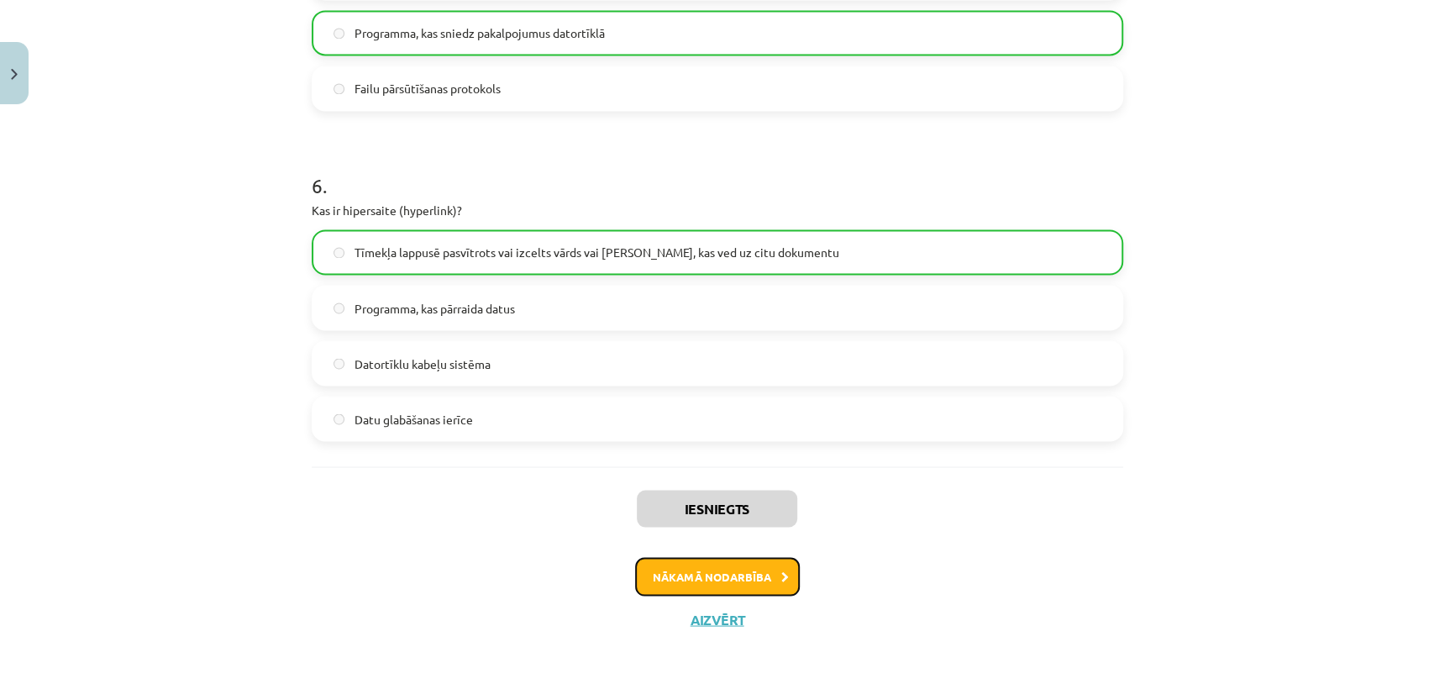
click at [739, 573] on button "Nākamā nodarbība" at bounding box center [717, 576] width 165 height 39
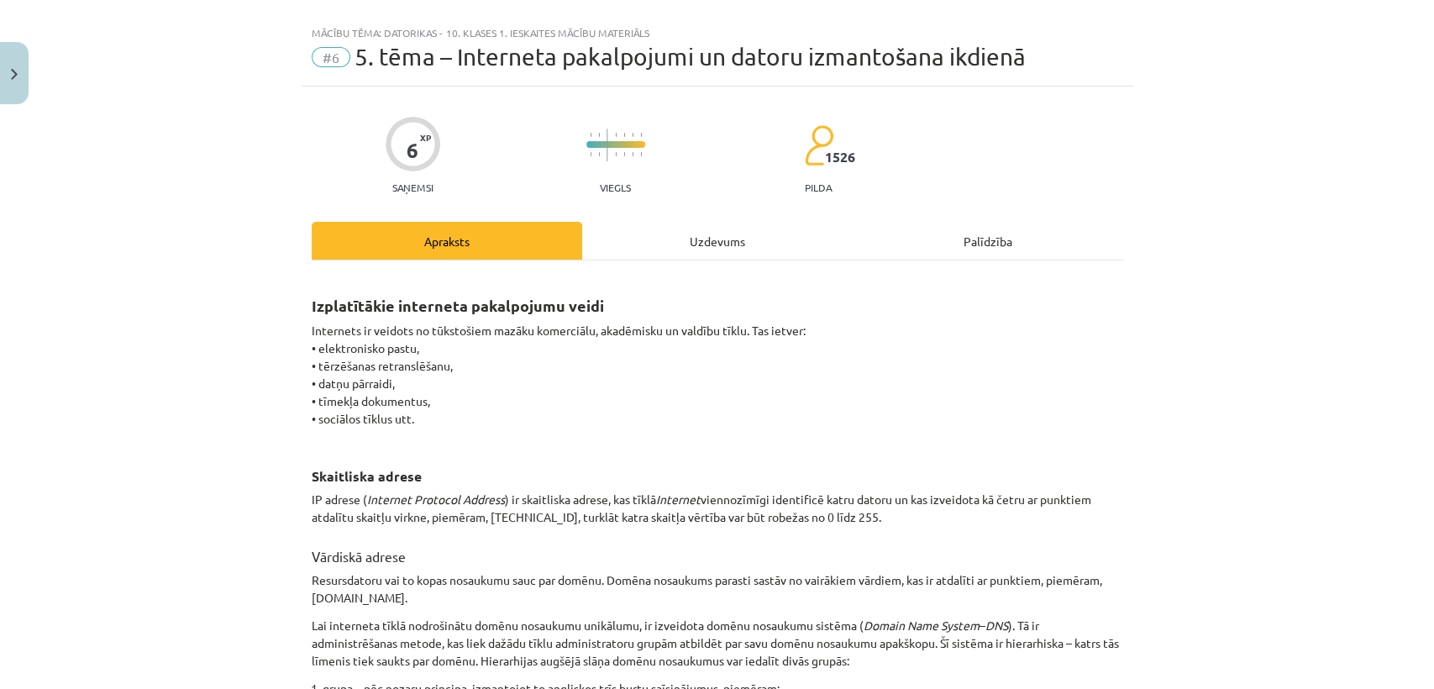
scroll to position [27, 0]
click at [708, 239] on div "Uzdevums" at bounding box center [717, 239] width 270 height 38
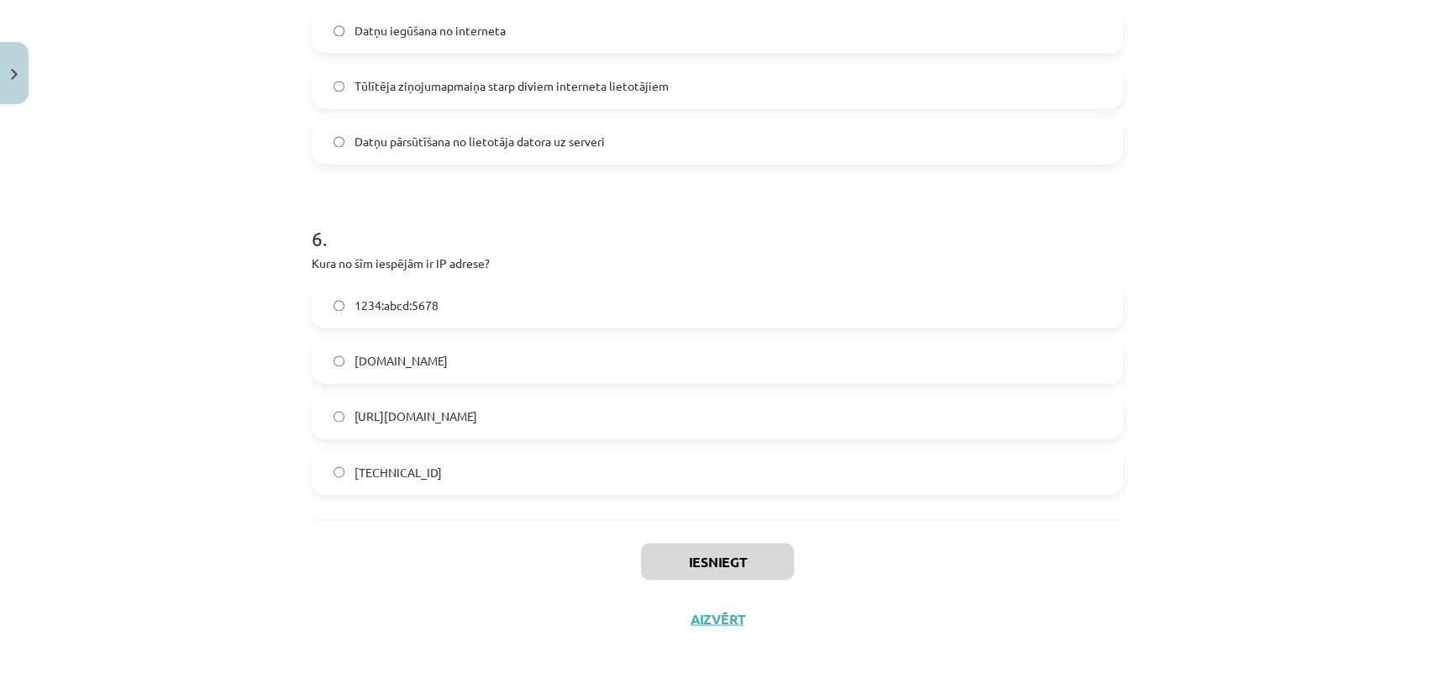
scroll to position [0, 0]
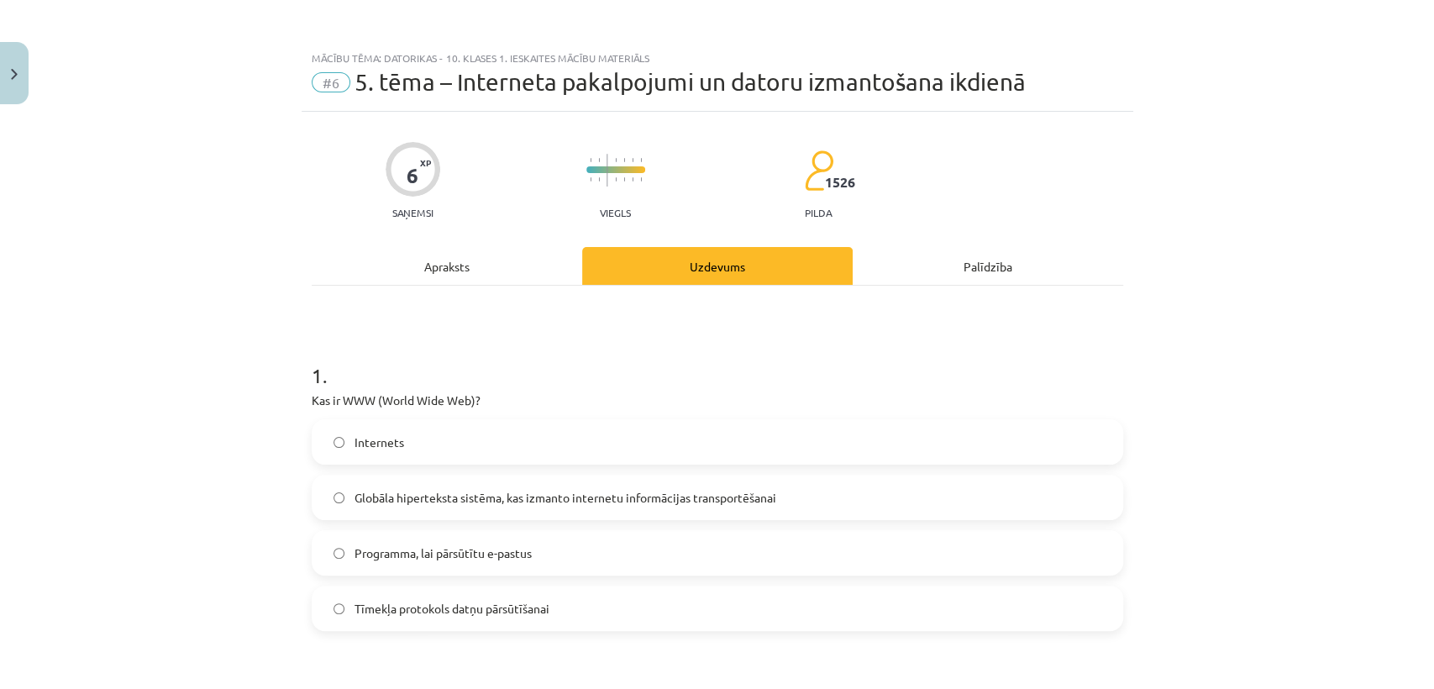
click at [428, 255] on div "Apraksts" at bounding box center [447, 266] width 270 height 38
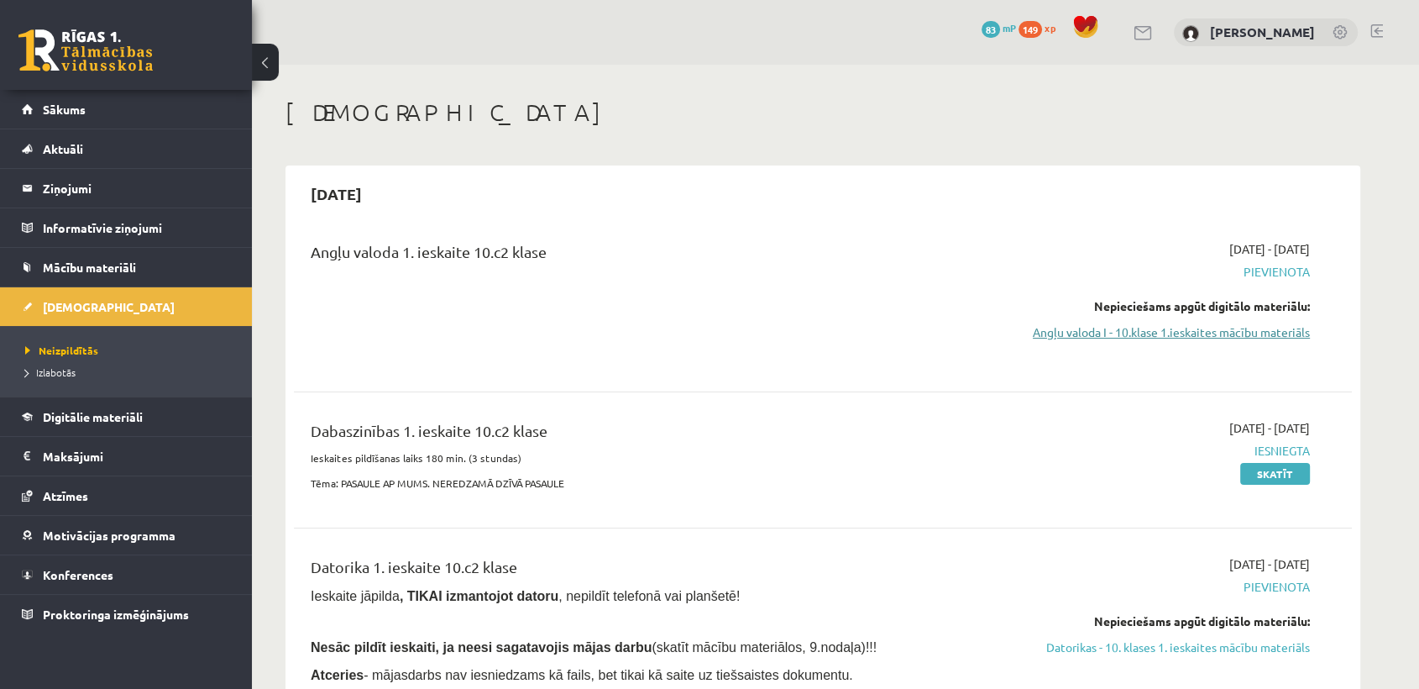
click at [1139, 335] on link "Angļu valoda I - 10.klase 1.ieskaites mācību materiāls" at bounding box center [1152, 332] width 317 height 18
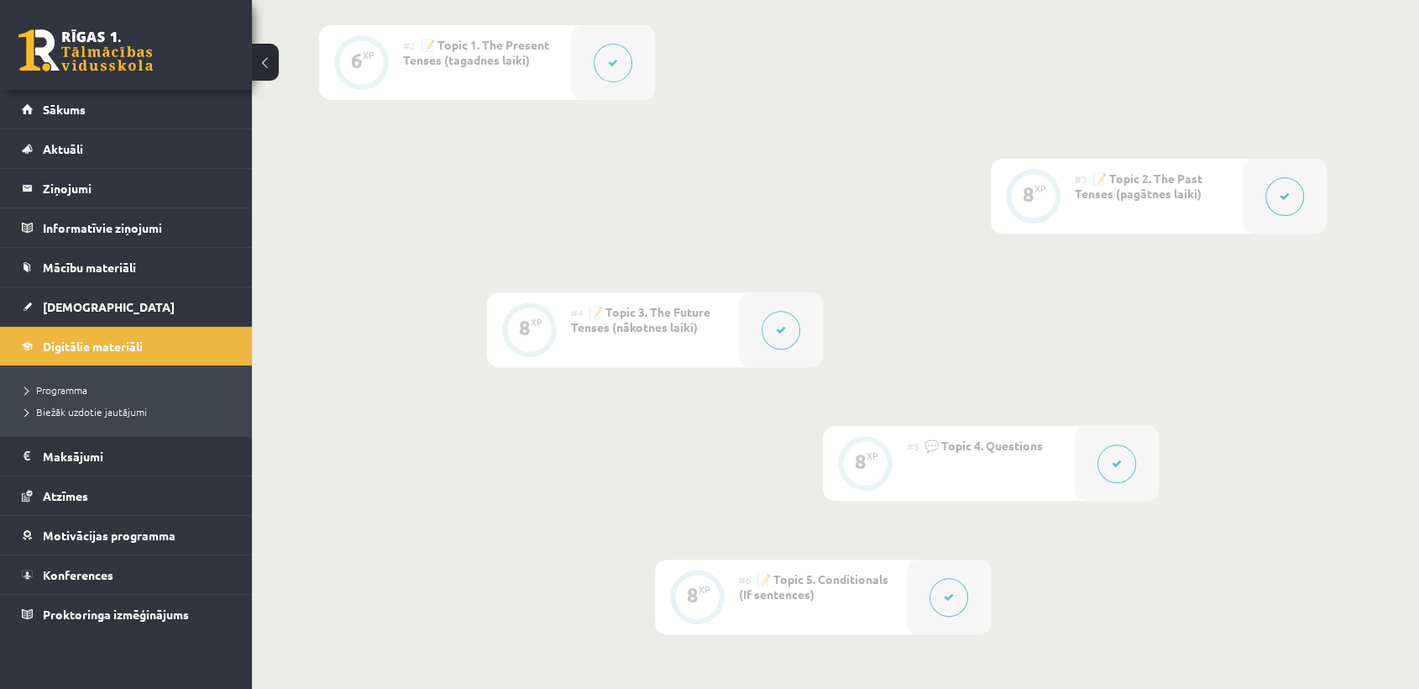
scroll to position [167, 0]
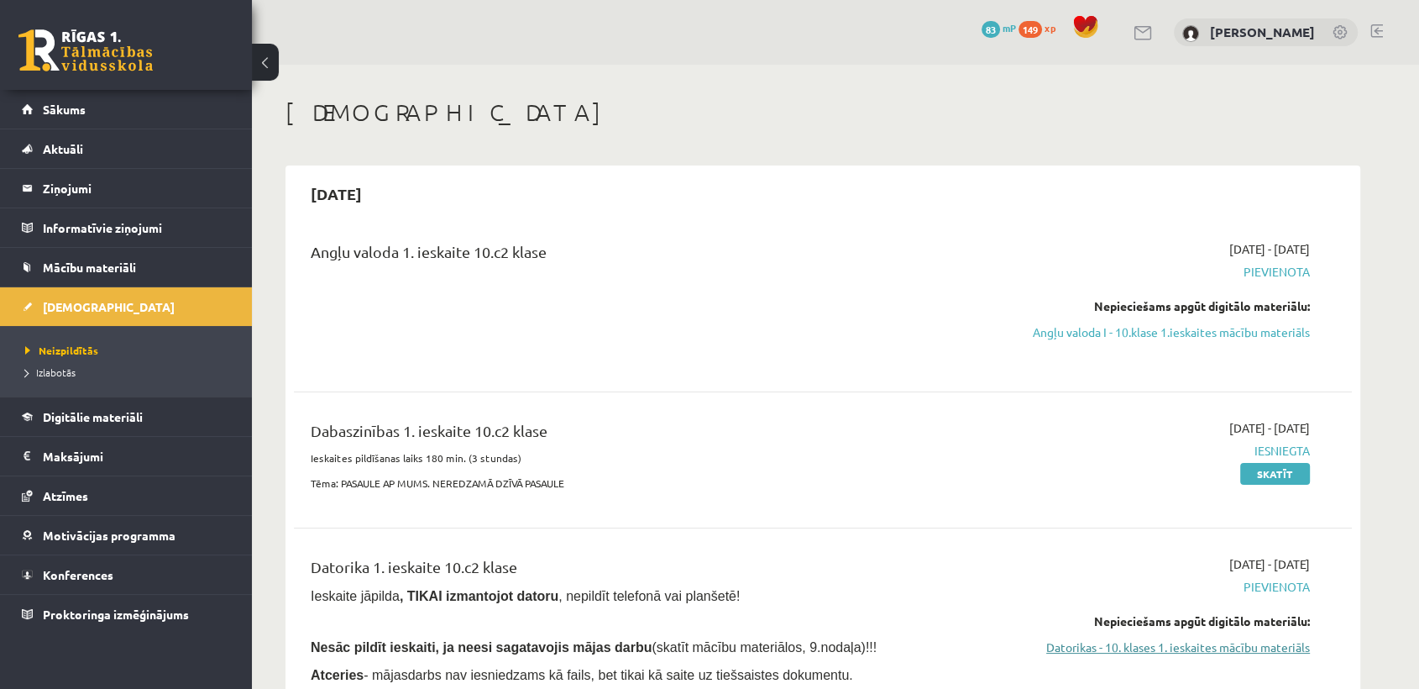
click at [1155, 645] on link "Datorikas - 10. klases 1. ieskaites mācību materiāls" at bounding box center [1152, 647] width 317 height 18
